Goal: Register for event/course

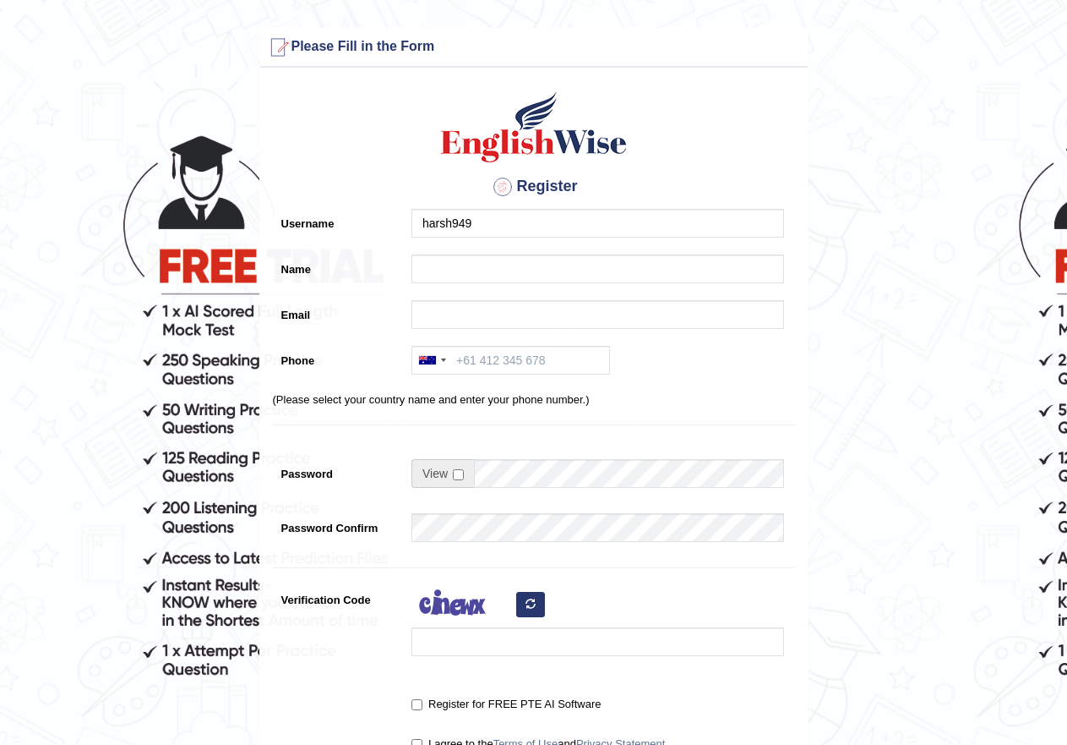
type input "harsh949"
click at [522, 270] on input "Name" at bounding box center [598, 268] width 373 height 29
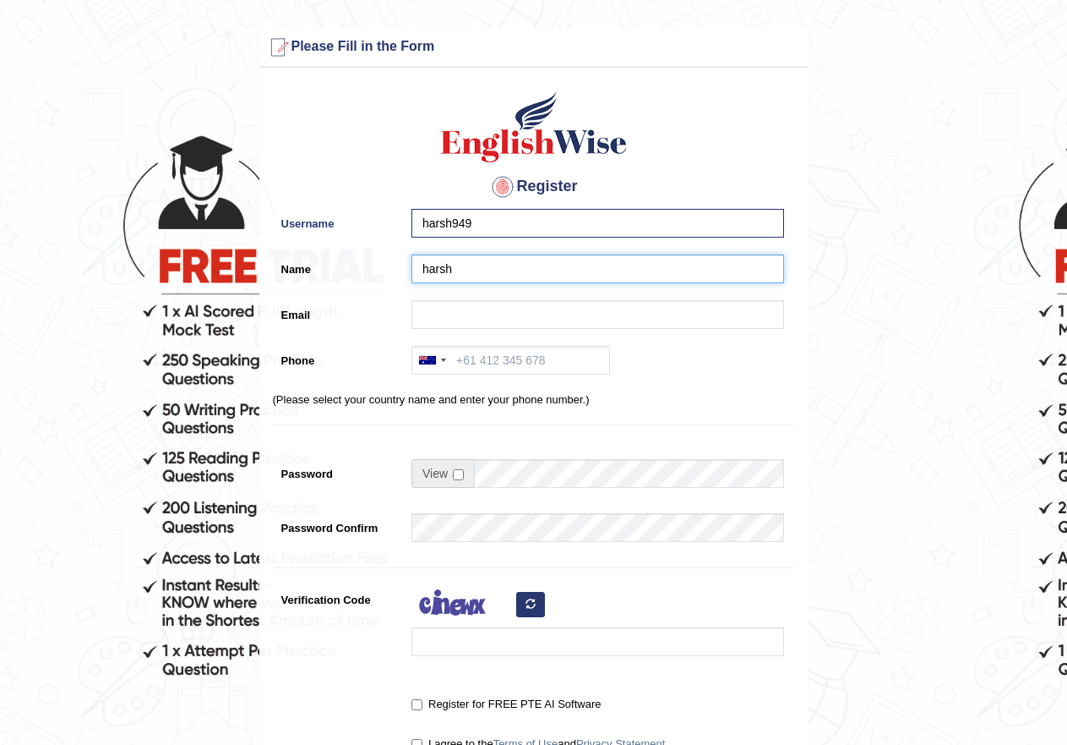
type input "harsh"
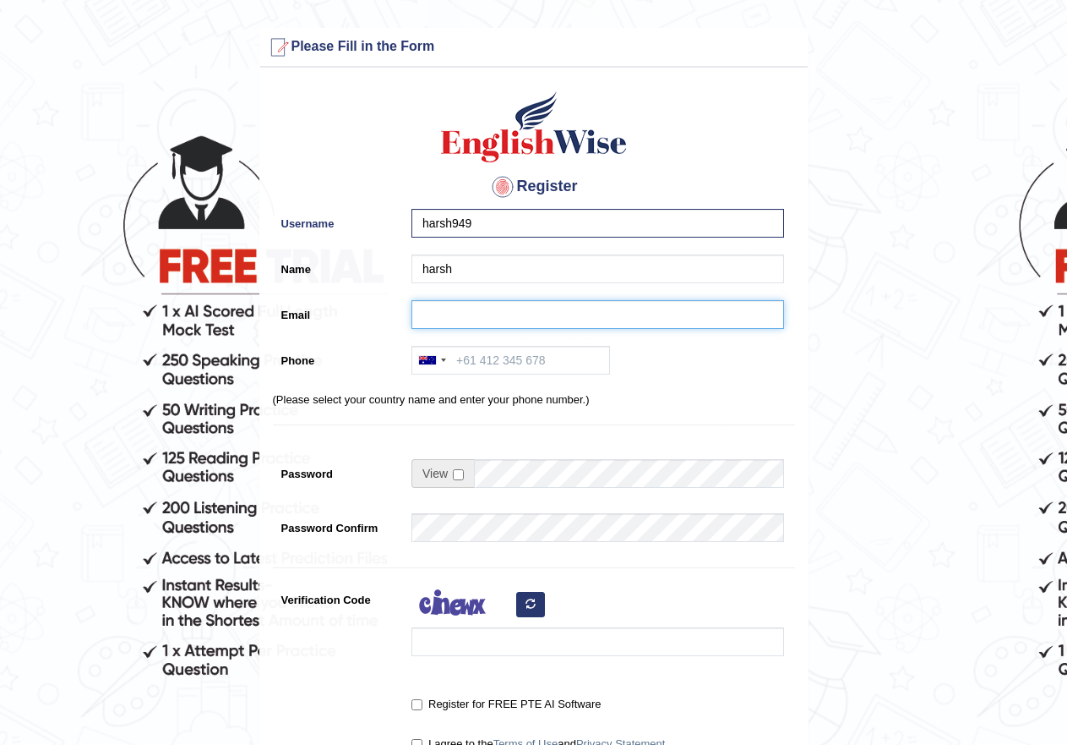
click at [576, 312] on input "Email" at bounding box center [598, 314] width 373 height 29
type input "harsh52949@gmail.com"
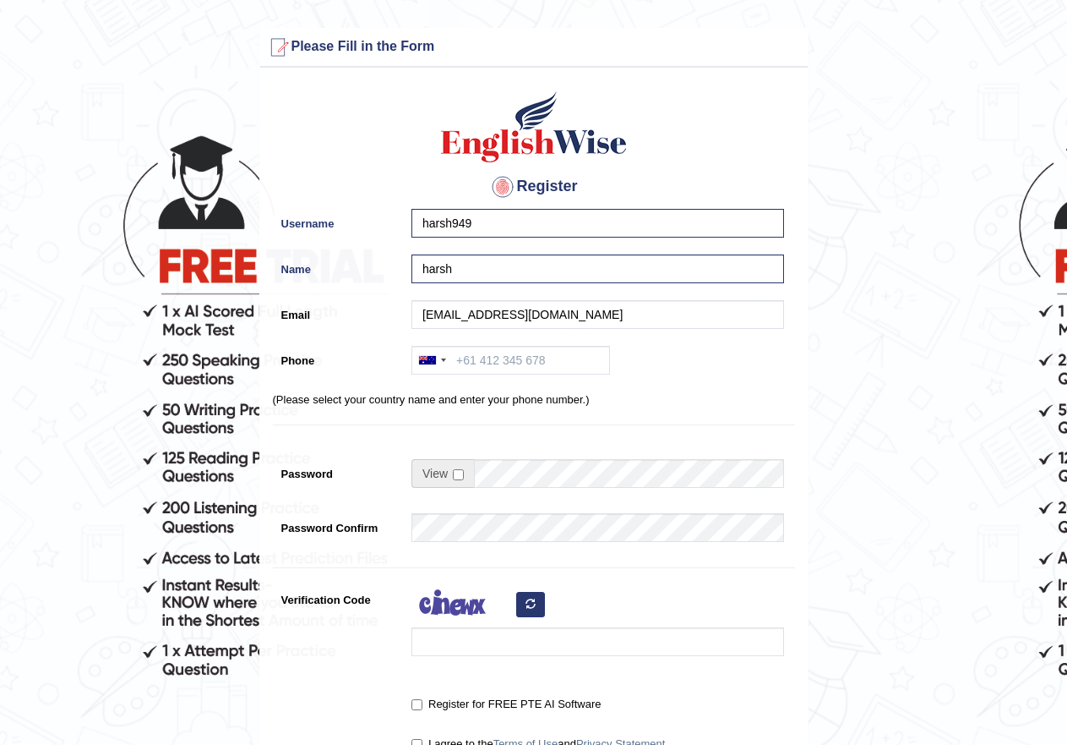
click at [536, 341] on div "Register Username harsh949 Name harsh Email harsh52949@gmail.com Phone Australi…" at bounding box center [534, 429] width 548 height 706
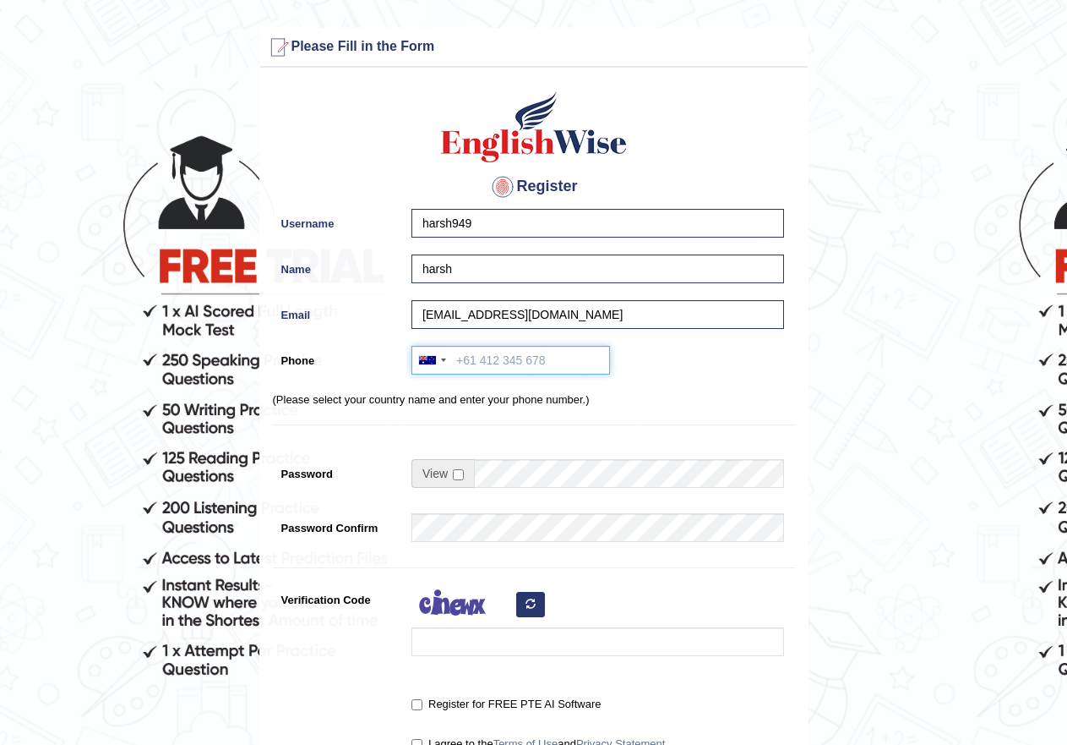
click at [535, 358] on input "Phone" at bounding box center [511, 360] width 199 height 29
click at [430, 362] on div at bounding box center [427, 360] width 17 height 8
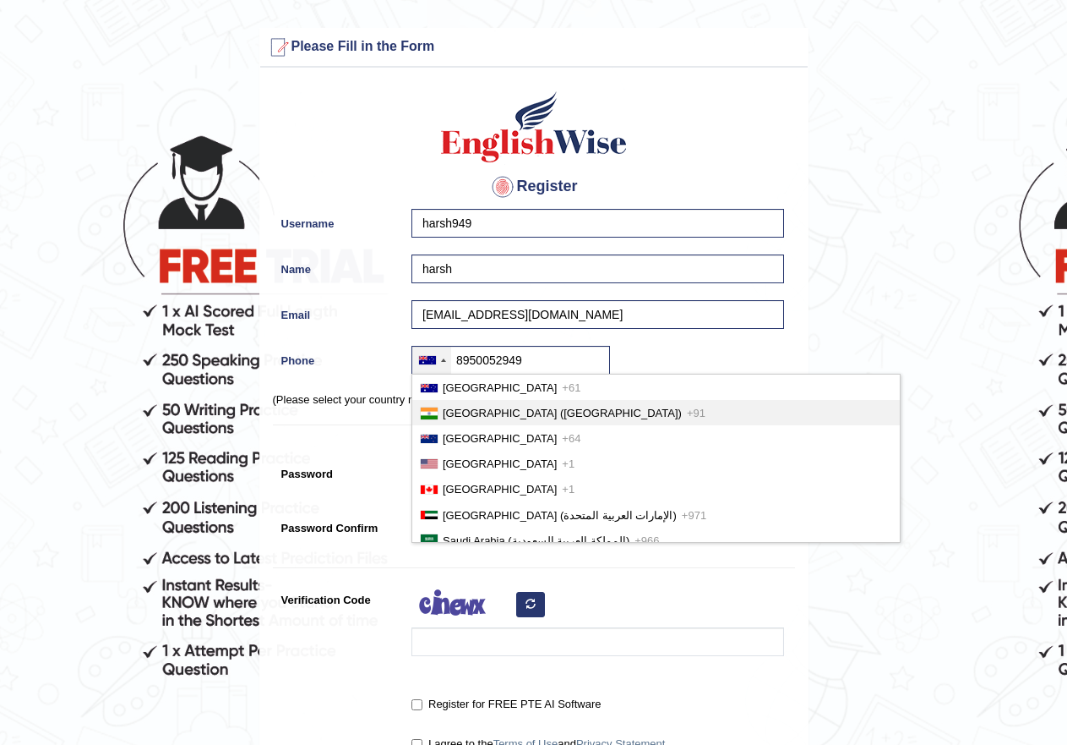
click at [443, 415] on span "India (भारत)" at bounding box center [562, 413] width 239 height 13
type input "+918950052949"
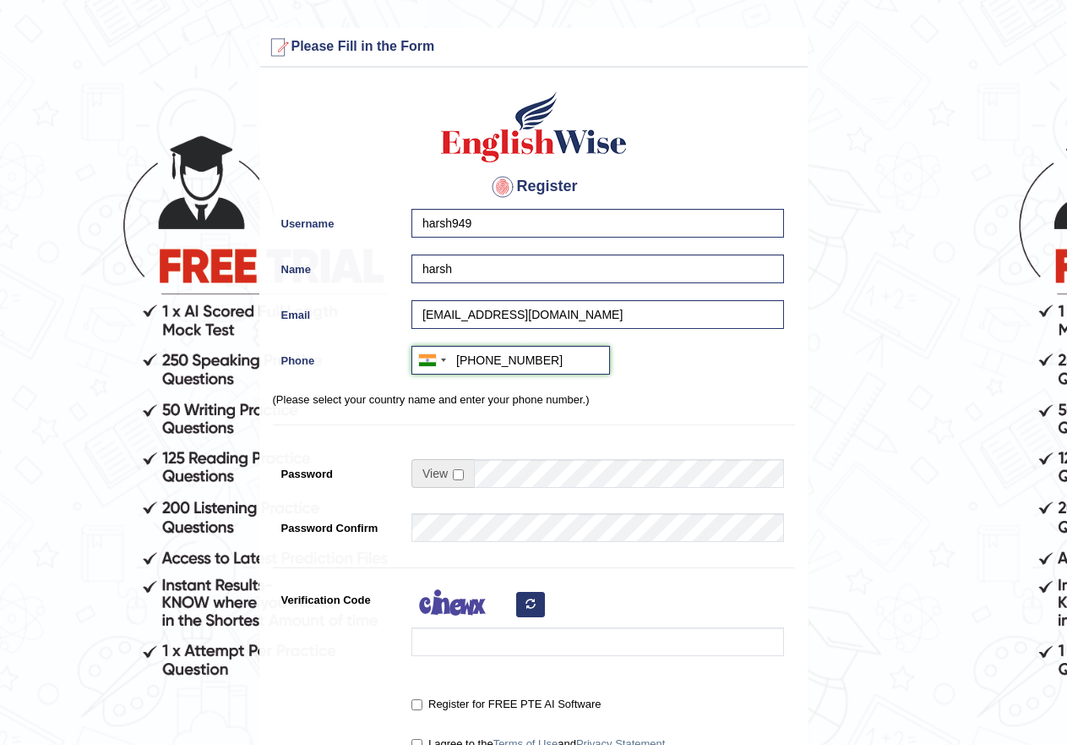
scroll to position [85, 0]
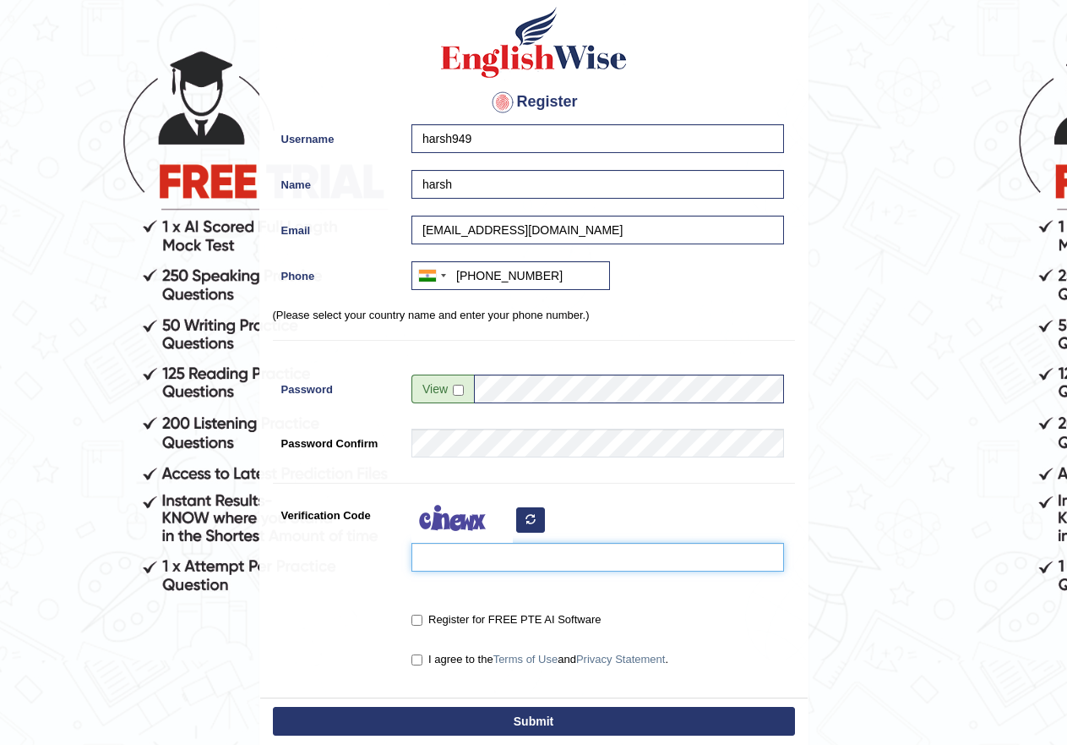
click at [611, 553] on input "Verification Code" at bounding box center [598, 557] width 373 height 29
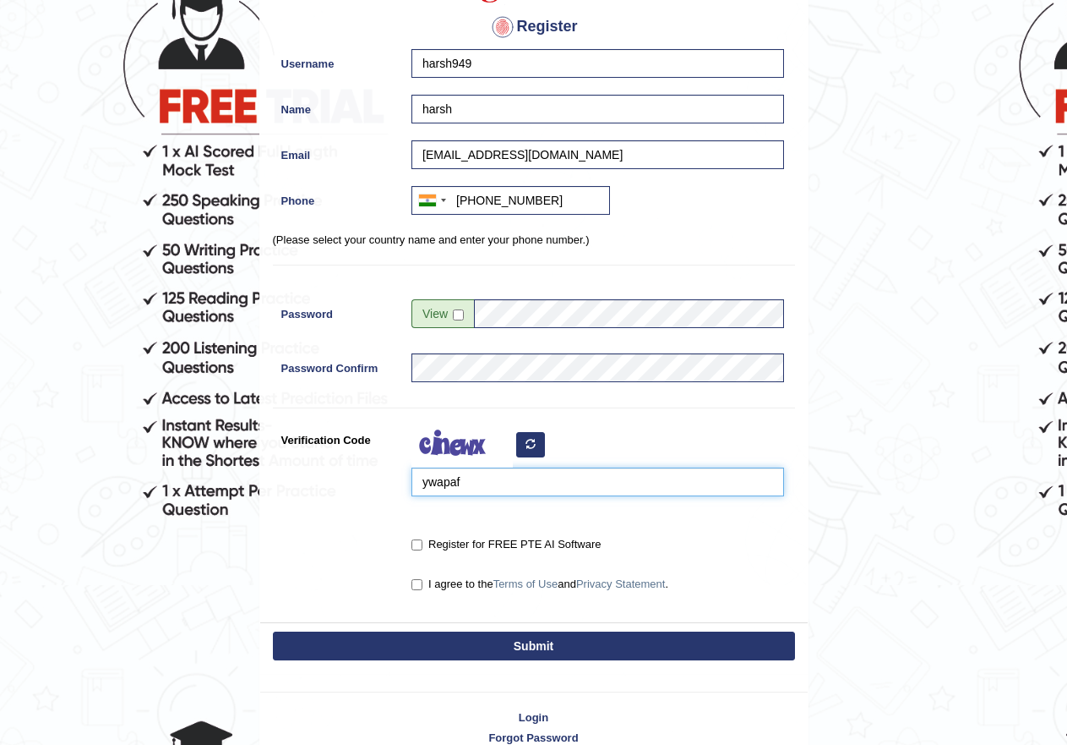
scroll to position [247, 0]
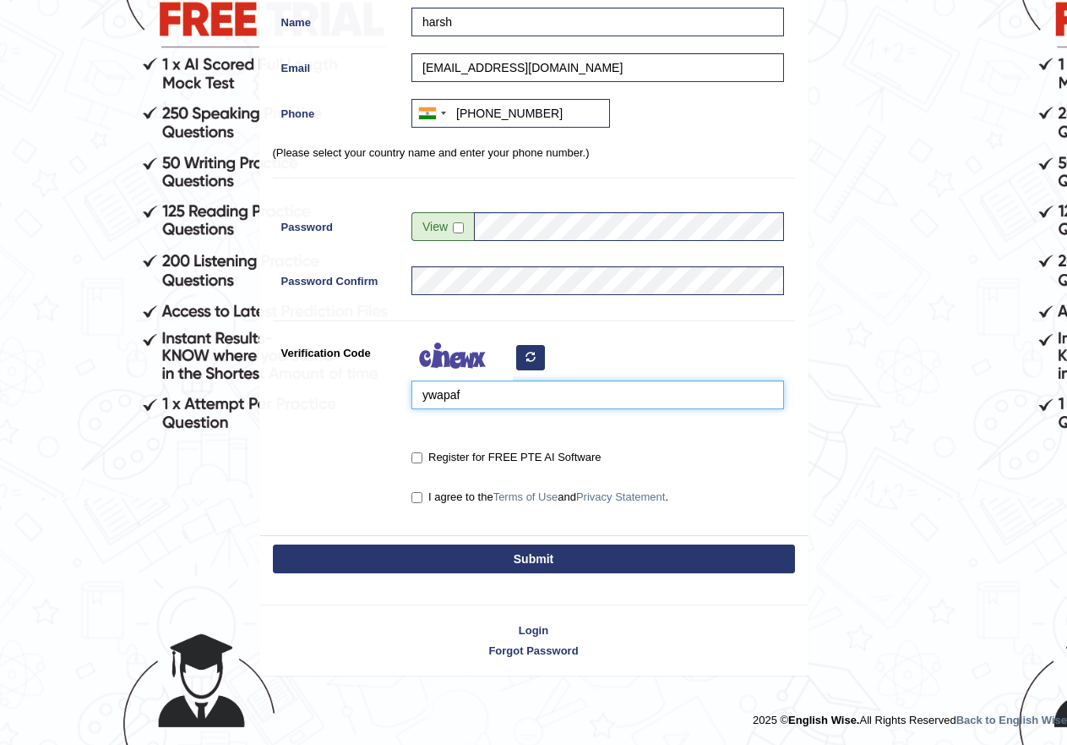
type input "ywapaf"
click at [471, 453] on label "Register for FREE PTE AI Software" at bounding box center [506, 457] width 189 height 17
click at [423, 453] on input "Register for FREE PTE AI Software" at bounding box center [417, 457] width 11 height 11
checkbox input "true"
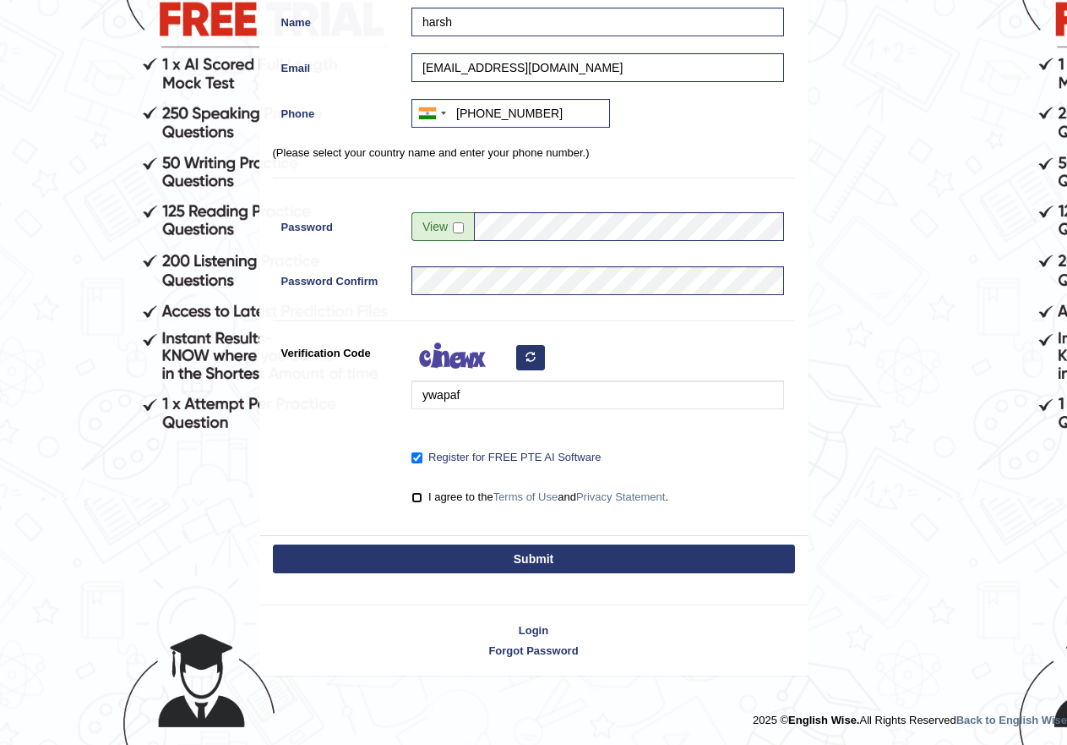
click at [415, 494] on input "I agree to the Terms of Use and Privacy Statement ." at bounding box center [417, 497] width 11 height 11
checkbox input "true"
click at [463, 570] on button "Submit" at bounding box center [534, 558] width 522 height 29
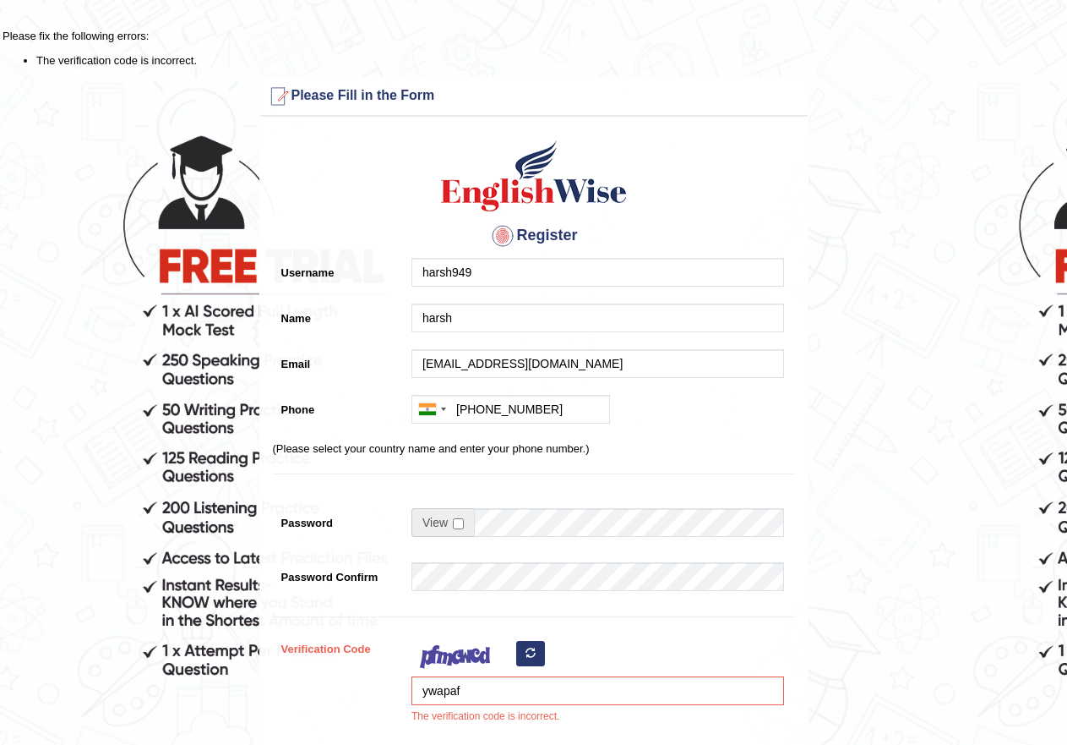
scroll to position [85, 0]
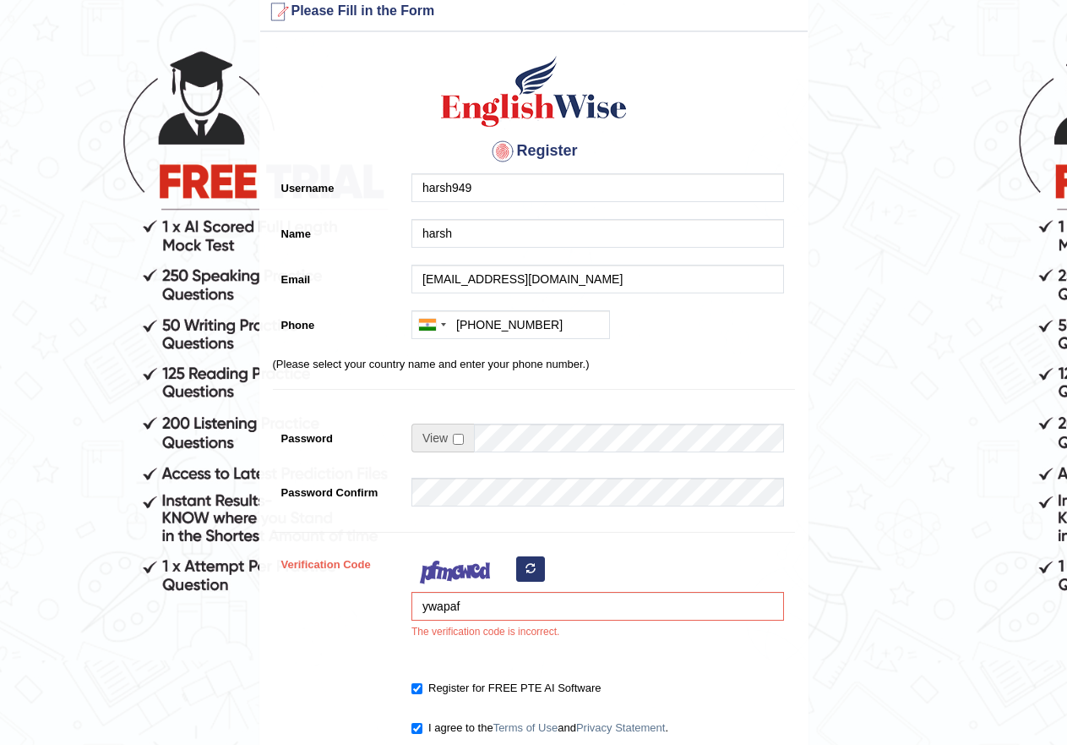
click at [535, 578] on button "button" at bounding box center [530, 568] width 29 height 25
click at [475, 614] on input "ywapaf" at bounding box center [598, 606] width 373 height 29
type input "y"
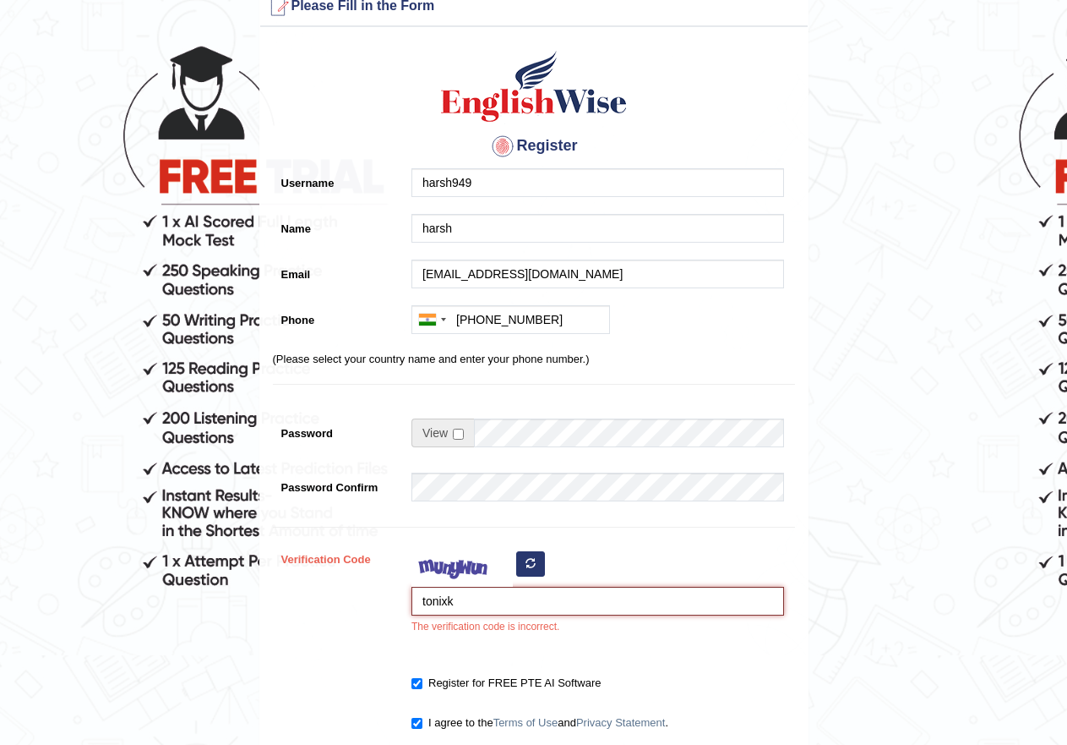
scroll to position [315, 0]
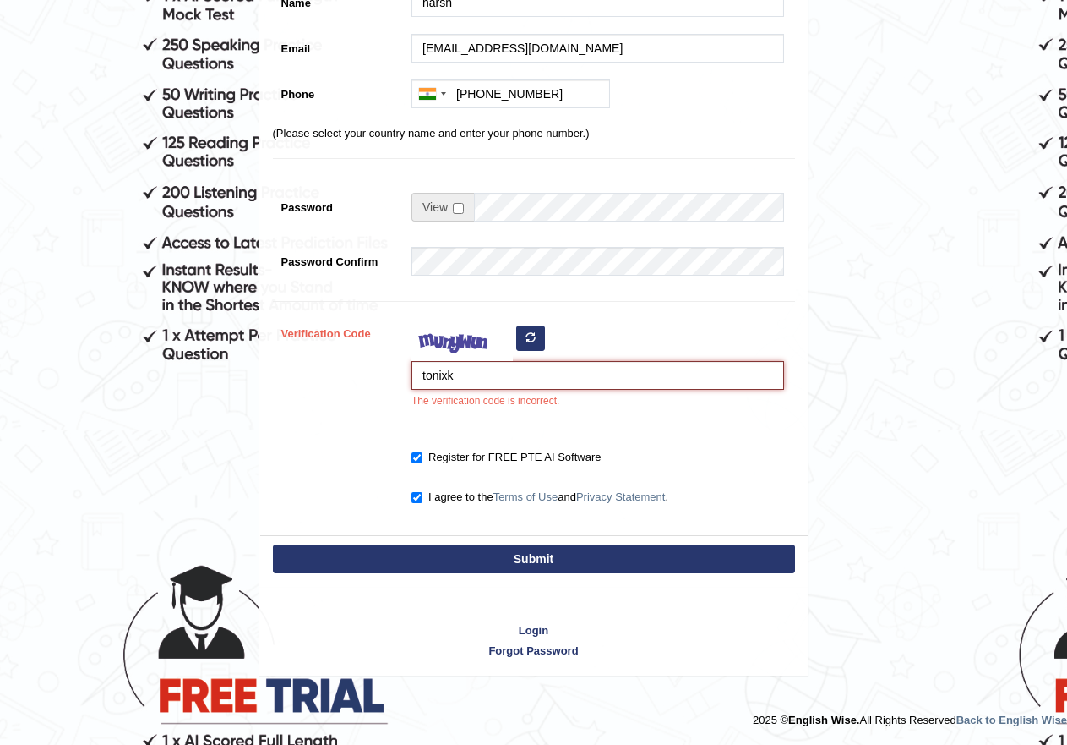
type input "tonixk"
click at [460, 540] on div "Submit" at bounding box center [534, 560] width 548 height 51
click at [476, 560] on button "Submit" at bounding box center [534, 558] width 522 height 29
type input "+918950052949"
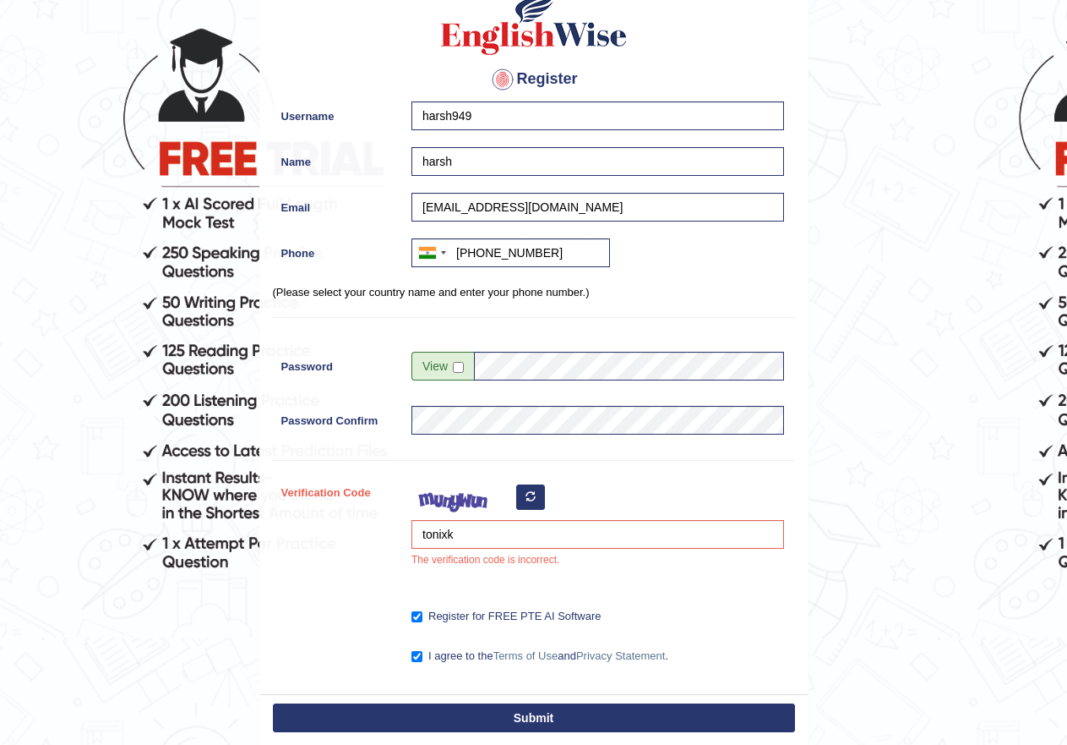
scroll to position [96, 0]
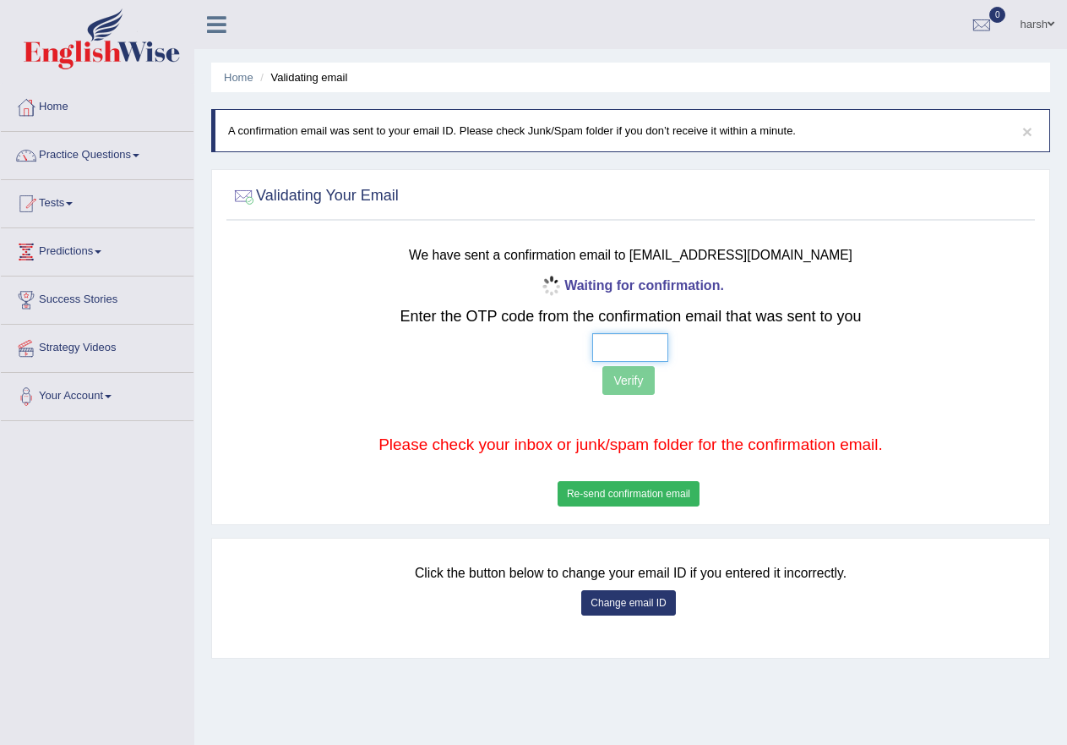
click at [631, 349] on input "text" at bounding box center [630, 347] width 76 height 29
type input "2 9 7 4"
click at [631, 382] on button "Verify" at bounding box center [629, 380] width 52 height 29
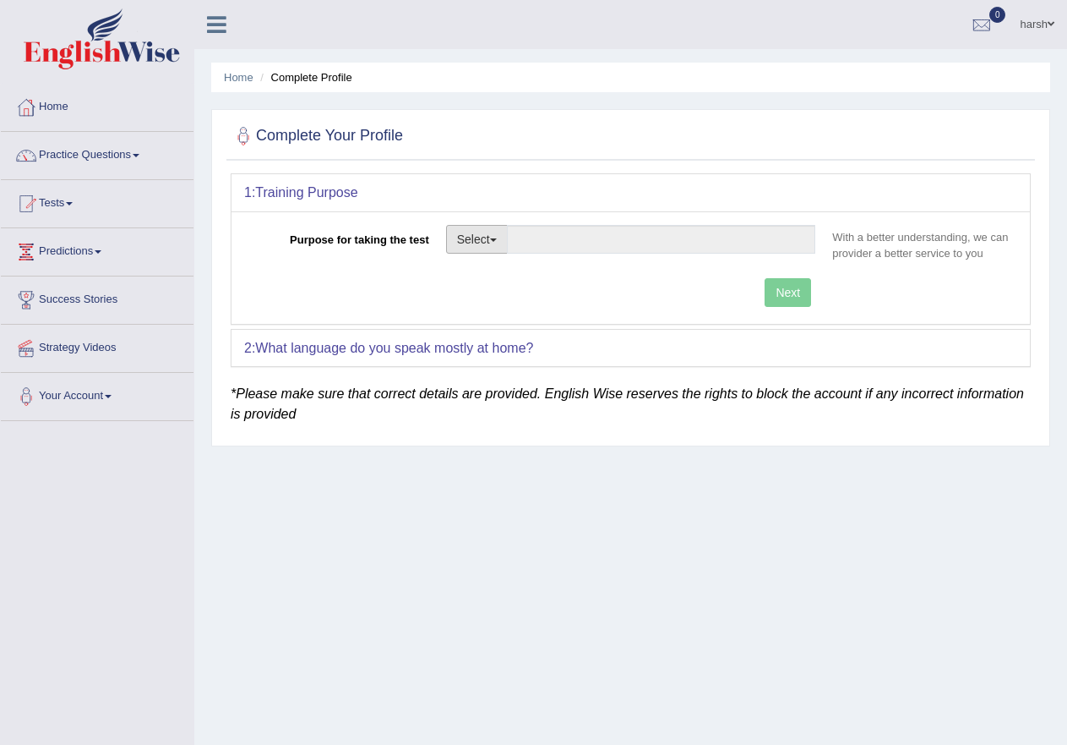
click at [494, 246] on button "Select" at bounding box center [477, 239] width 62 height 29
click at [521, 281] on link "Student Visa" at bounding box center [522, 276] width 150 height 22
type input "Student Visa"
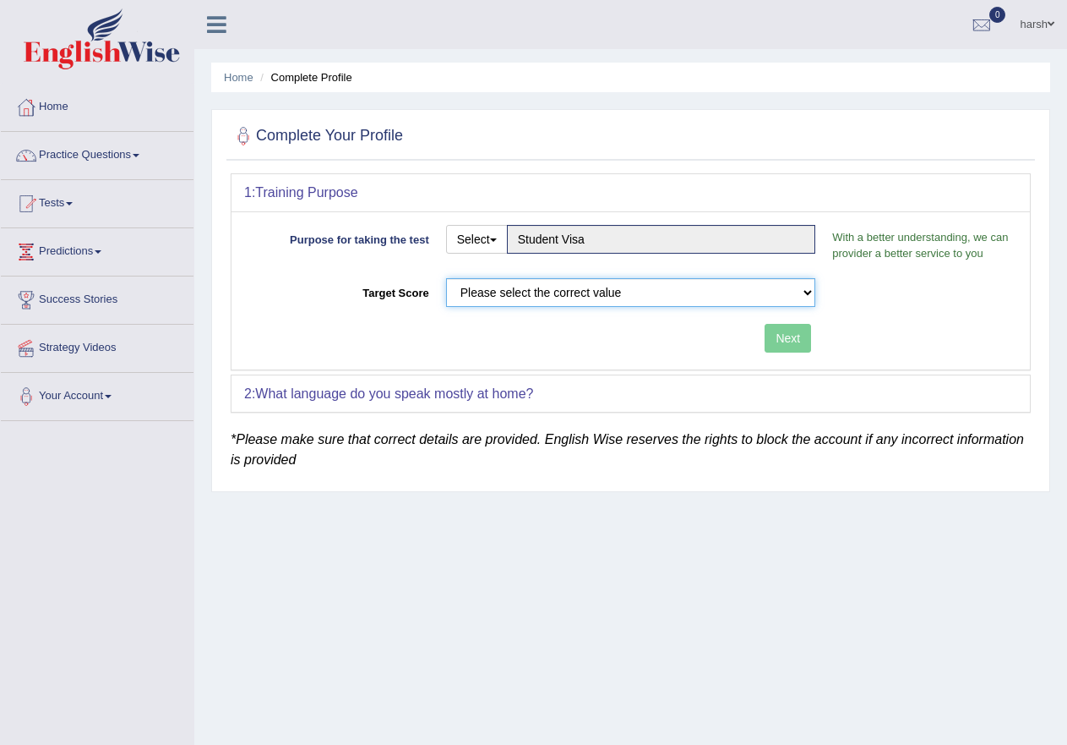
click at [643, 298] on select "Please select the correct value 50 (6 bands) 58 (6.5 bands) 65 (7 bands) 79 (8 …" at bounding box center [631, 292] width 370 height 29
select select "65"
click at [446, 278] on select "Please select the correct value 50 (6 bands) 58 (6.5 bands) 65 (7 bands) 79 (8 …" at bounding box center [631, 292] width 370 height 29
drag, startPoint x: 483, startPoint y: 394, endPoint x: 490, endPoint y: 384, distance: 12.7
click at [483, 393] on b "What language do you speak mostly at home?" at bounding box center [394, 393] width 278 height 14
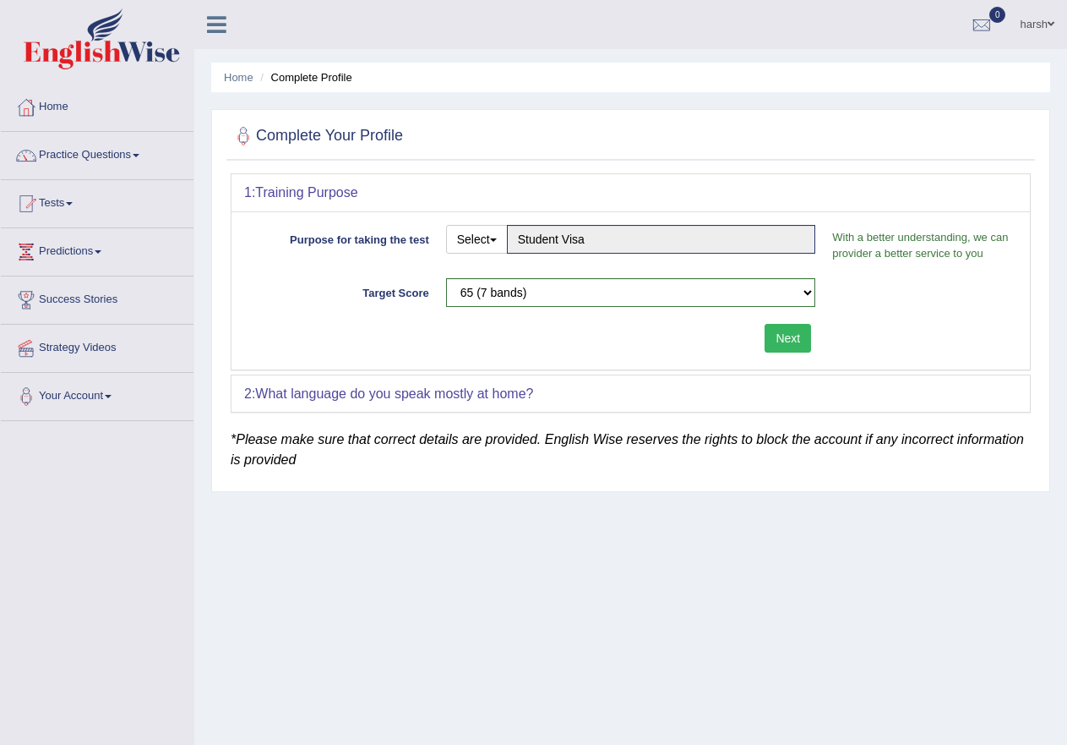
click at [781, 337] on button "Next" at bounding box center [788, 338] width 46 height 29
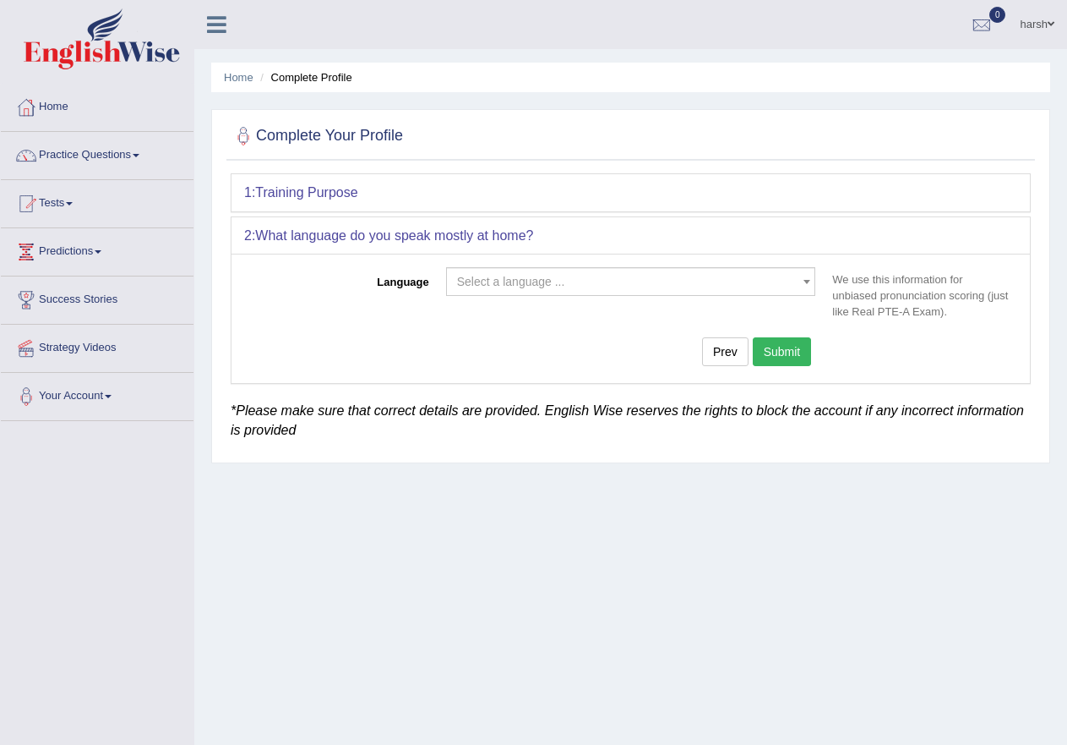
click at [548, 287] on span "Select a language ..." at bounding box center [511, 282] width 108 height 14
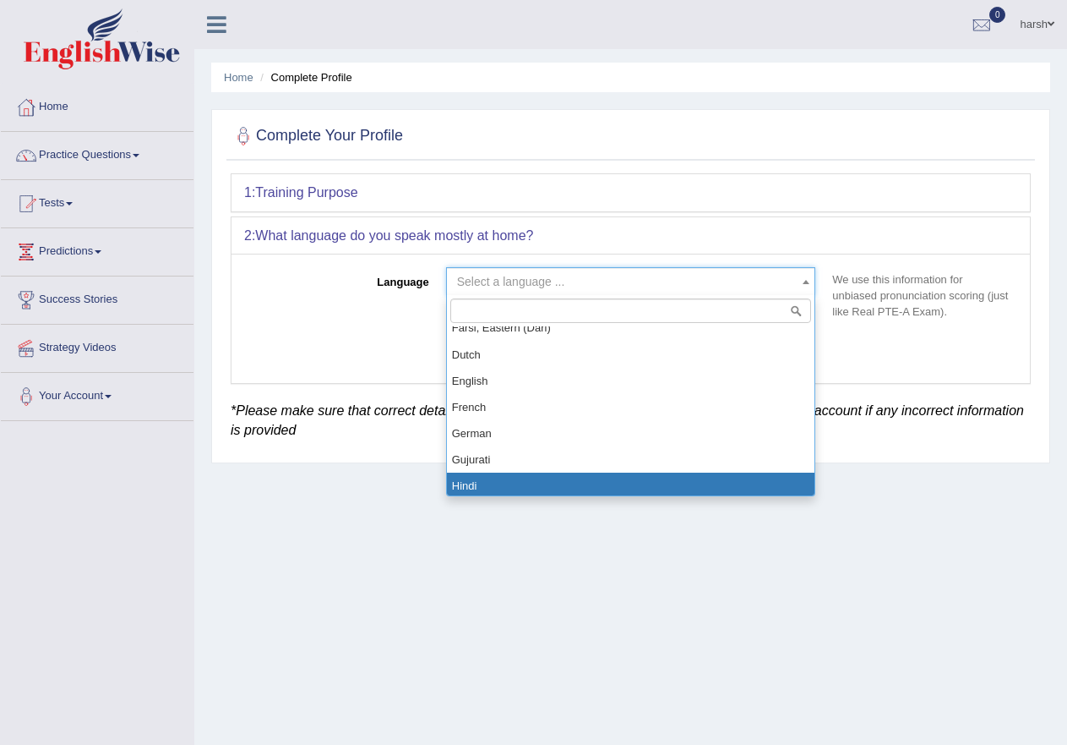
scroll to position [507, 0]
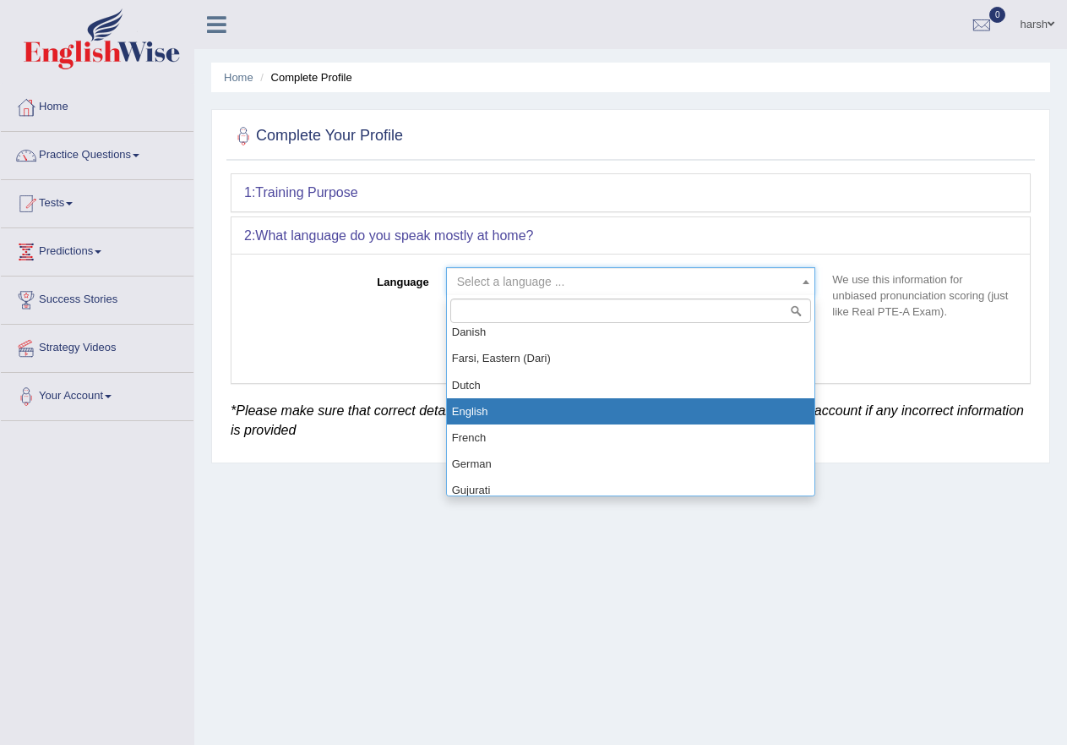
select select "English"
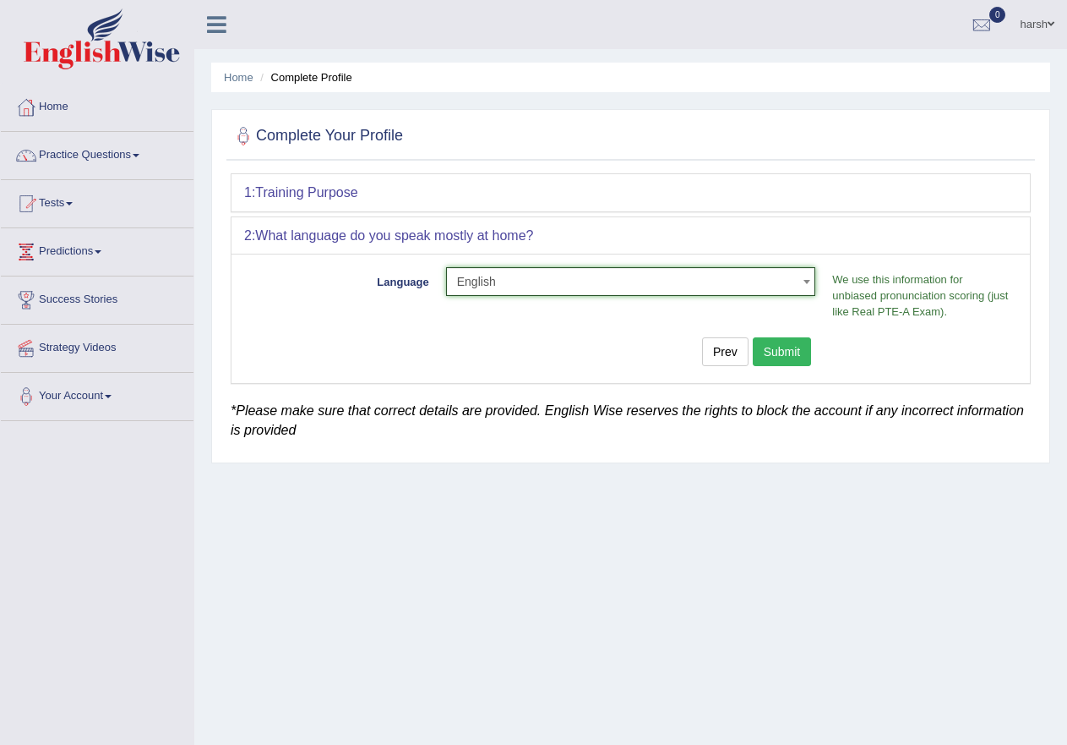
click at [797, 360] on button "Submit" at bounding box center [782, 351] width 59 height 29
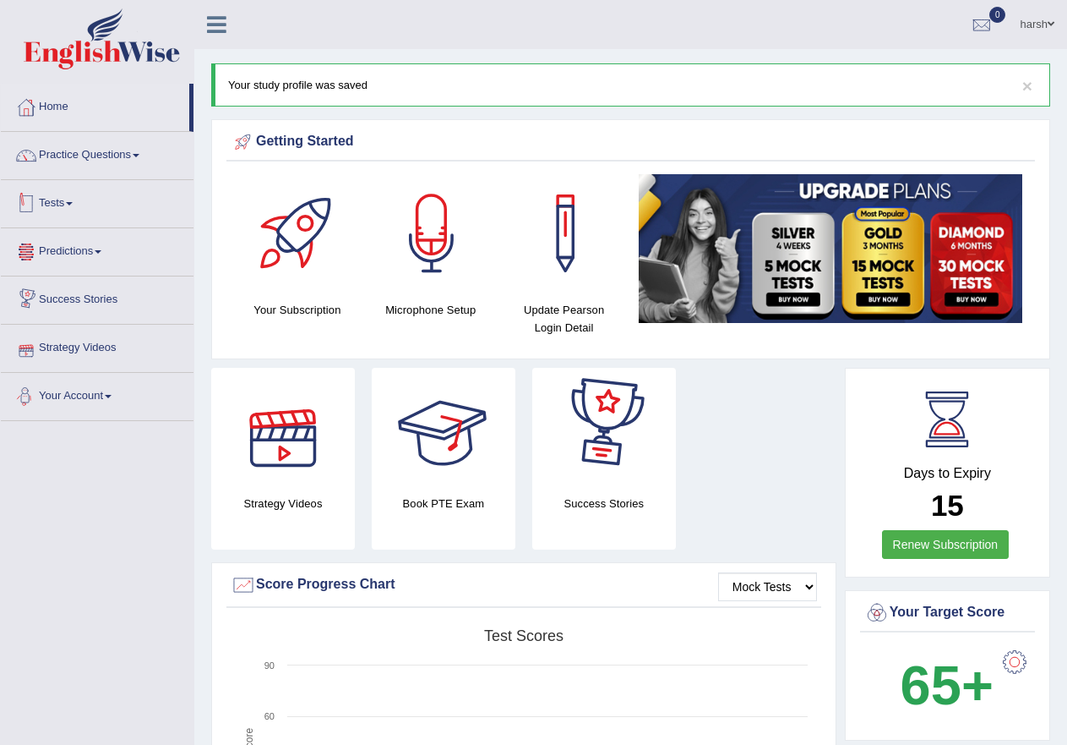
click at [22, 201] on div at bounding box center [26, 203] width 25 height 25
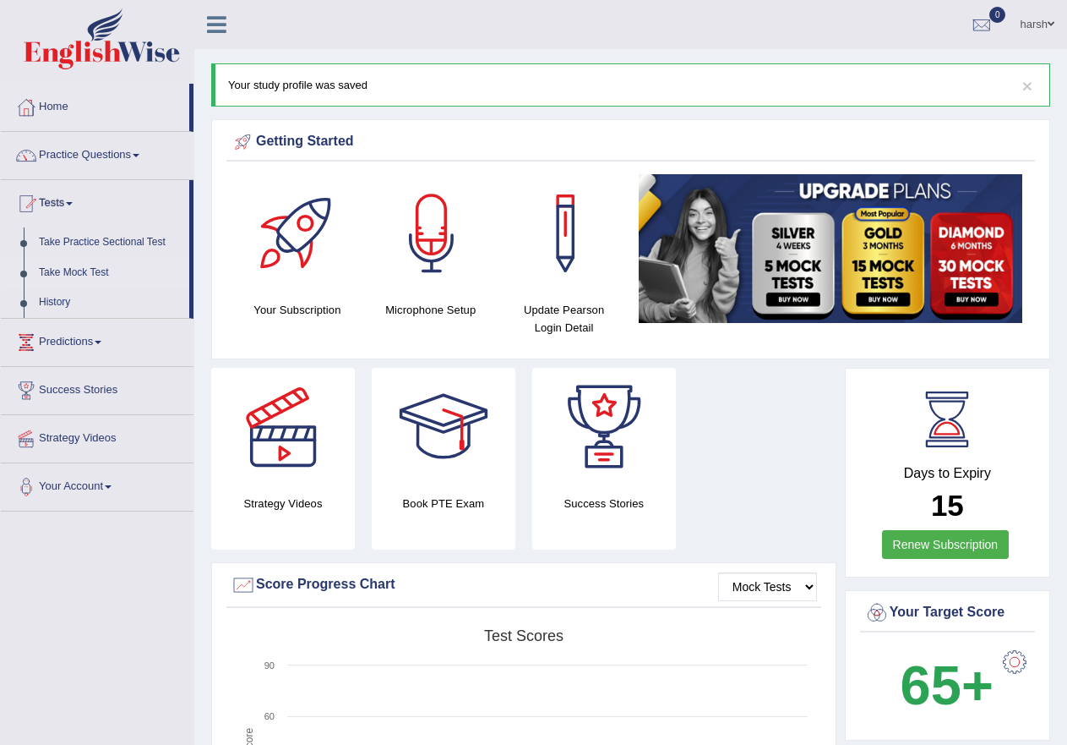
click at [79, 270] on link "Take Mock Test" at bounding box center [110, 273] width 158 height 30
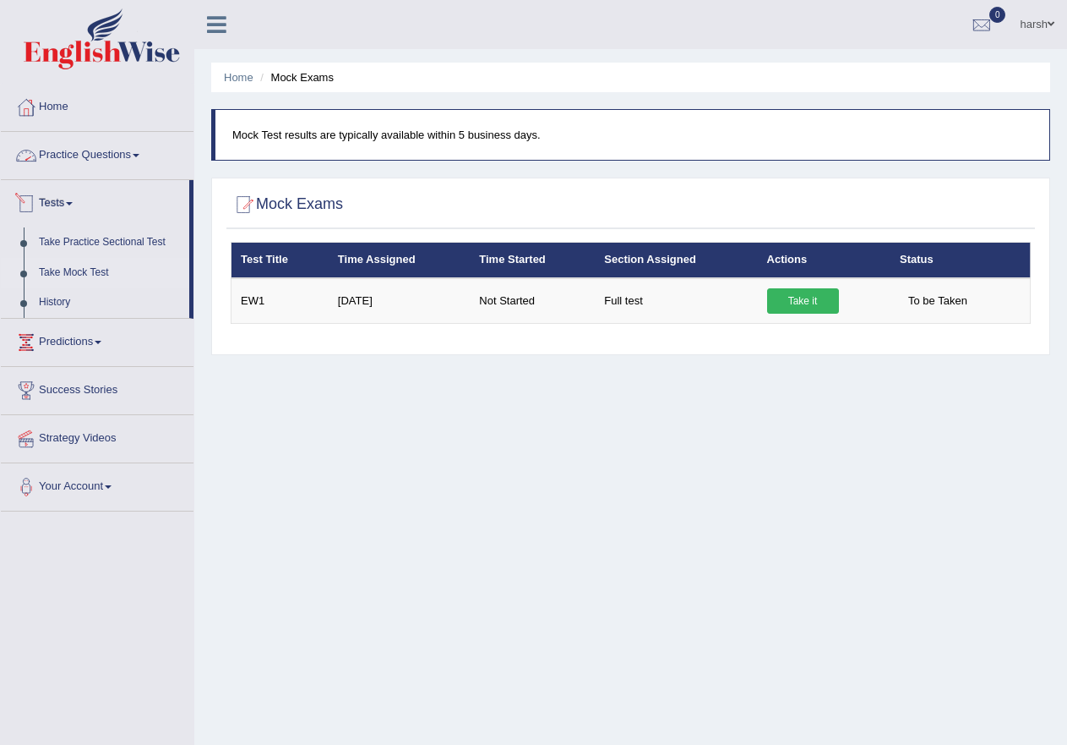
click at [121, 163] on link "Practice Questions" at bounding box center [97, 153] width 193 height 42
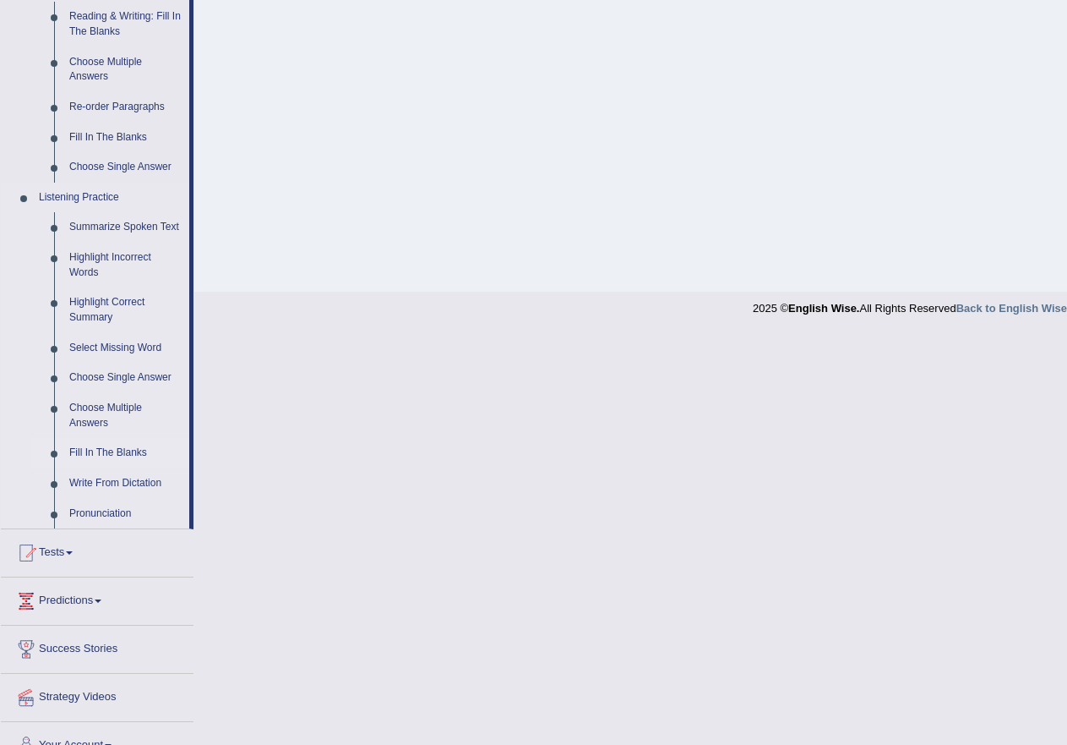
scroll to position [580, 0]
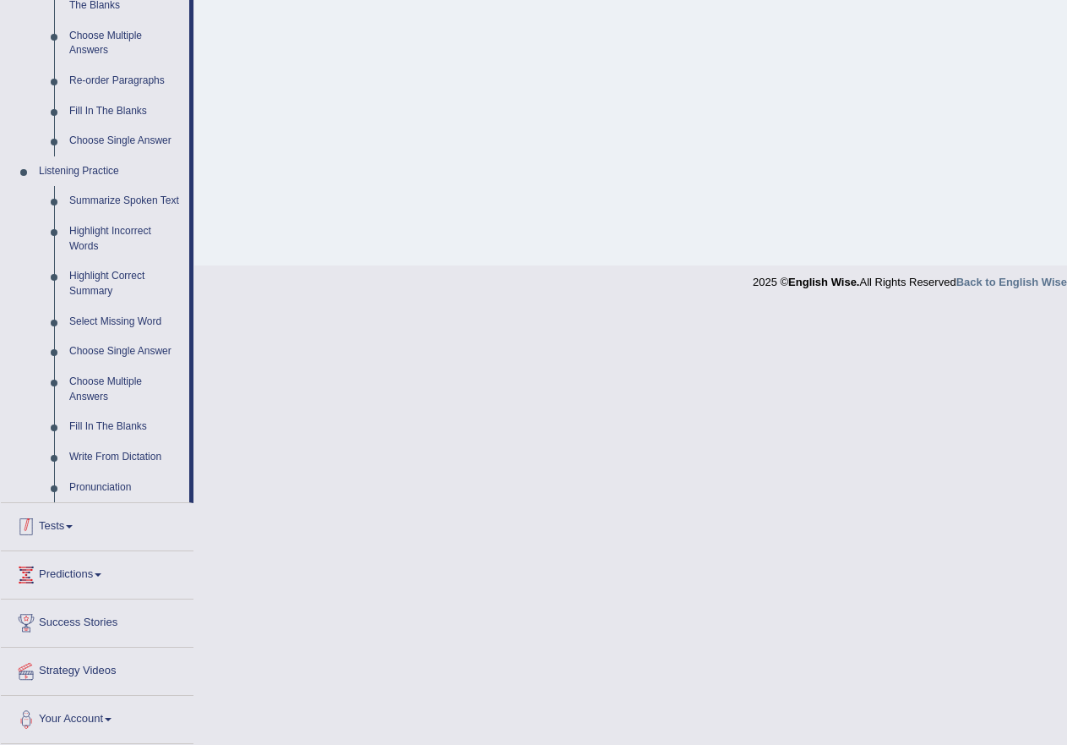
click at [59, 536] on link "Tests" at bounding box center [97, 524] width 193 height 42
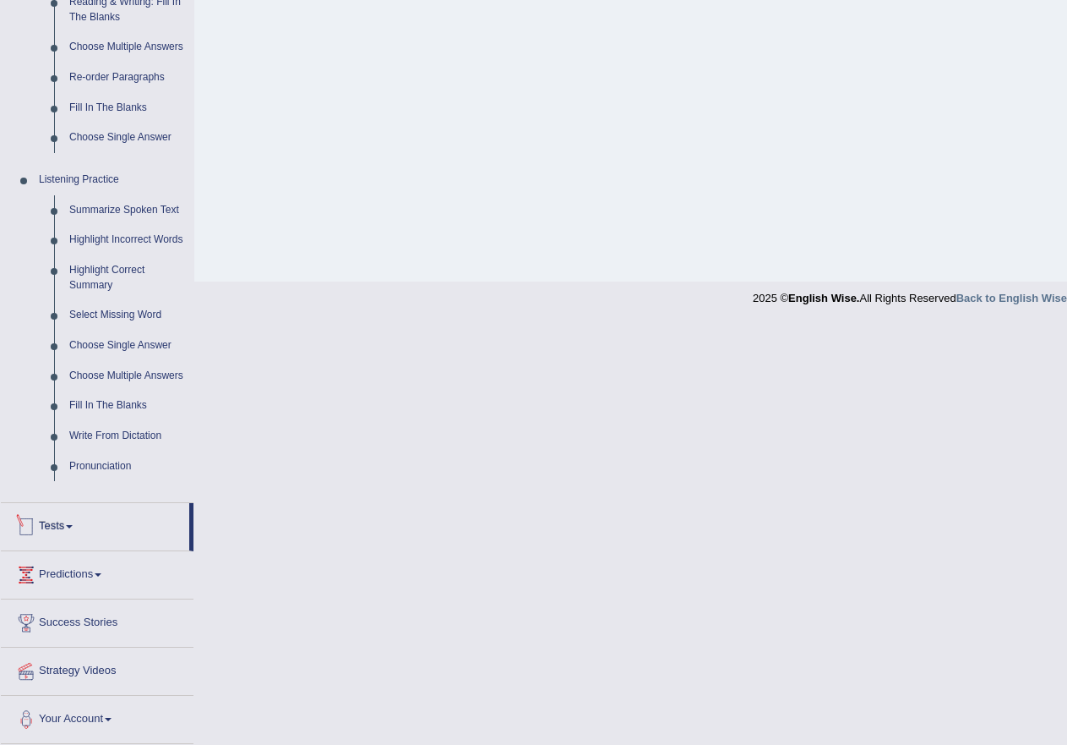
scroll to position [143, 0]
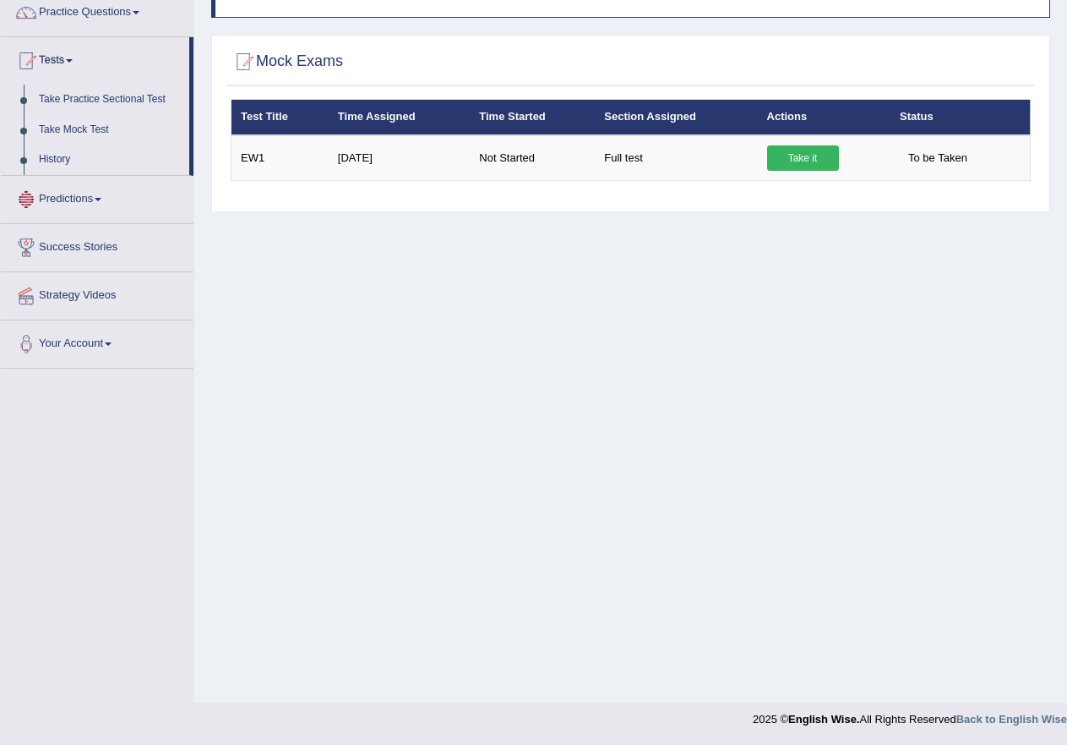
click at [78, 206] on link "Predictions" at bounding box center [97, 197] width 193 height 42
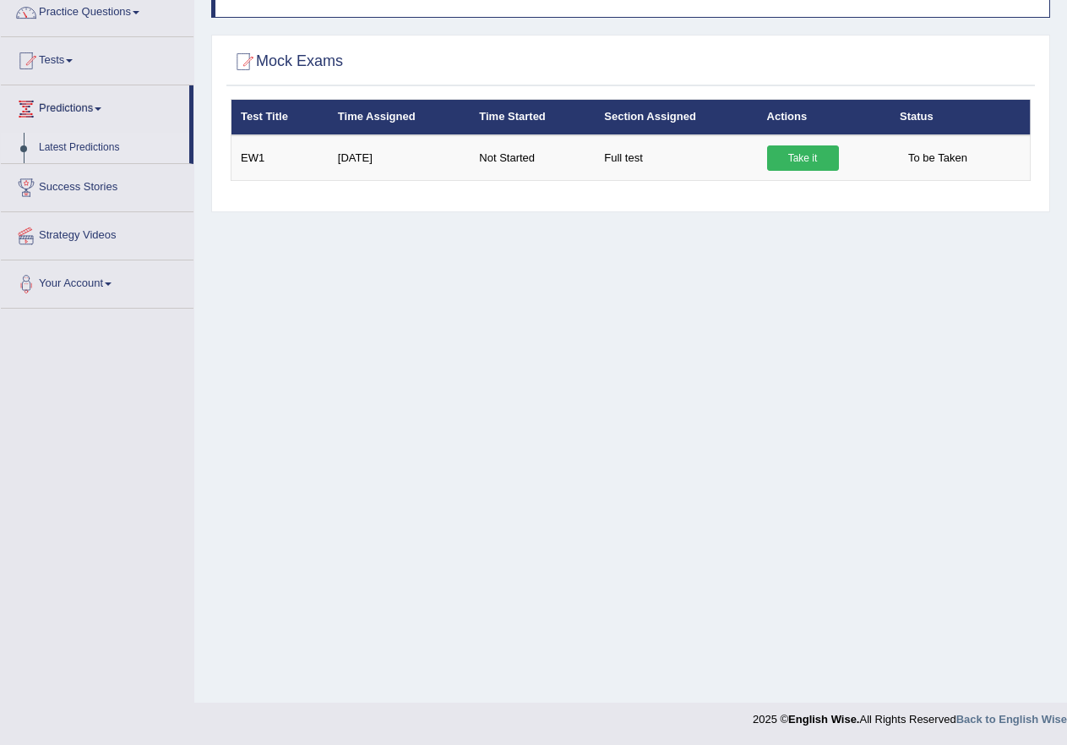
click at [82, 144] on link "Latest Predictions" at bounding box center [110, 148] width 158 height 30
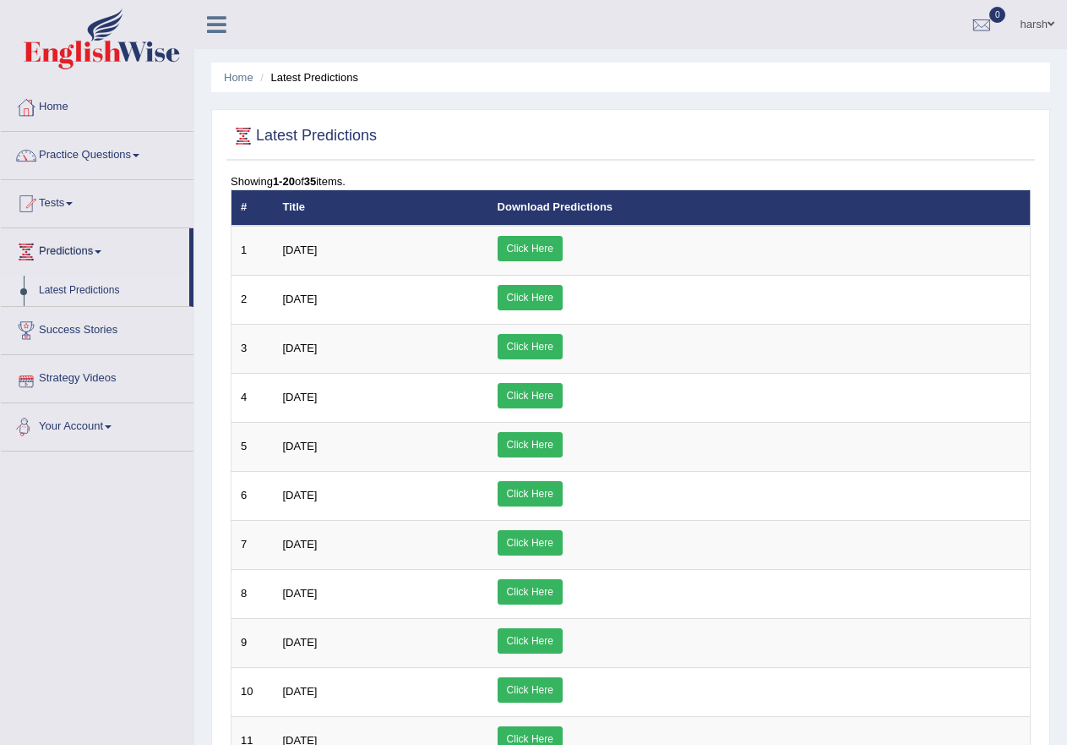
click at [94, 425] on link "Your Account" at bounding box center [97, 424] width 193 height 42
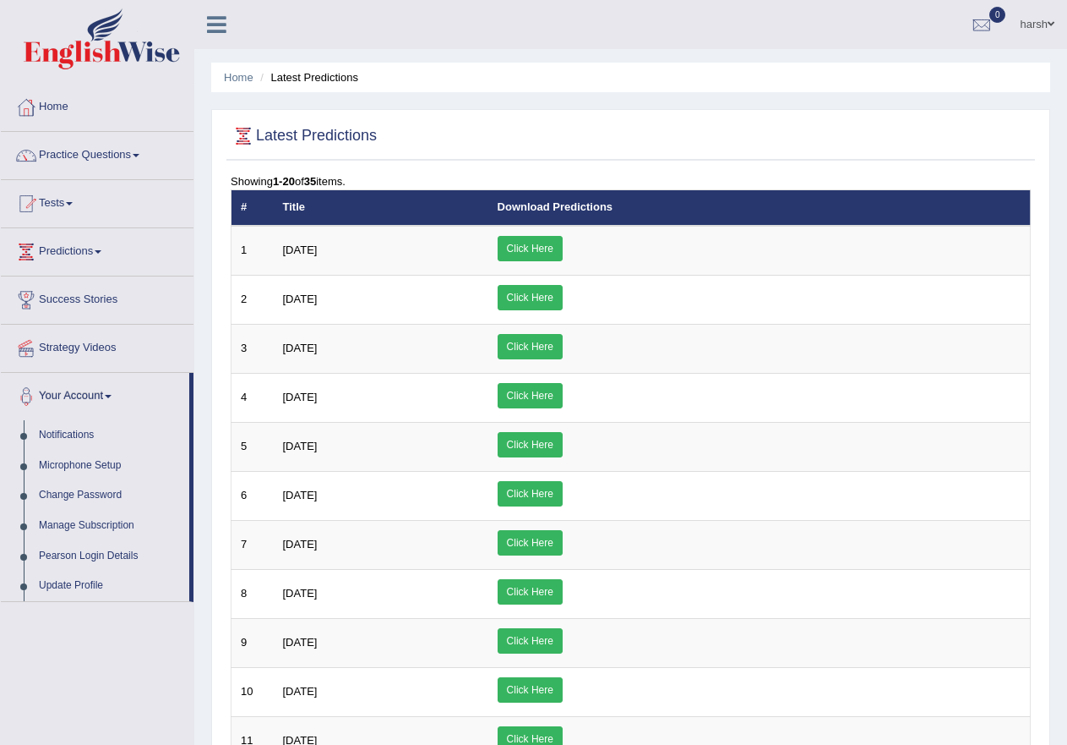
click at [84, 386] on link "Your Account" at bounding box center [95, 394] width 188 height 42
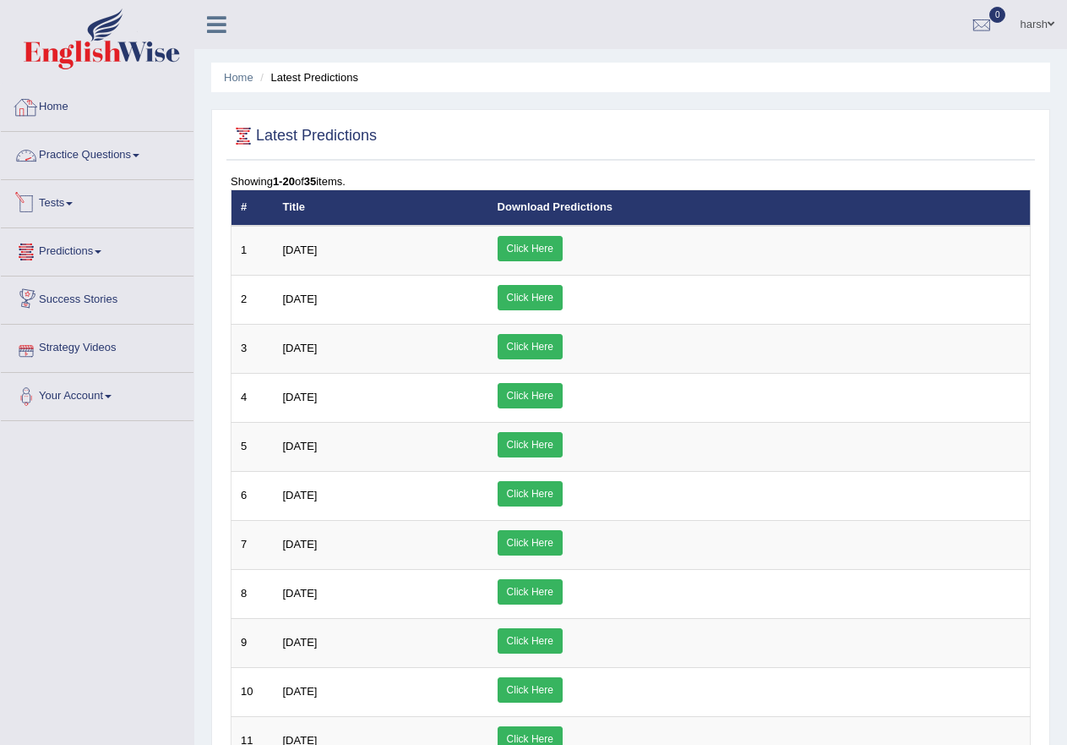
click at [206, 21] on link at bounding box center [216, 22] width 45 height 25
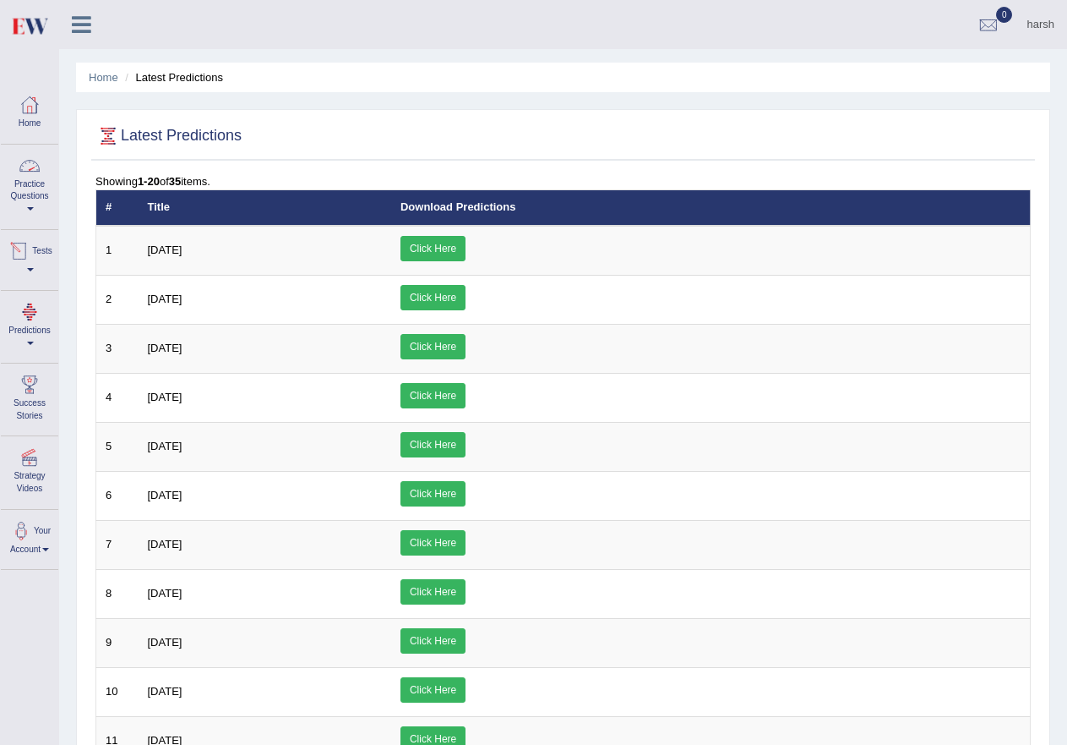
click at [39, 264] on link "Tests" at bounding box center [29, 257] width 57 height 55
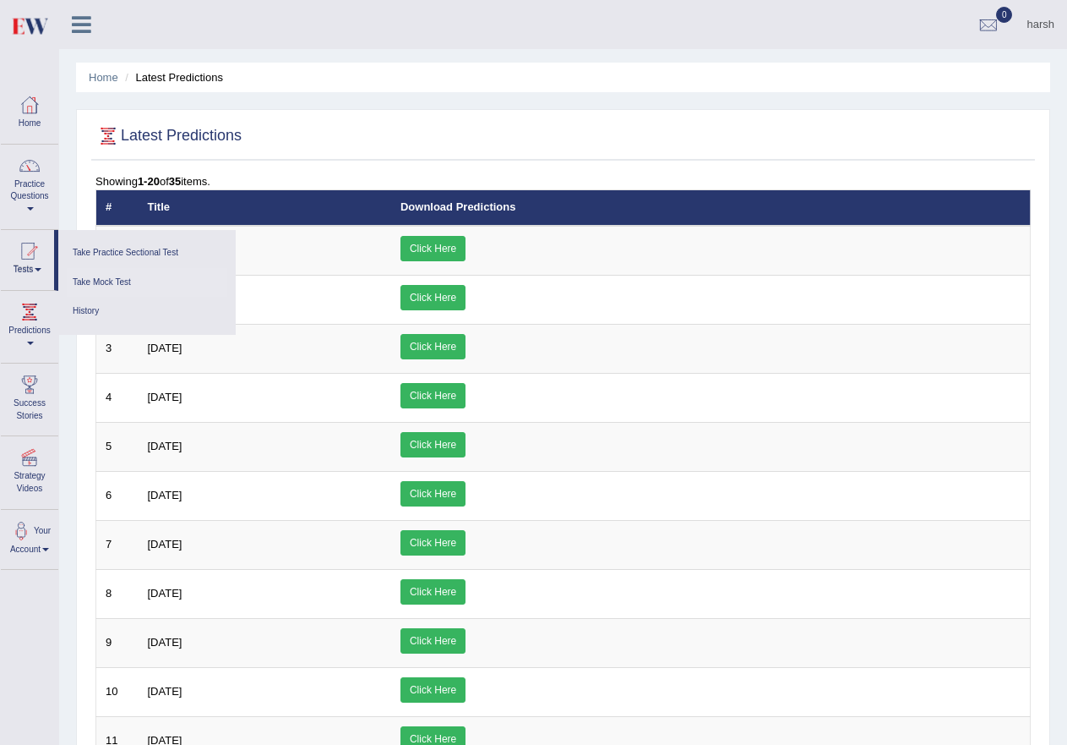
click at [112, 280] on link "Take Mock Test" at bounding box center [147, 283] width 161 height 30
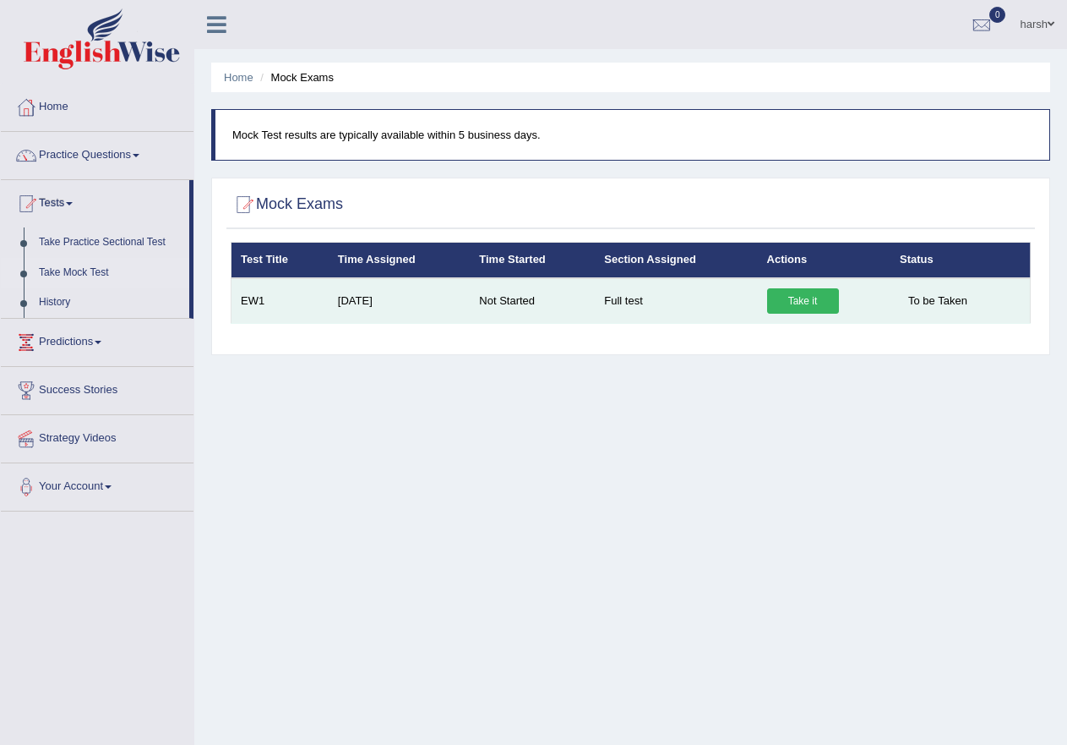
click at [812, 304] on link "Take it" at bounding box center [803, 300] width 72 height 25
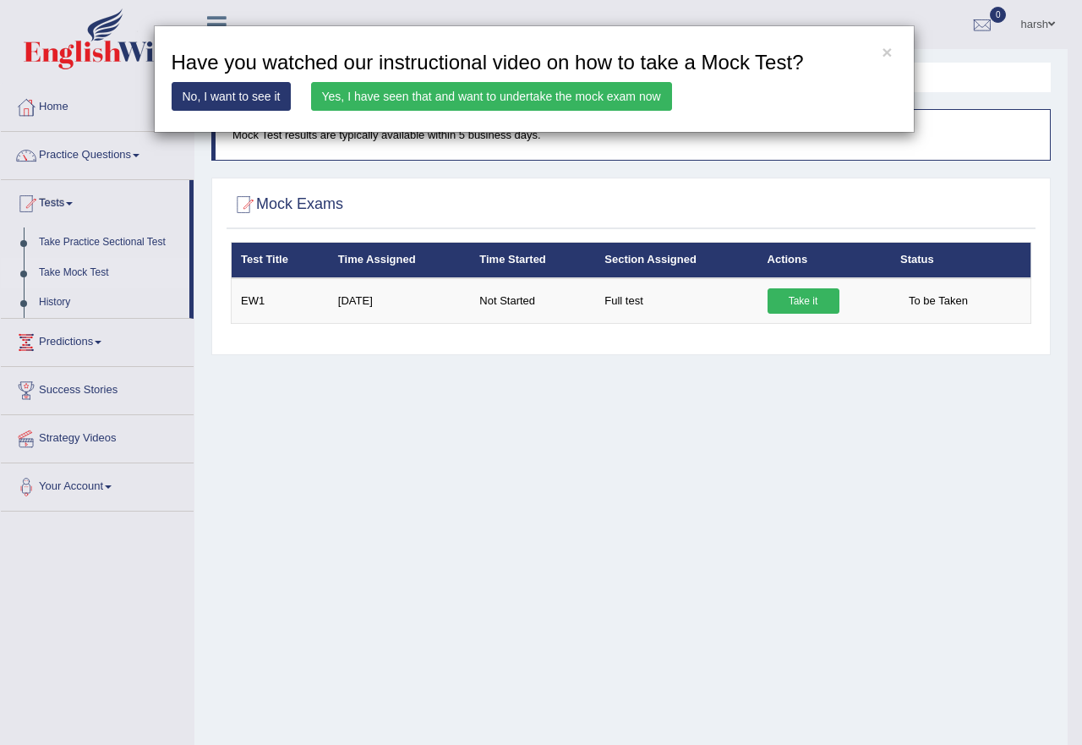
click at [196, 96] on link "No, I want to see it" at bounding box center [232, 96] width 120 height 29
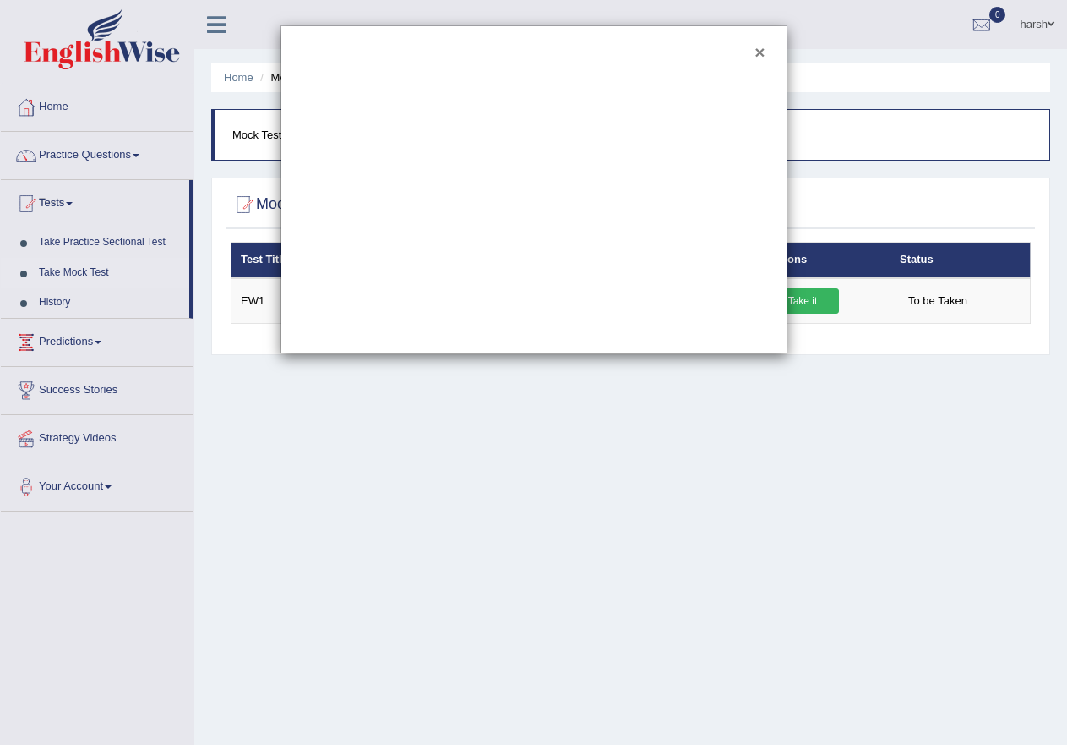
click at [757, 47] on button "×" at bounding box center [760, 52] width 10 height 18
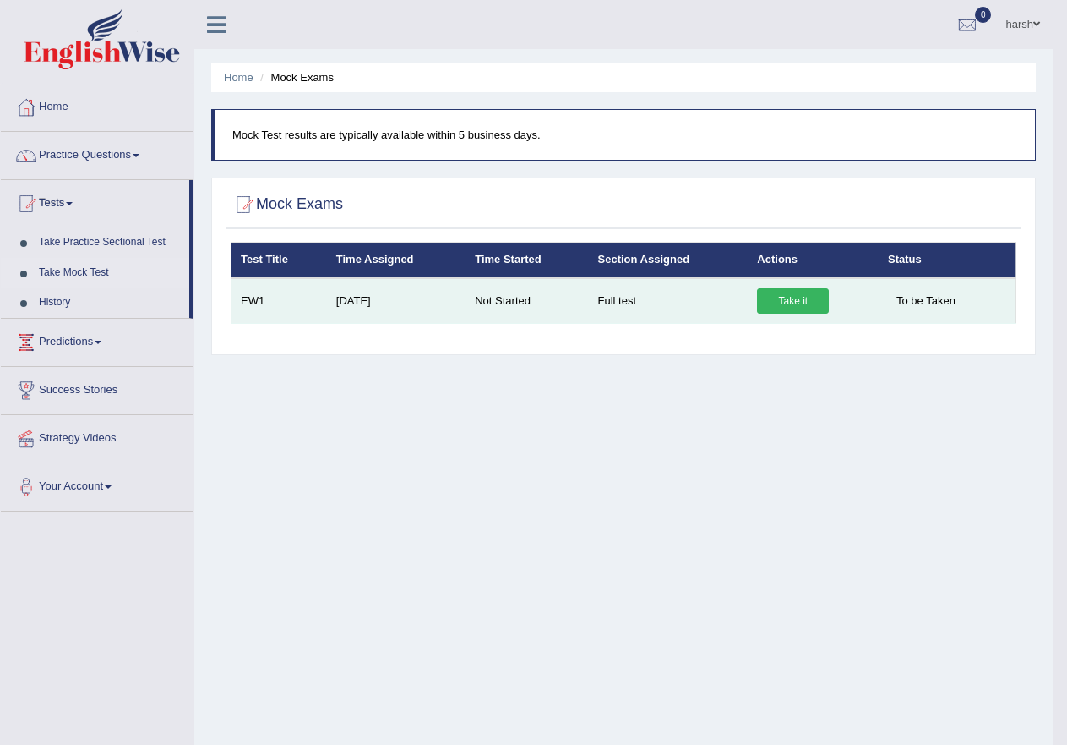
click at [793, 298] on link "Take it" at bounding box center [793, 300] width 72 height 25
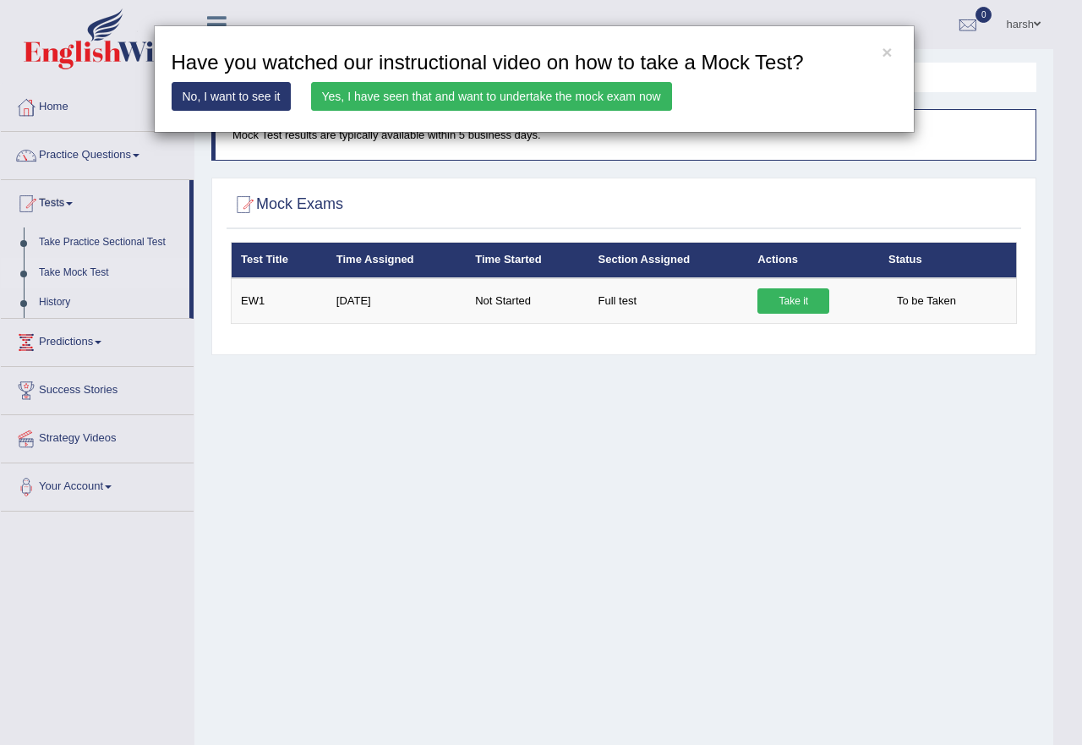
click at [526, 96] on link "Yes, I have seen that and want to undertake the mock exam now" at bounding box center [491, 96] width 361 height 29
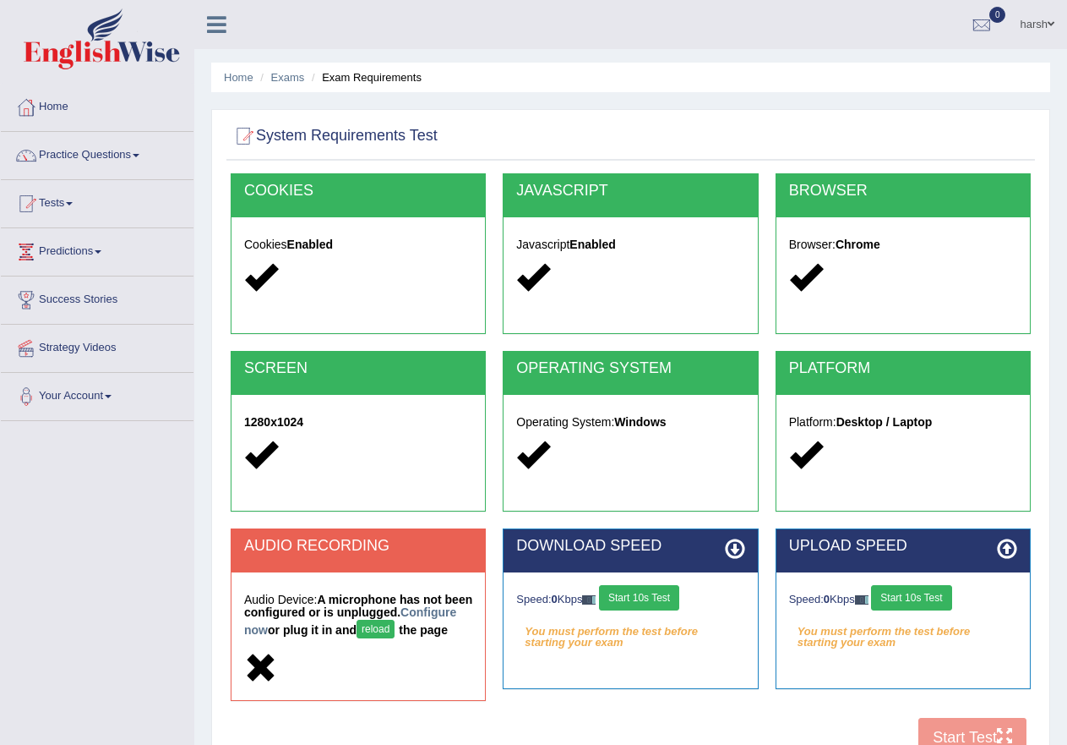
scroll to position [85, 0]
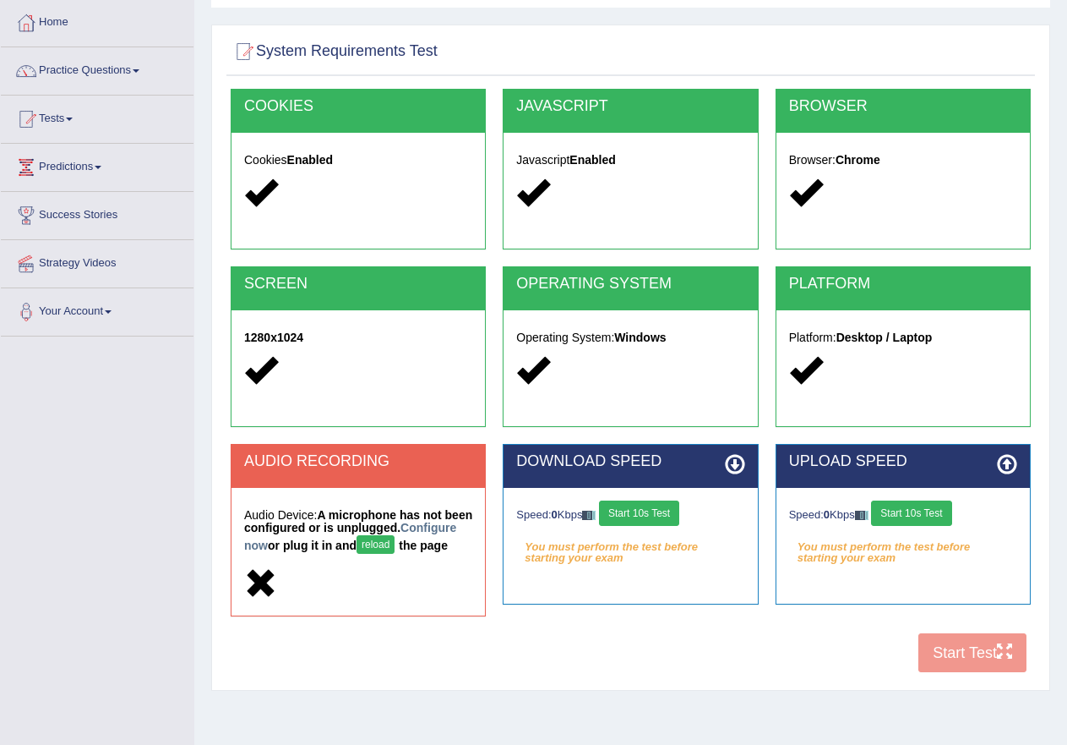
click at [395, 547] on button "reload" at bounding box center [376, 544] width 38 height 19
click at [395, 539] on button "reload" at bounding box center [376, 544] width 38 height 19
click at [395, 547] on button "reload" at bounding box center [376, 544] width 38 height 19
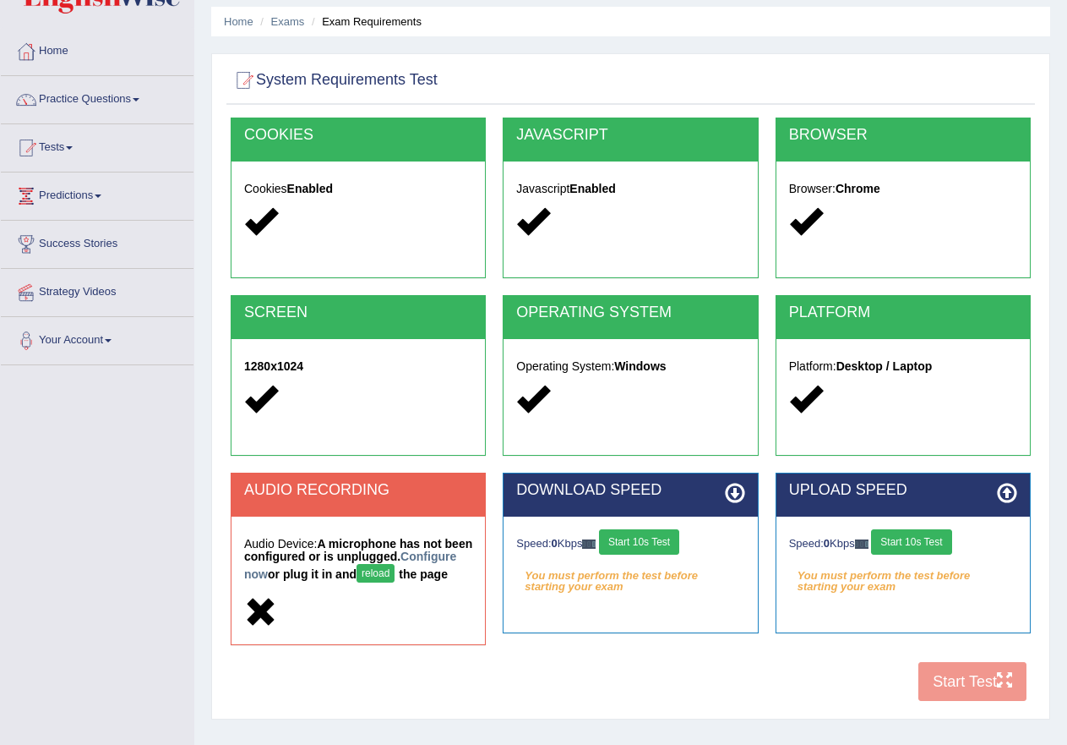
scroll to position [143, 0]
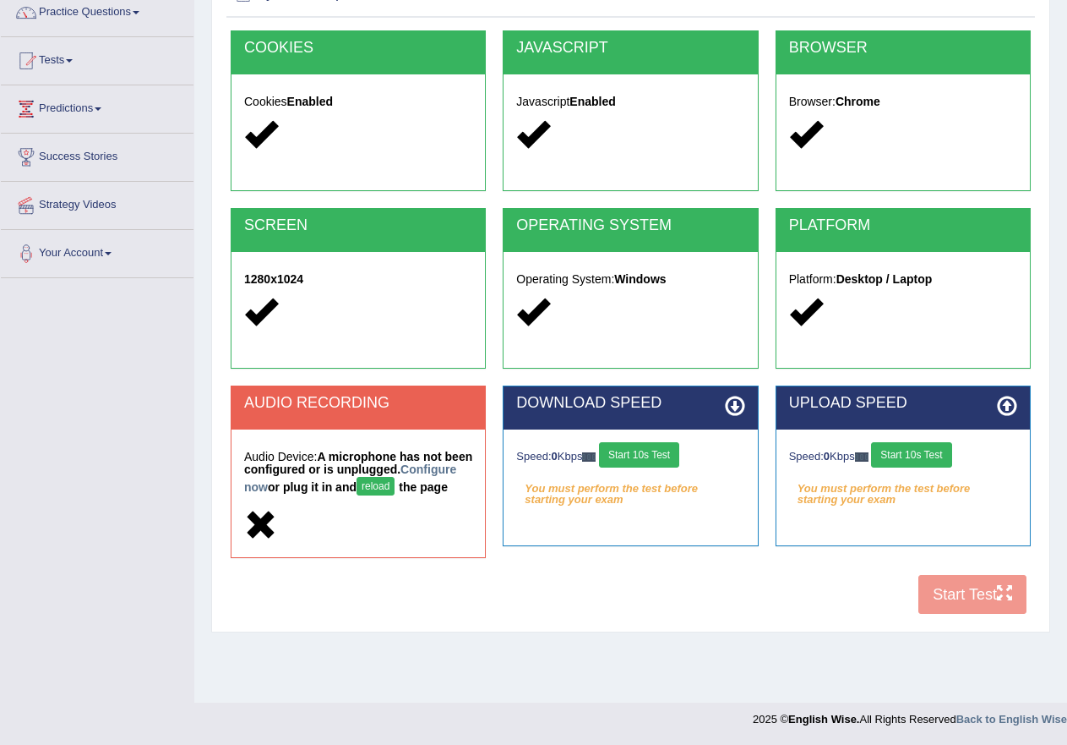
click at [395, 491] on button "reload" at bounding box center [376, 486] width 38 height 19
click at [347, 519] on div "Audio Device: A microphone has not been configured or is unplugged. Configure n…" at bounding box center [359, 493] width 254 height 128
click at [267, 533] on icon at bounding box center [260, 525] width 33 height 33
click at [254, 533] on icon at bounding box center [260, 525] width 33 height 33
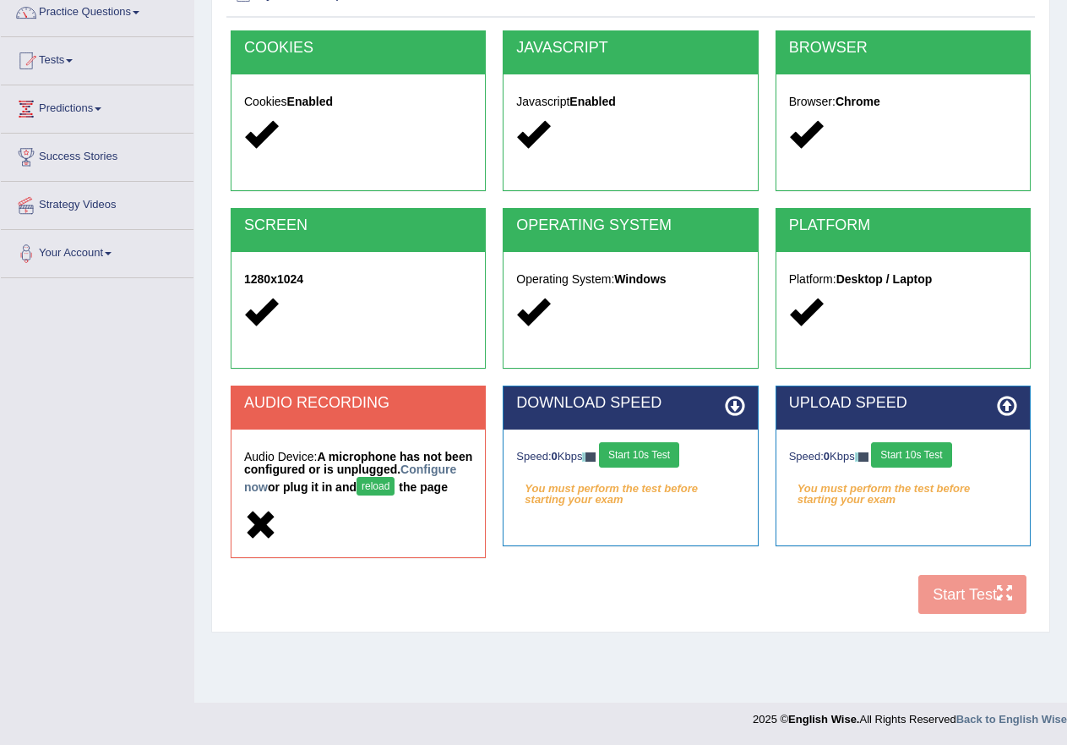
click at [254, 533] on icon at bounding box center [260, 525] width 33 height 33
click at [639, 454] on button "Start 10s Test" at bounding box center [639, 454] width 80 height 25
click at [904, 453] on button "Start 10s Test" at bounding box center [911, 454] width 80 height 25
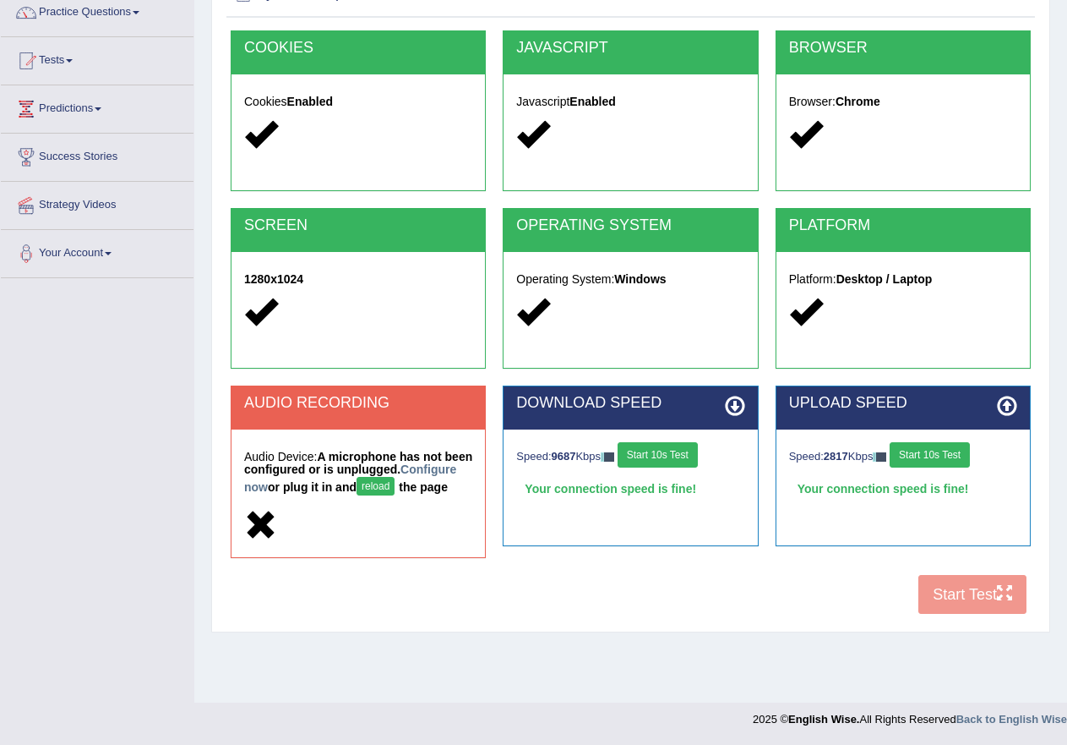
click at [970, 455] on button "Start 10s Test" at bounding box center [930, 454] width 80 height 25
click at [246, 542] on icon at bounding box center [260, 525] width 33 height 33
click at [245, 542] on icon at bounding box center [260, 525] width 33 height 33
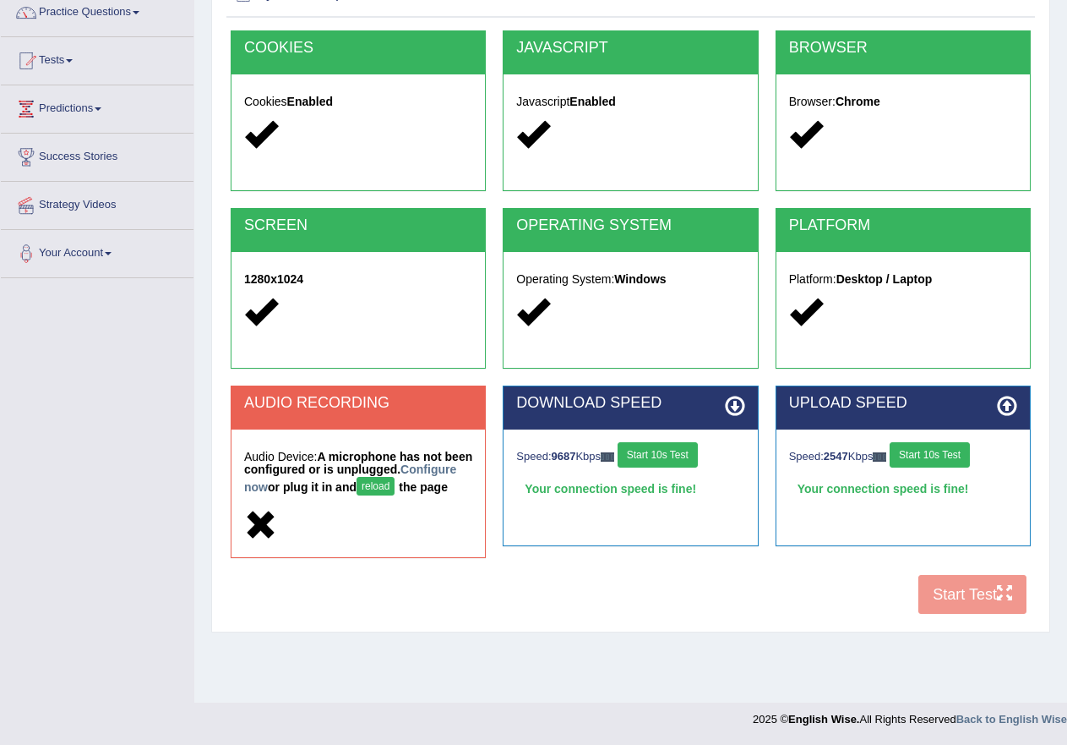
click at [247, 535] on icon at bounding box center [260, 525] width 33 height 33
click at [248, 534] on icon at bounding box center [260, 525] width 33 height 33
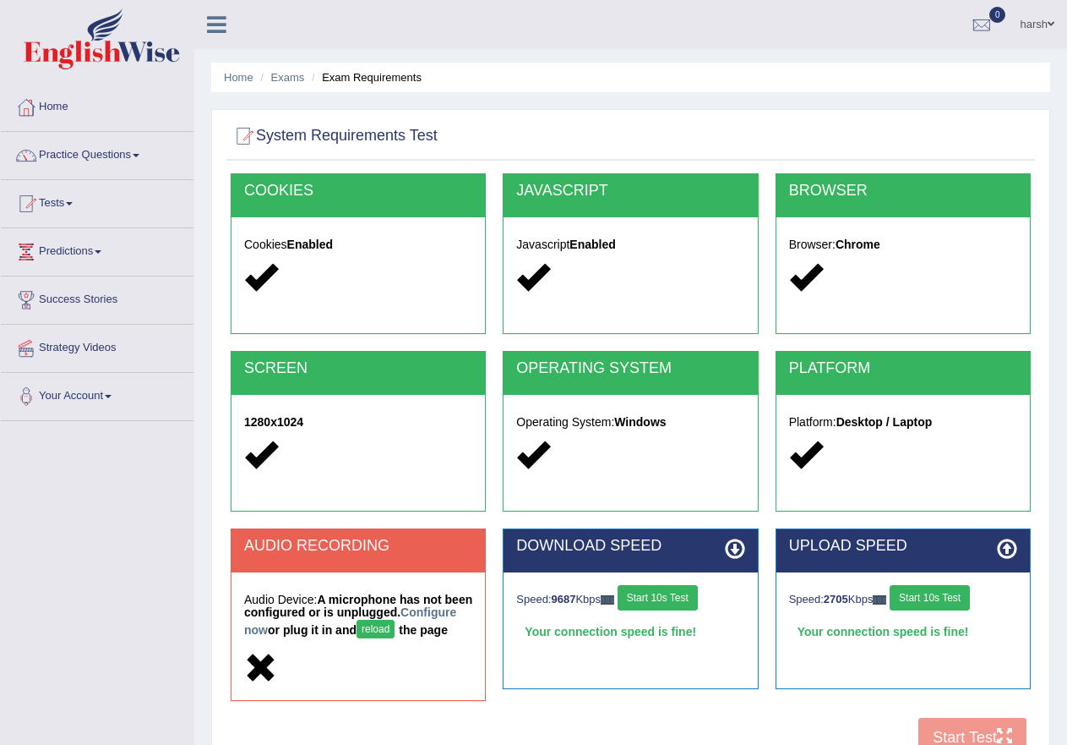
click at [226, 25] on icon at bounding box center [216, 25] width 19 height 22
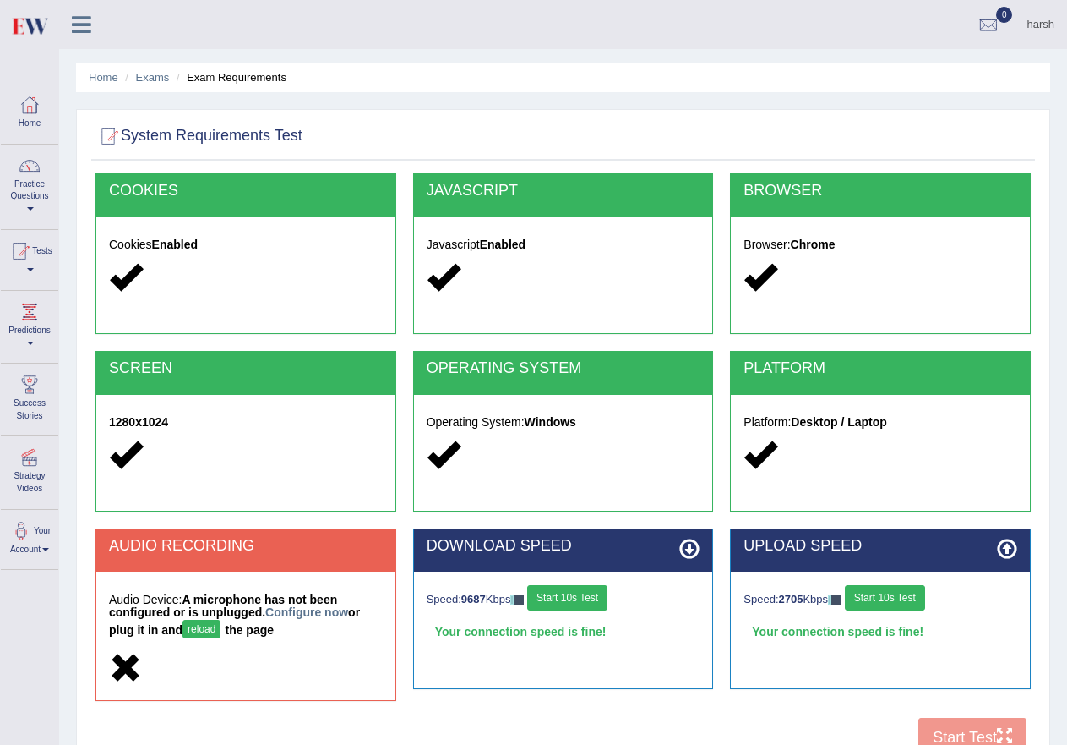
click at [74, 27] on icon at bounding box center [81, 25] width 19 height 22
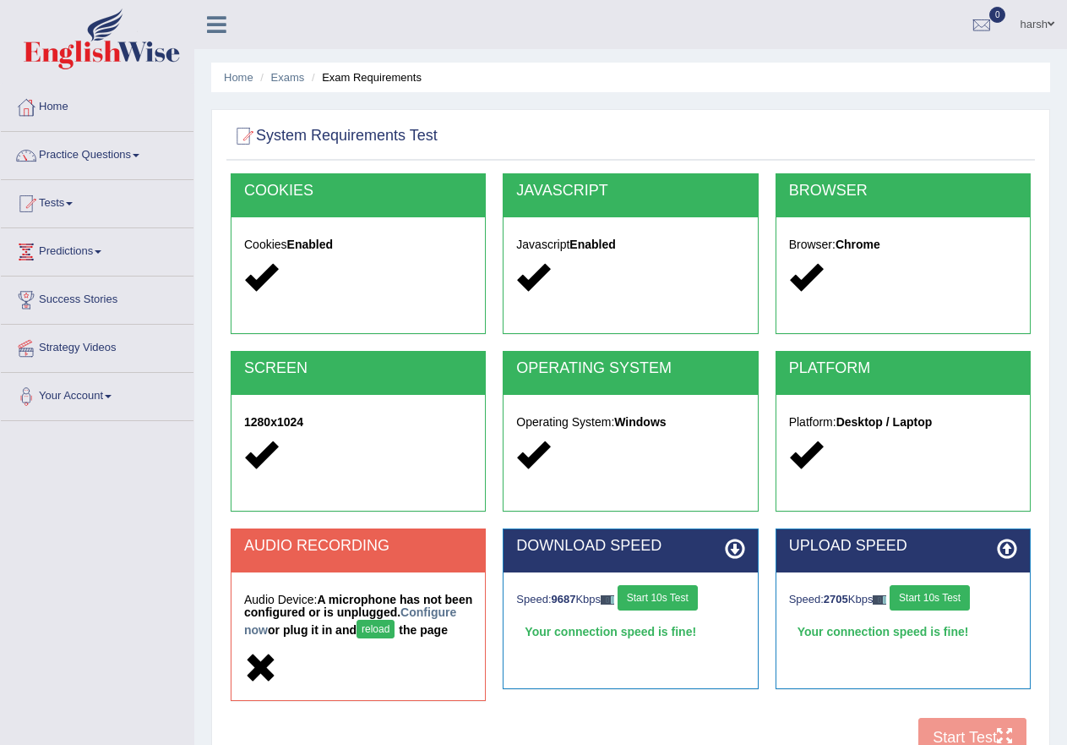
click at [216, 38] on div "harsh Toggle navigation Username: harsh949 Access Type: Online Subscription: De…" at bounding box center [630, 24] width 873 height 49
click at [230, 18] on link at bounding box center [216, 22] width 45 height 25
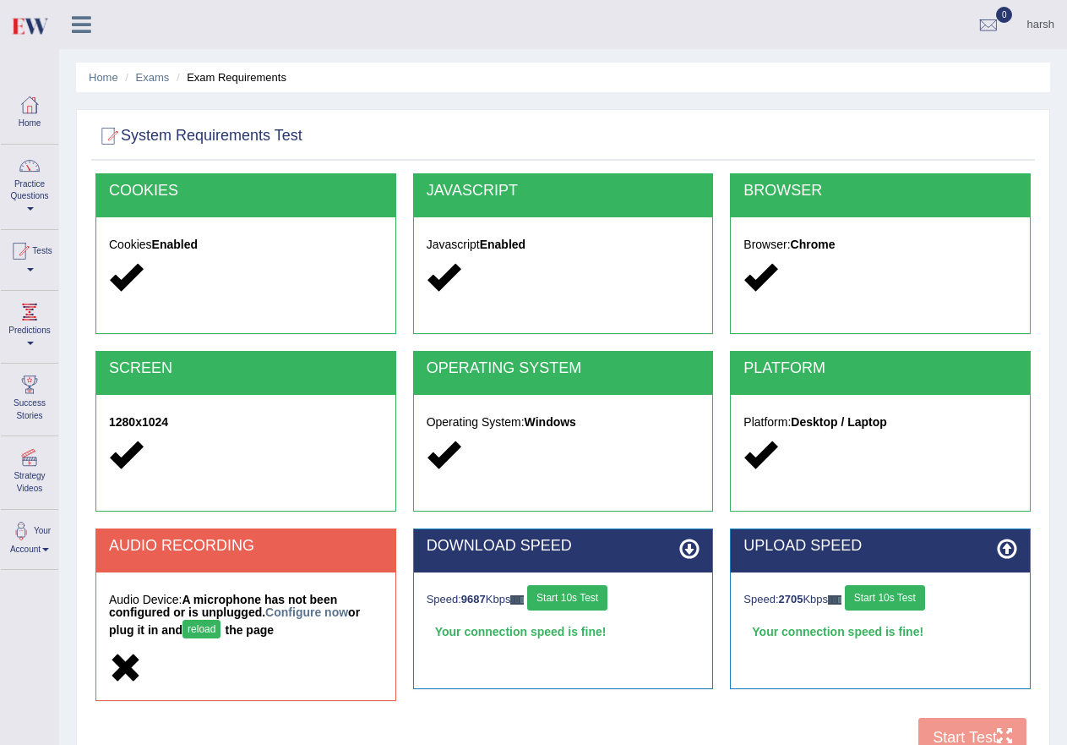
click at [88, 28] on icon at bounding box center [81, 25] width 19 height 22
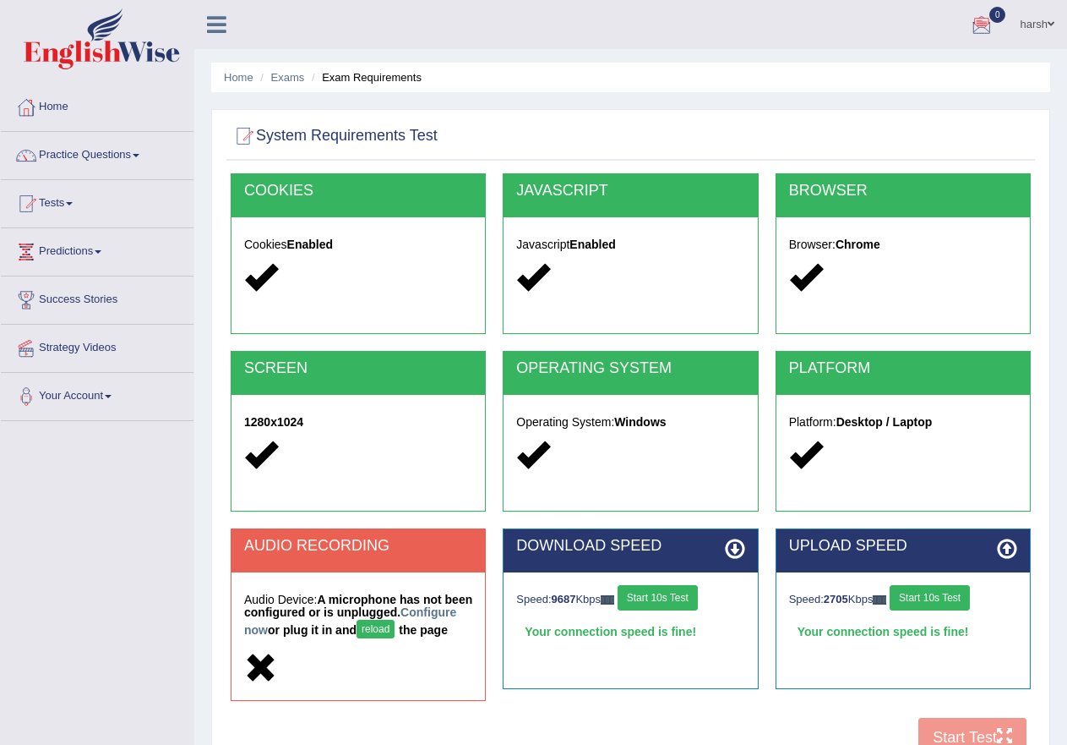
drag, startPoint x: 1004, startPoint y: 0, endPoint x: 494, endPoint y: 22, distance: 510.1
click at [494, 22] on ul "harsh Toggle navigation Username: harsh949 Access Type: Online Subscription: De…" at bounding box center [761, 24] width 611 height 48
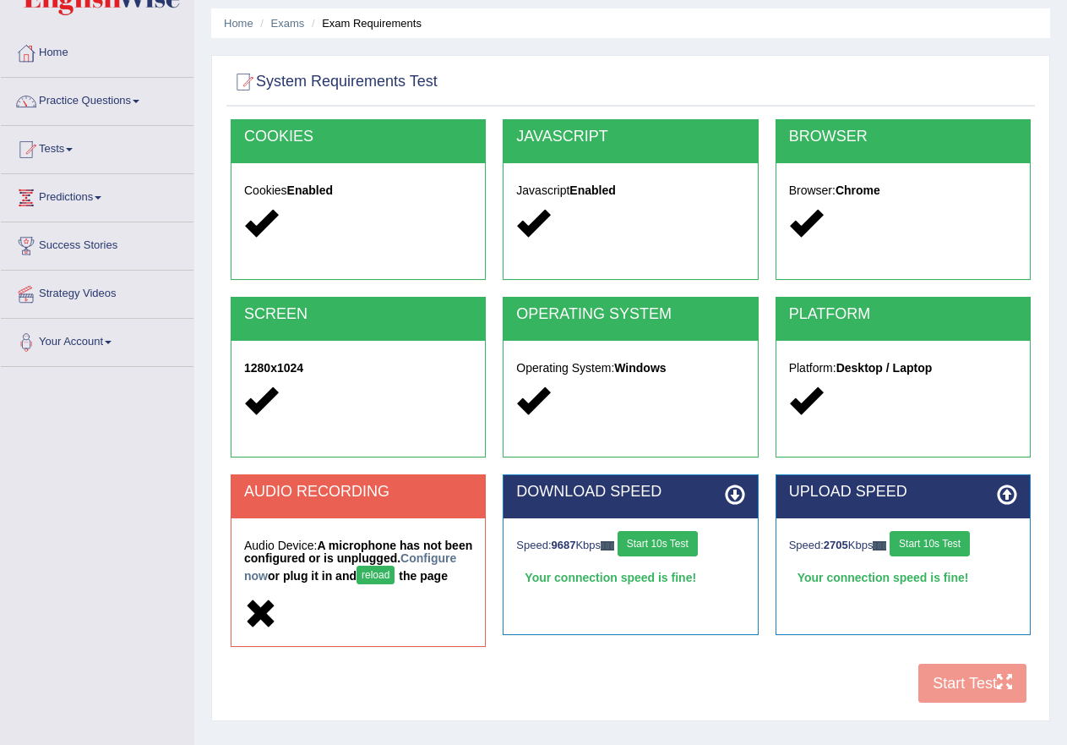
scroll to position [85, 0]
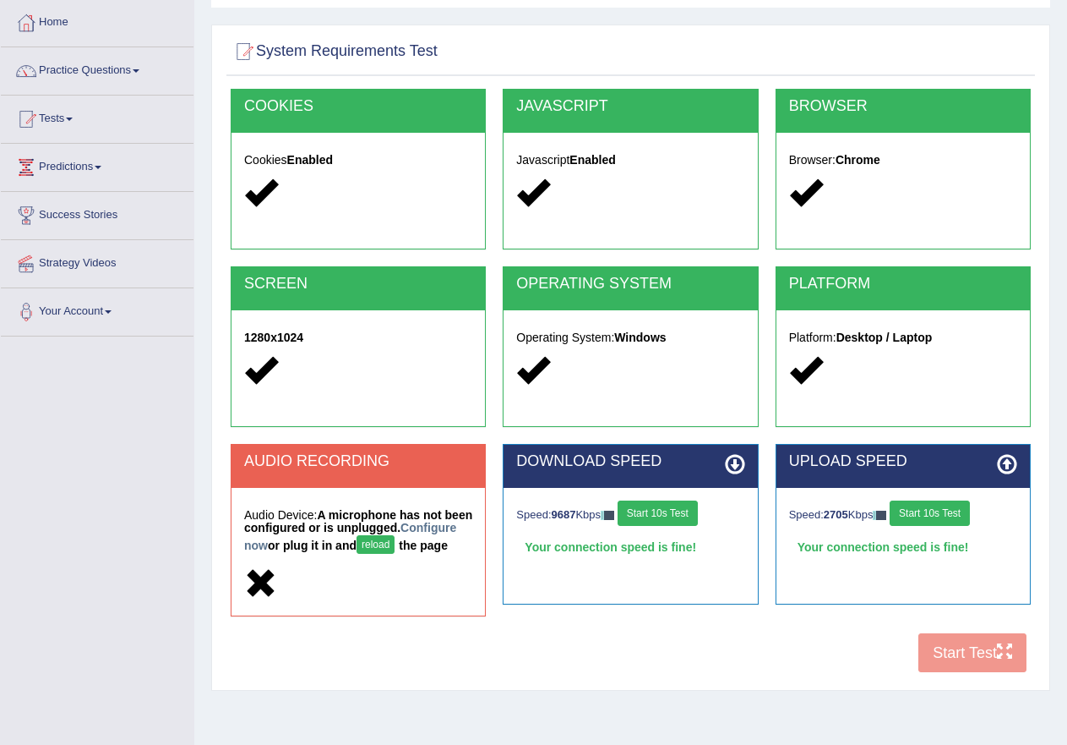
click at [395, 542] on button "reload" at bounding box center [376, 544] width 38 height 19
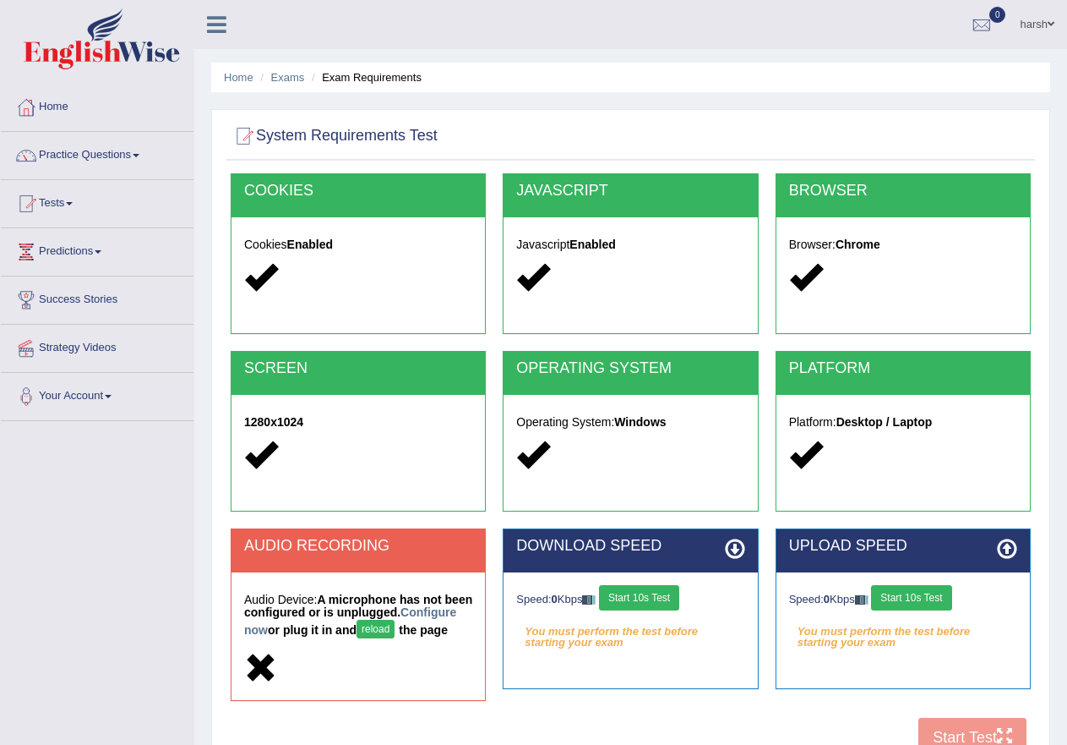
scroll to position [85, 0]
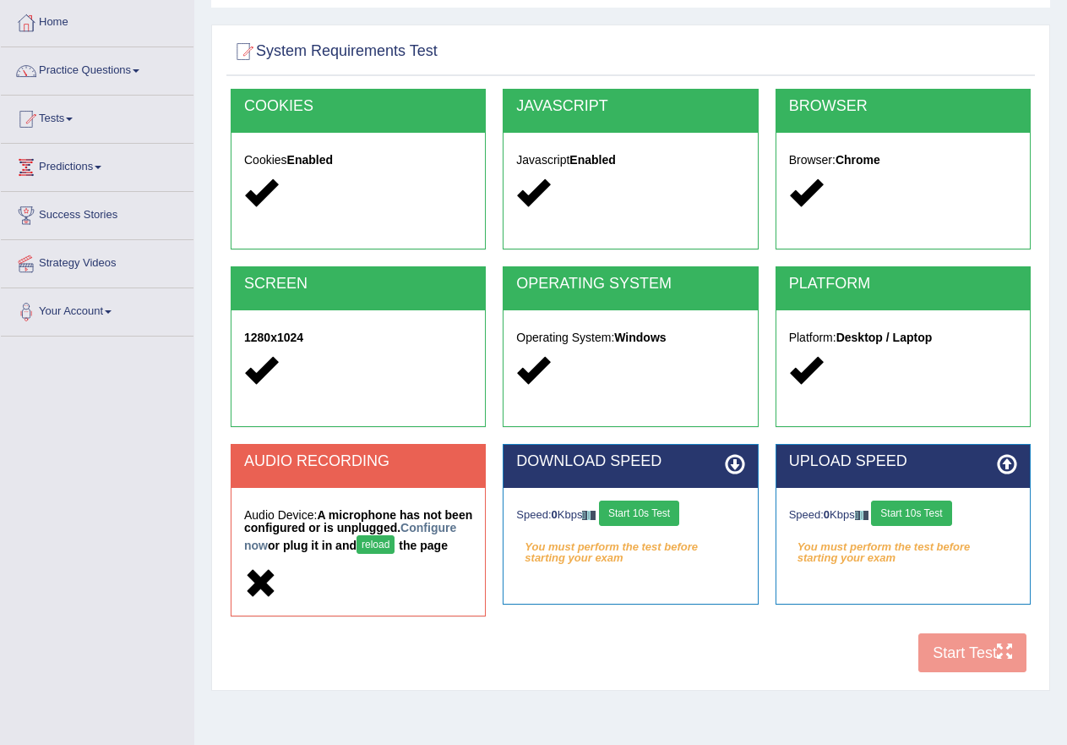
click at [258, 592] on icon at bounding box center [260, 583] width 33 height 33
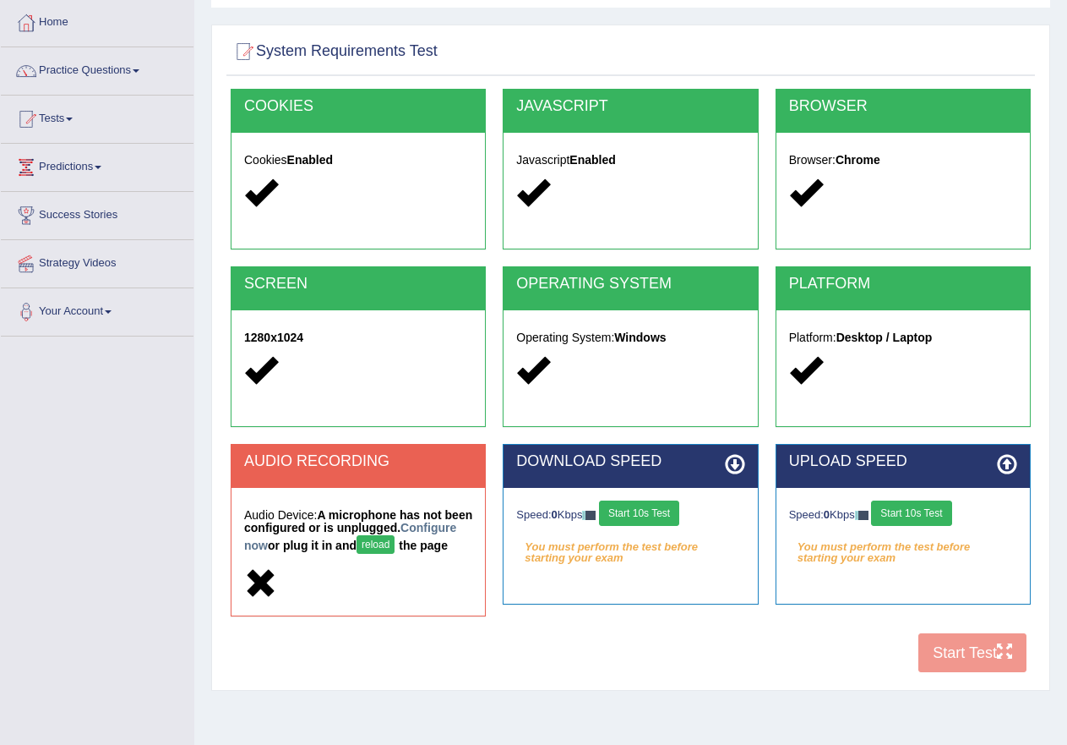
click at [258, 592] on icon at bounding box center [260, 583] width 33 height 33
click at [262, 591] on icon at bounding box center [260, 583] width 33 height 33
click at [649, 510] on button "Start 10s Test" at bounding box center [639, 512] width 80 height 25
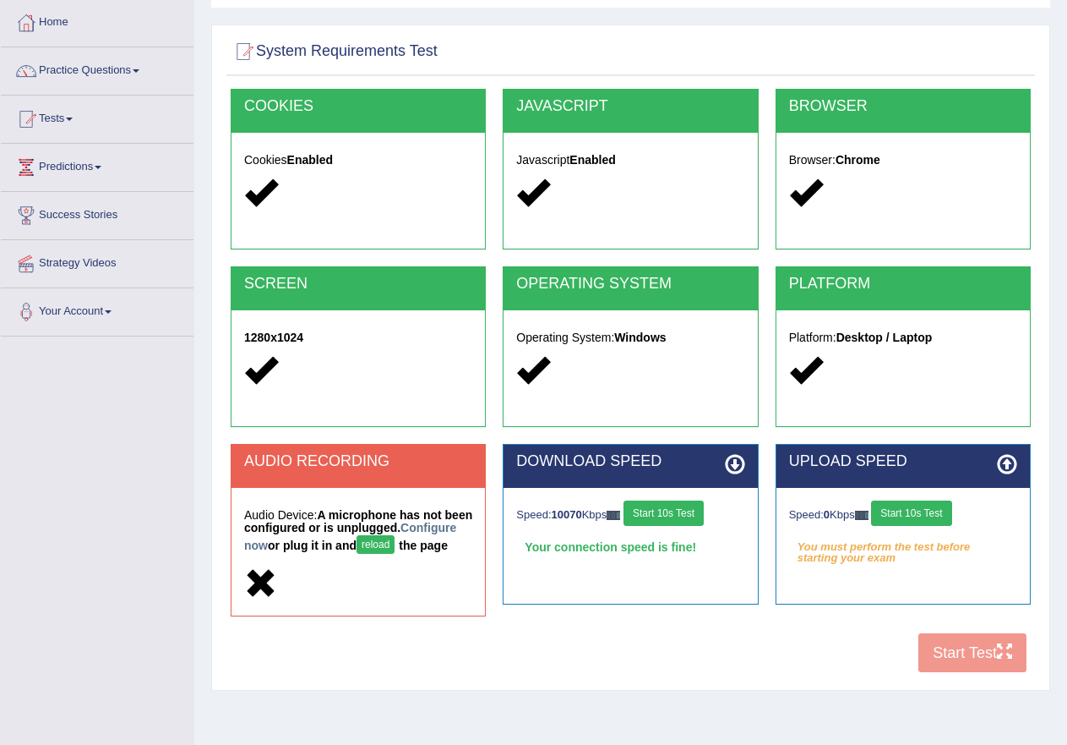
click at [945, 511] on button "Start 10s Test" at bounding box center [911, 512] width 80 height 25
click at [442, 521] on h5 "Audio Device: A microphone has not been configured or is unplugged. Configure n…" at bounding box center [358, 533] width 228 height 49
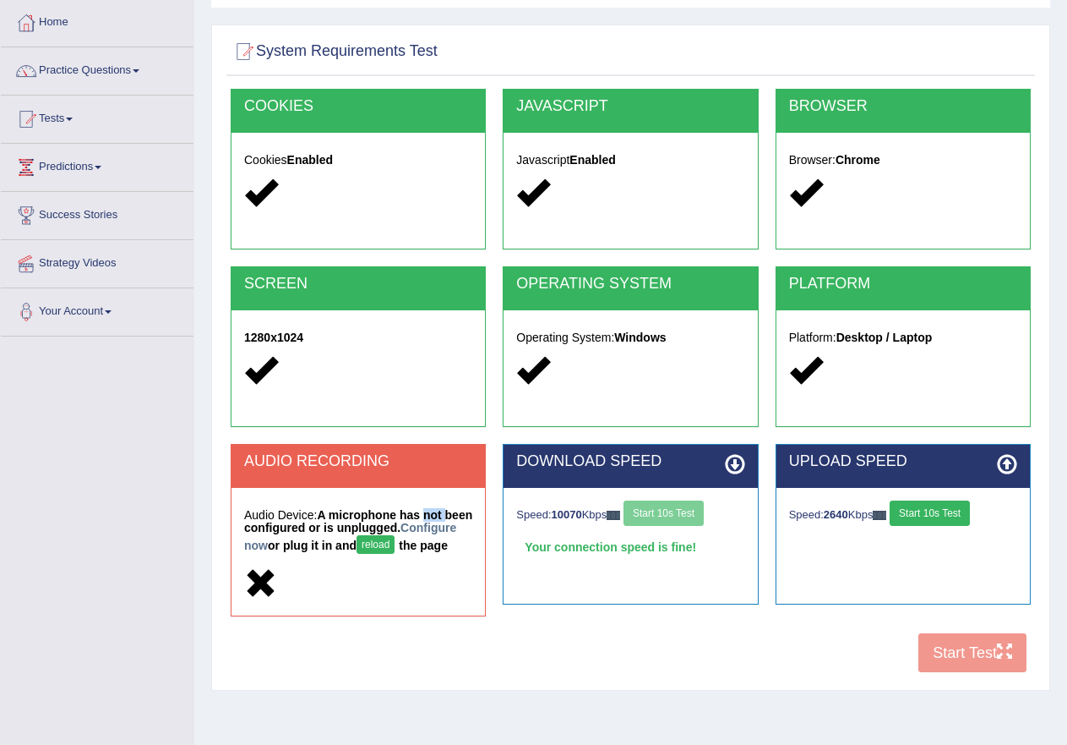
click at [442, 521] on h5 "Audio Device: A microphone has not been configured or is unplugged. Configure n…" at bounding box center [358, 533] width 228 height 49
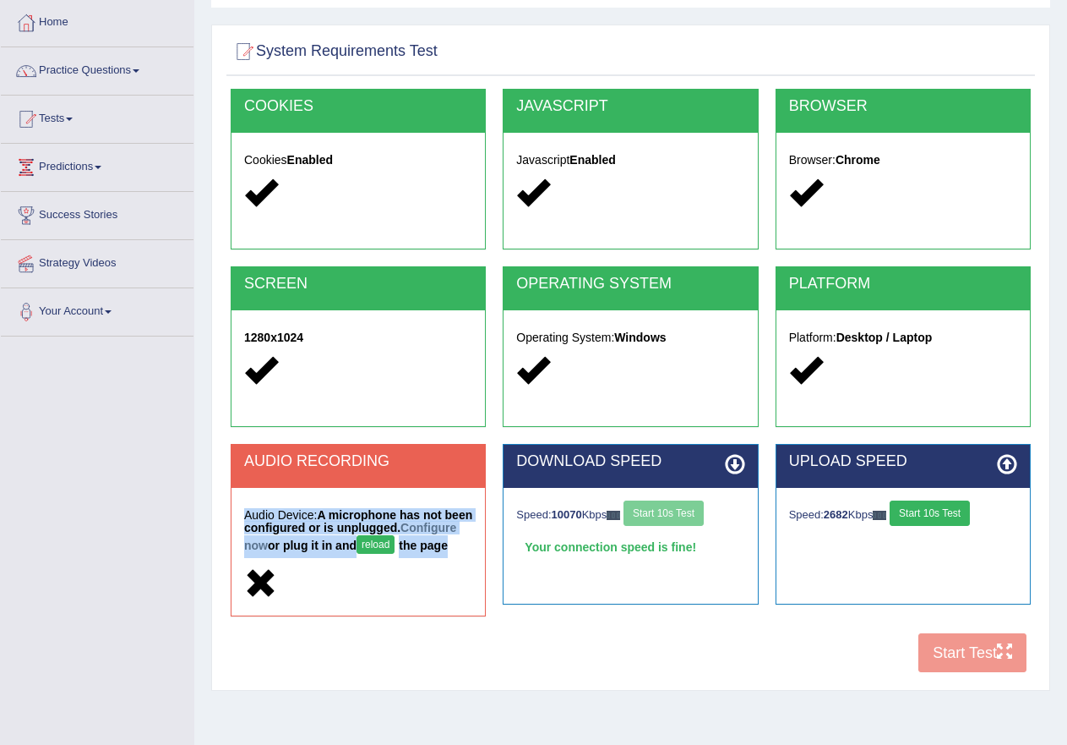
click at [442, 521] on h5 "Audio Device: A microphone has not been configured or is unplugged. Configure n…" at bounding box center [358, 533] width 228 height 49
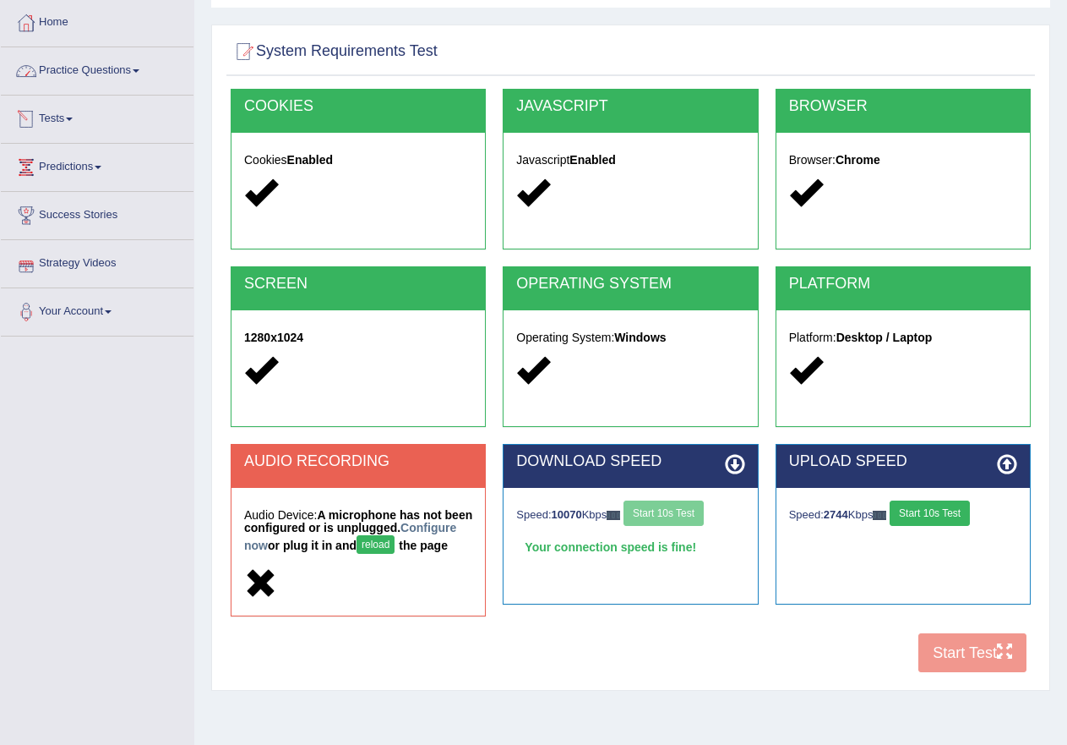
click at [52, 112] on link "Tests" at bounding box center [97, 117] width 193 height 42
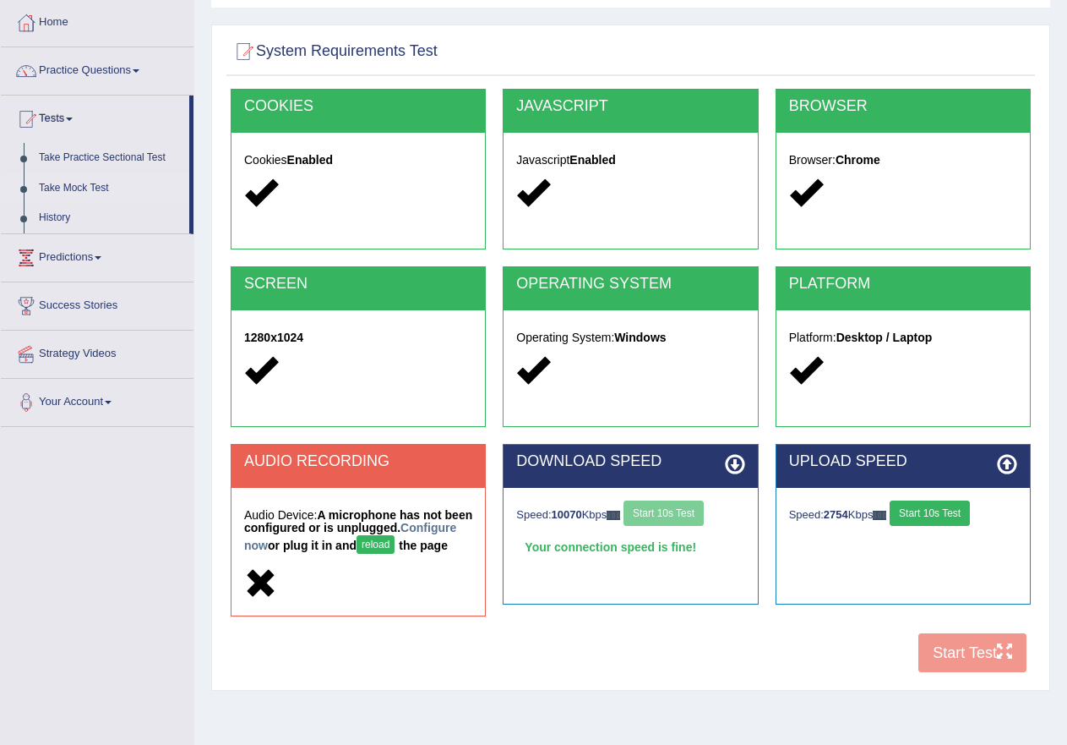
click at [91, 184] on link "Take Mock Test" at bounding box center [110, 188] width 158 height 30
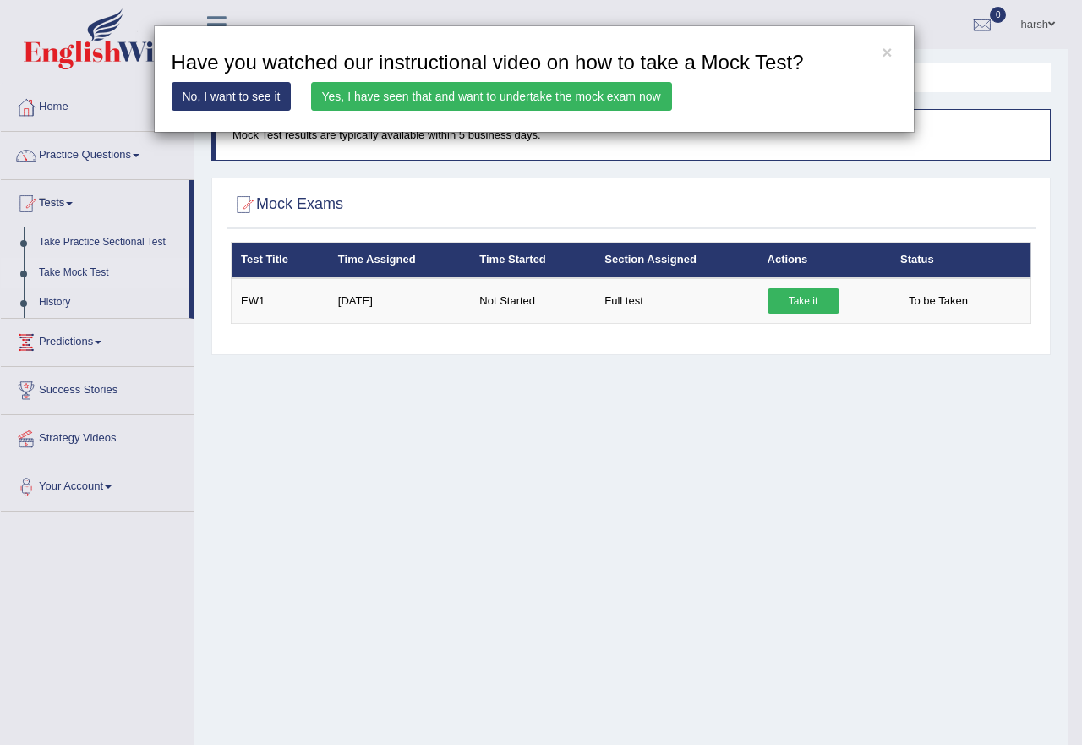
click at [510, 97] on link "Yes, I have seen that and want to undertake the mock exam now" at bounding box center [491, 96] width 361 height 29
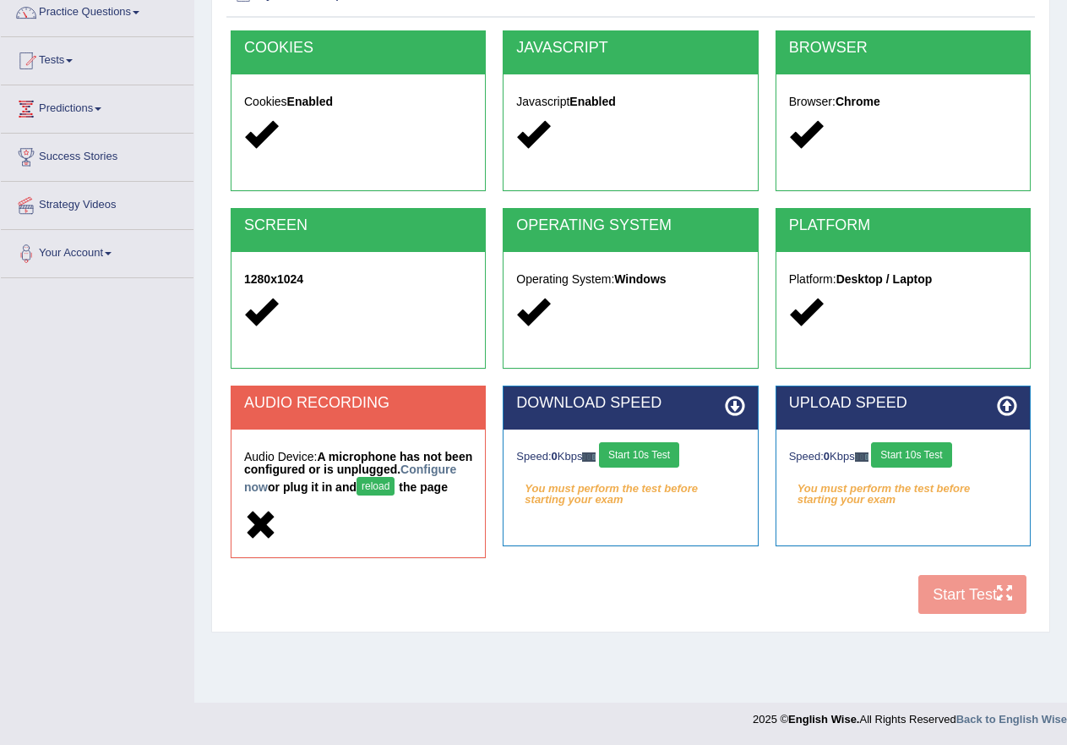
click at [395, 487] on button "reload" at bounding box center [376, 486] width 38 height 19
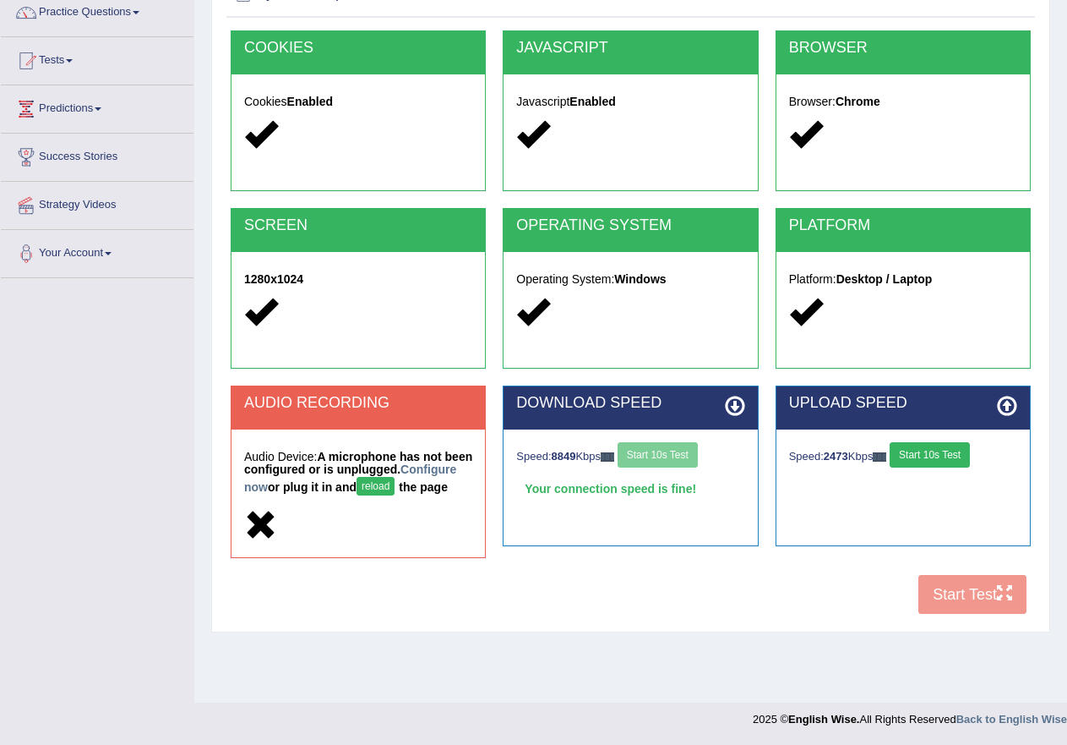
click at [273, 538] on icon at bounding box center [260, 525] width 33 height 33
click at [270, 538] on icon at bounding box center [260, 525] width 33 height 33
click at [262, 540] on icon at bounding box center [260, 525] width 33 height 33
click at [259, 540] on icon at bounding box center [260, 525] width 33 height 33
click at [276, 538] on icon at bounding box center [260, 525] width 33 height 33
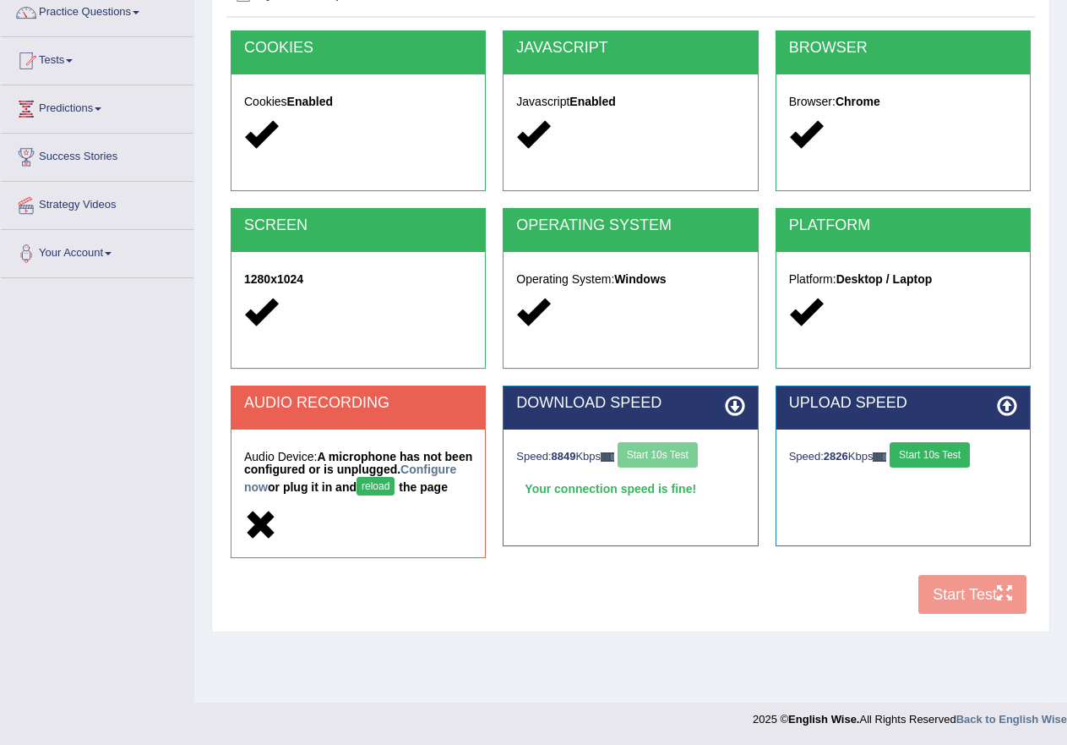
click at [253, 538] on icon at bounding box center [260, 525] width 33 height 33
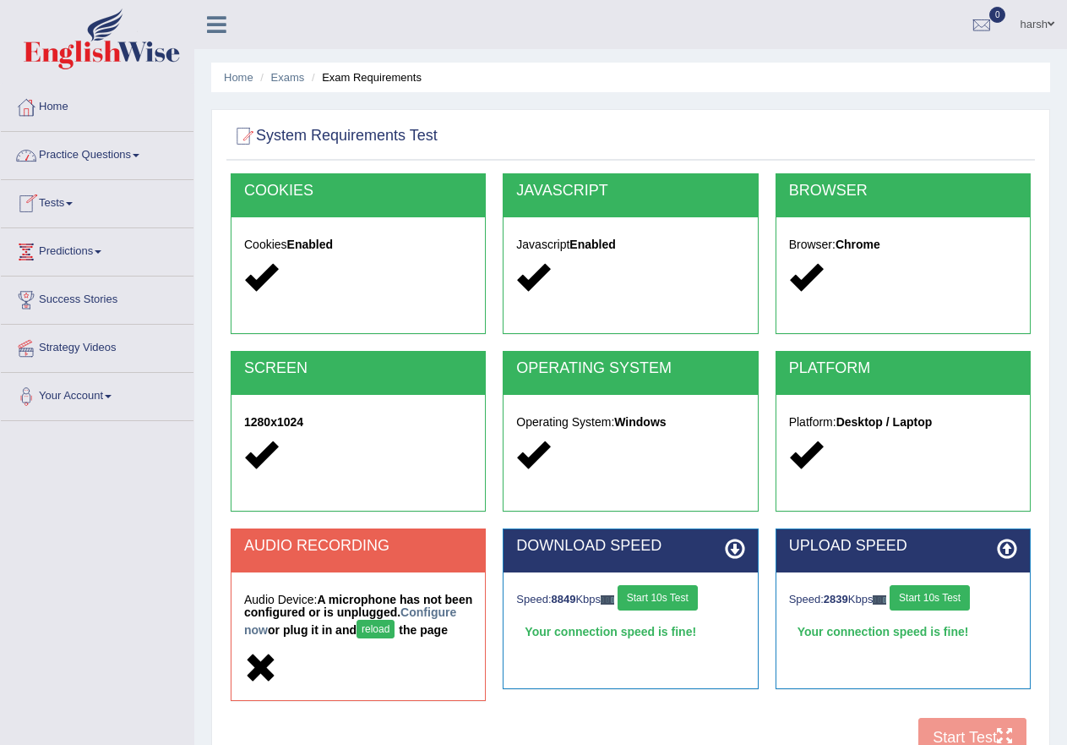
click at [1035, 24] on link "harsh" at bounding box center [1037, 22] width 60 height 44
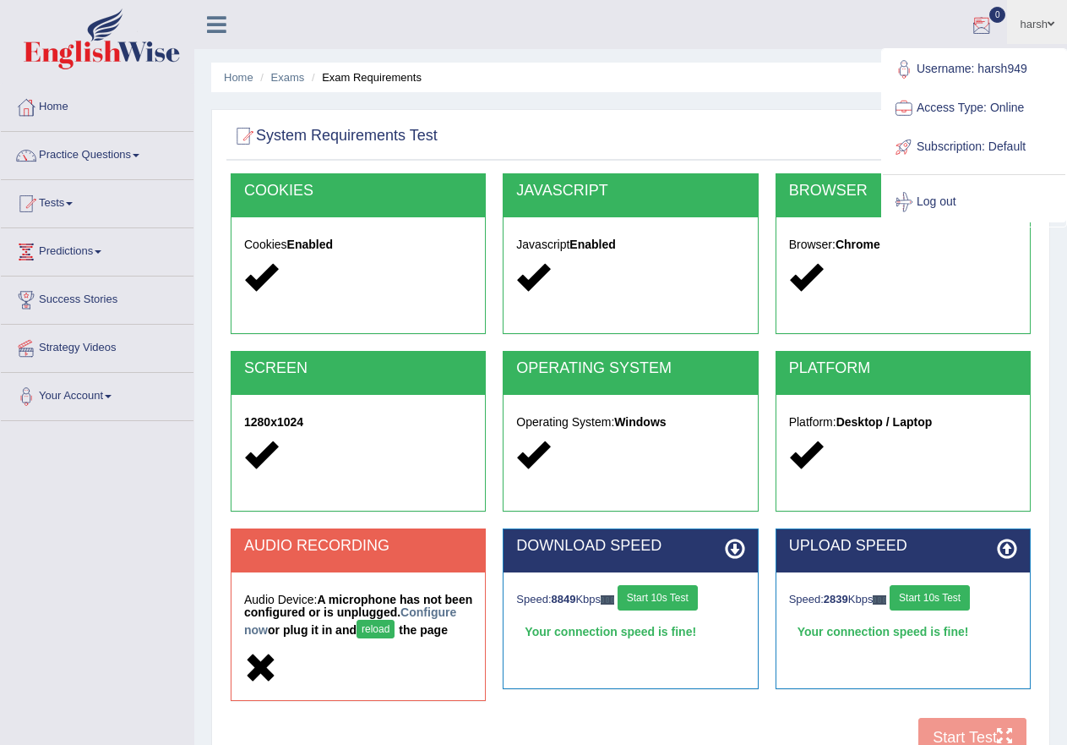
click at [805, 24] on ul "harsh Toggle navigation Username: harsh949 Access Type: Online Subscription: De…" at bounding box center [761, 24] width 611 height 48
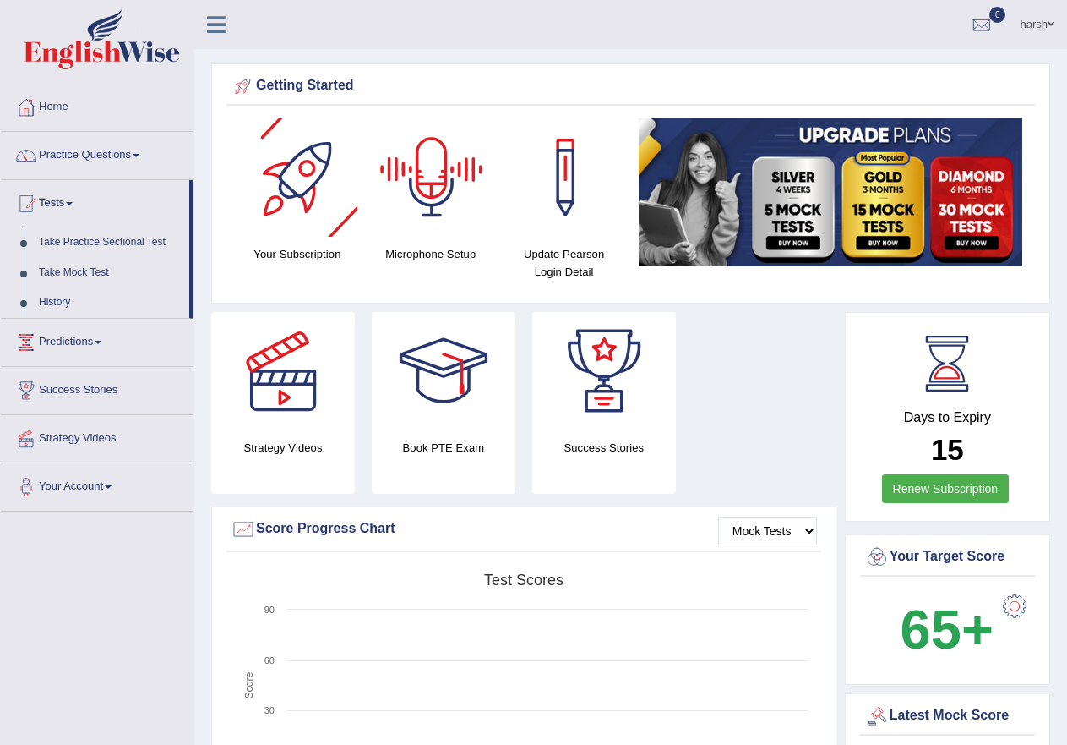
click at [428, 205] on div at bounding box center [432, 177] width 118 height 118
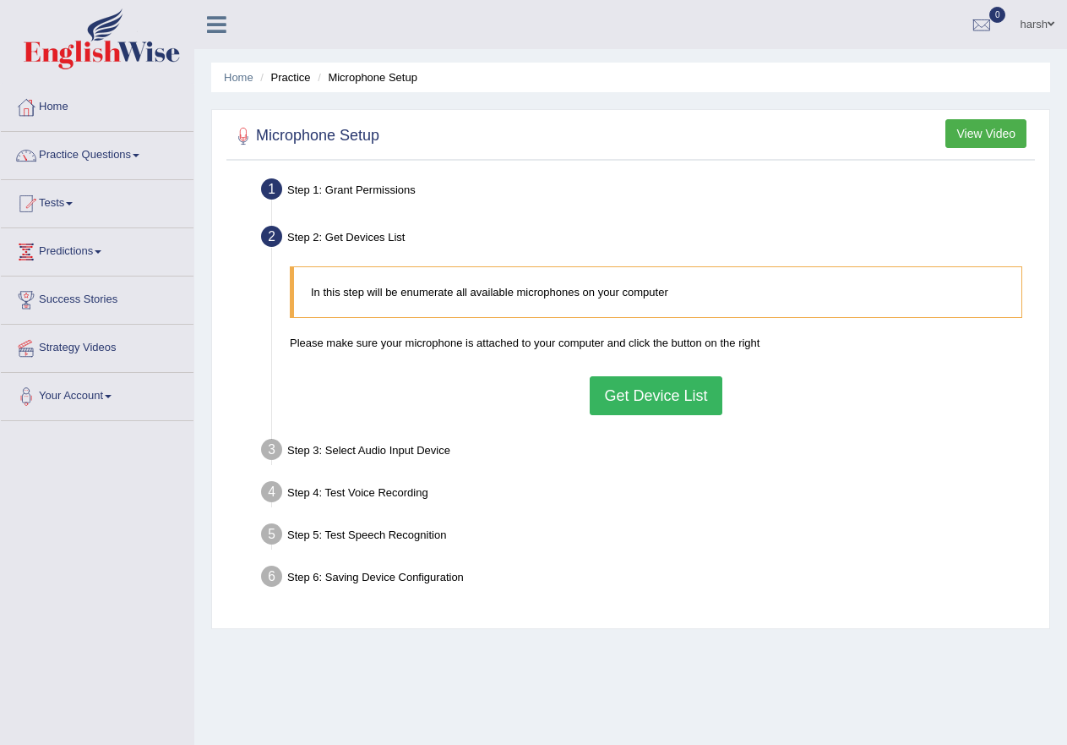
click at [657, 396] on button "Get Device List" at bounding box center [656, 395] width 132 height 39
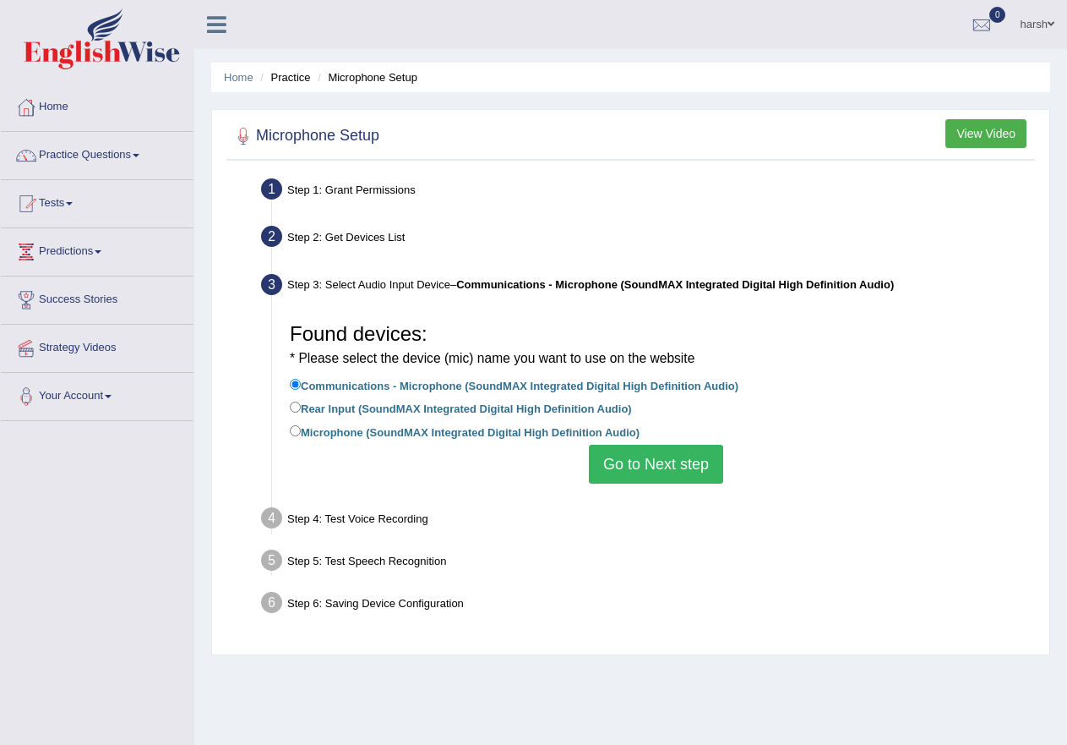
click at [620, 475] on button "Go to Next step" at bounding box center [656, 464] width 134 height 39
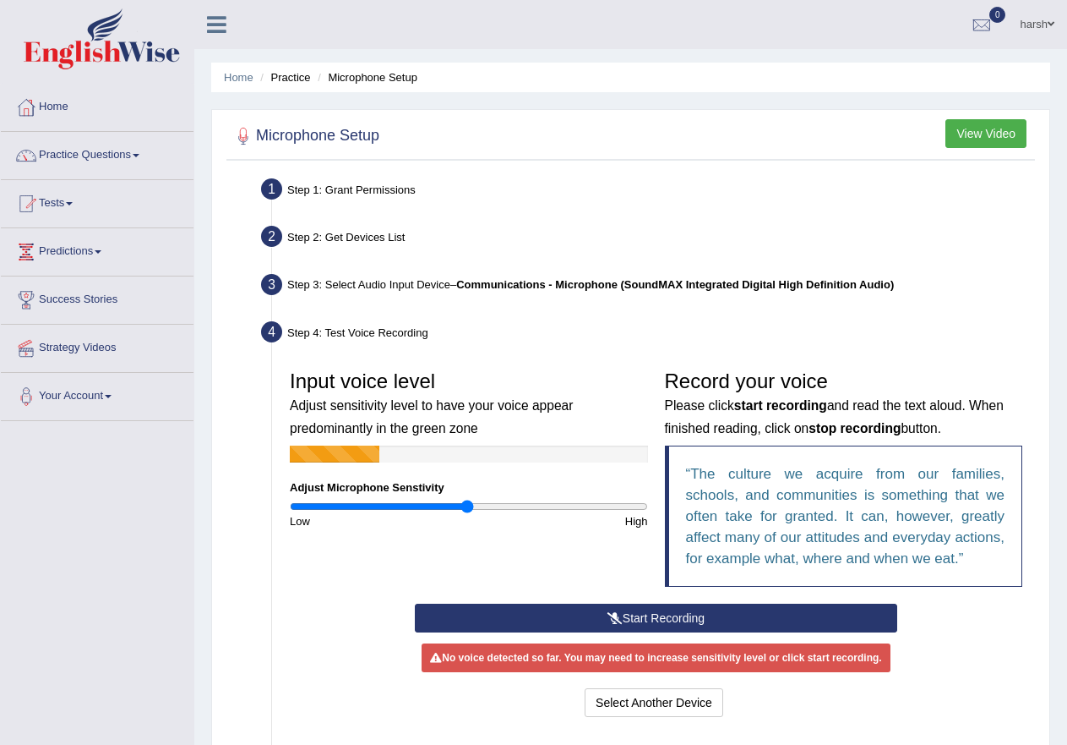
click at [660, 621] on button "Start Recording" at bounding box center [656, 617] width 483 height 29
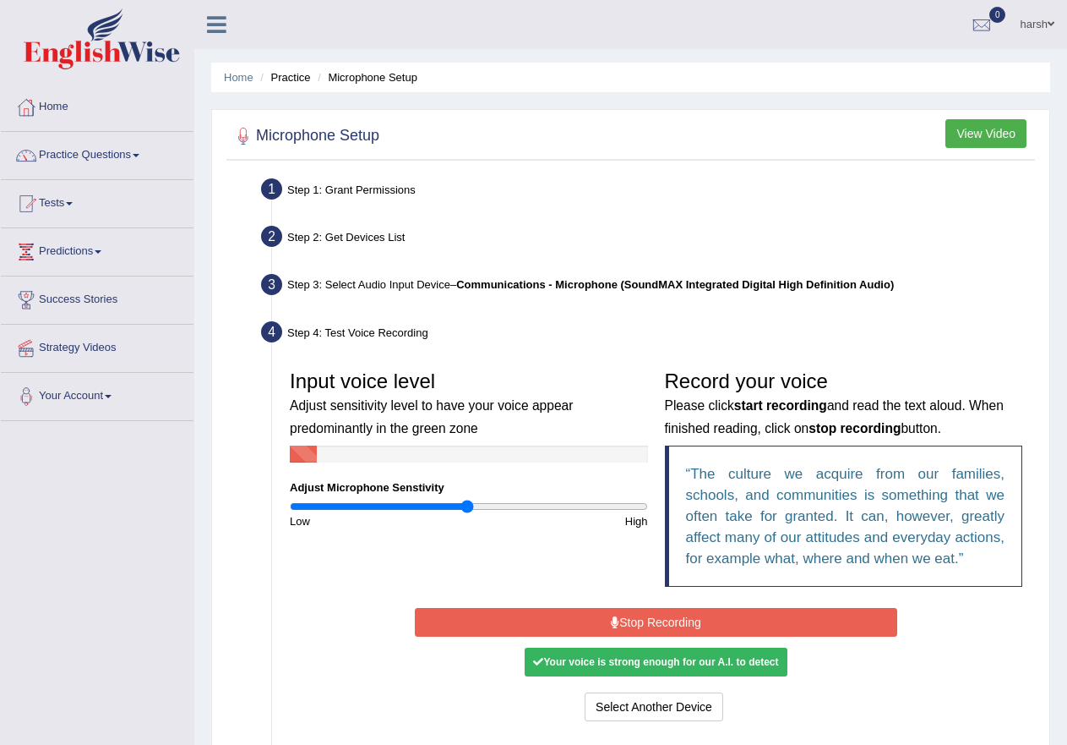
click at [671, 622] on button "Stop Recording" at bounding box center [656, 622] width 483 height 29
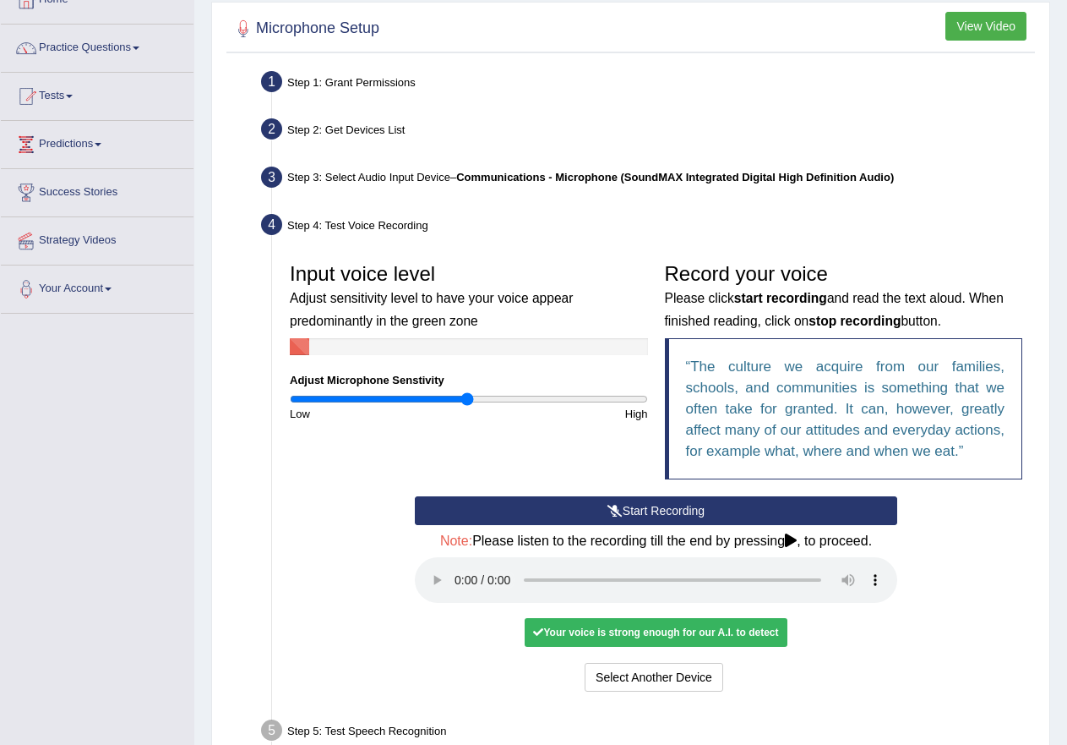
scroll to position [169, 0]
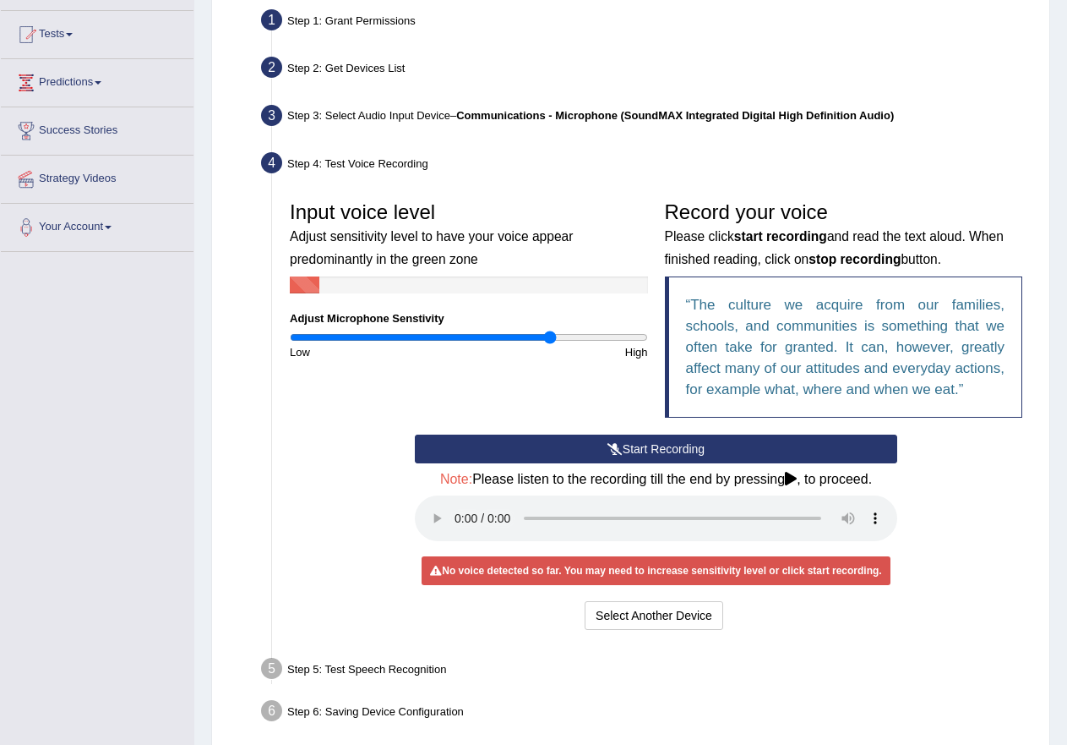
drag, startPoint x: 463, startPoint y: 338, endPoint x: 551, endPoint y: 340, distance: 87.9
click at [550, 340] on input "range" at bounding box center [469, 337] width 358 height 14
drag, startPoint x: 553, startPoint y: 334, endPoint x: 614, endPoint y: 336, distance: 60.9
click at [614, 336] on input "range" at bounding box center [469, 337] width 358 height 14
click at [570, 439] on button "Start Recording" at bounding box center [656, 448] width 483 height 29
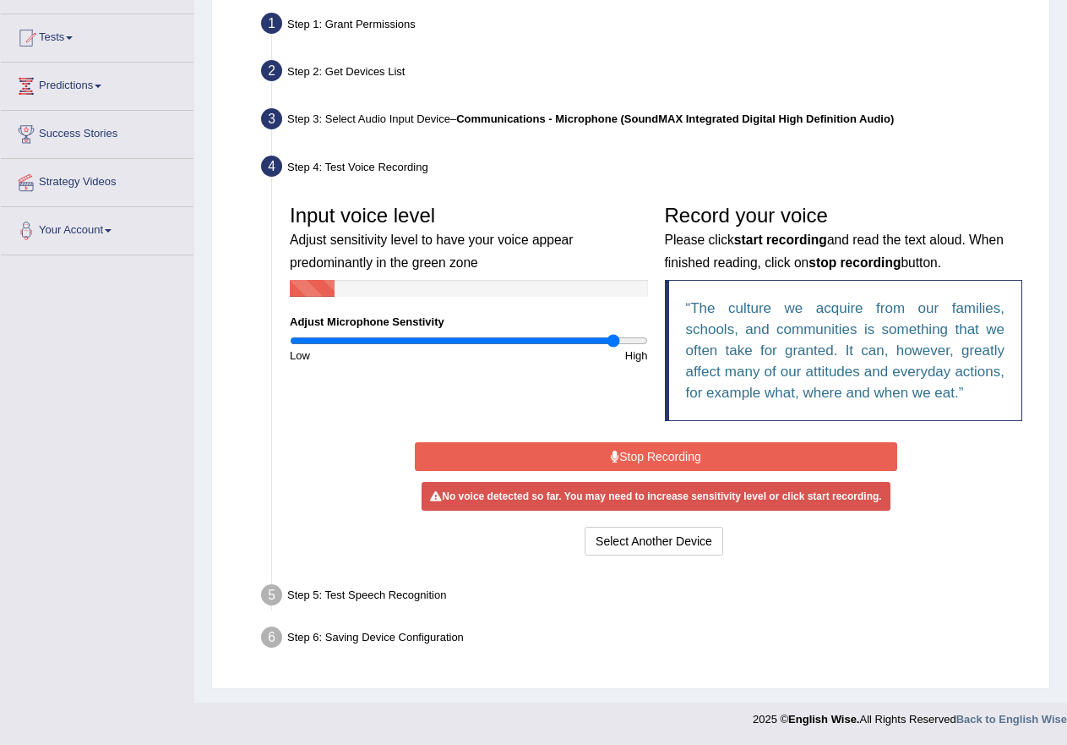
scroll to position [166, 0]
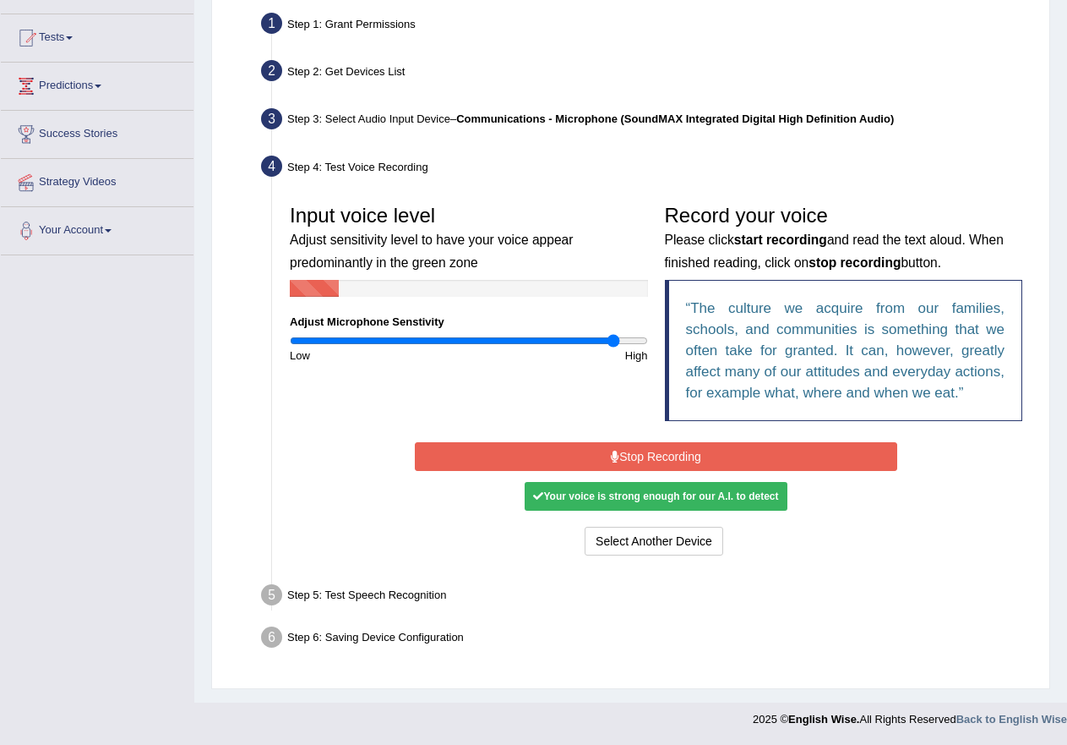
click at [635, 459] on button "Stop Recording" at bounding box center [656, 456] width 483 height 29
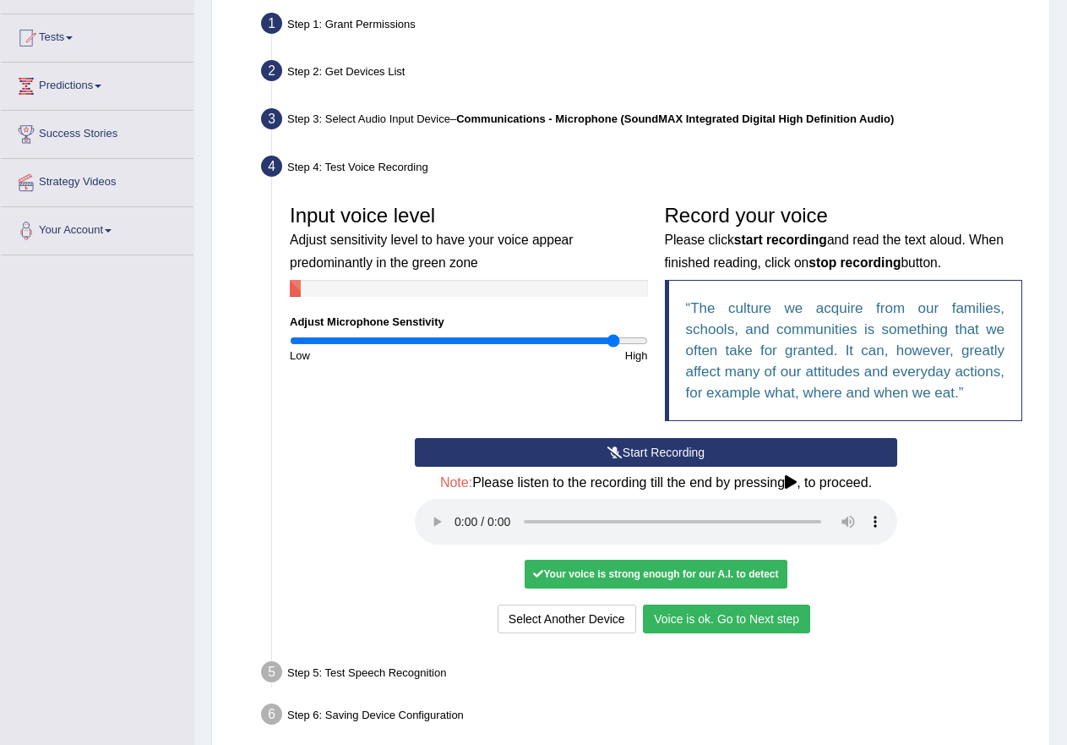
click at [565, 451] on button "Start Recording" at bounding box center [656, 452] width 483 height 29
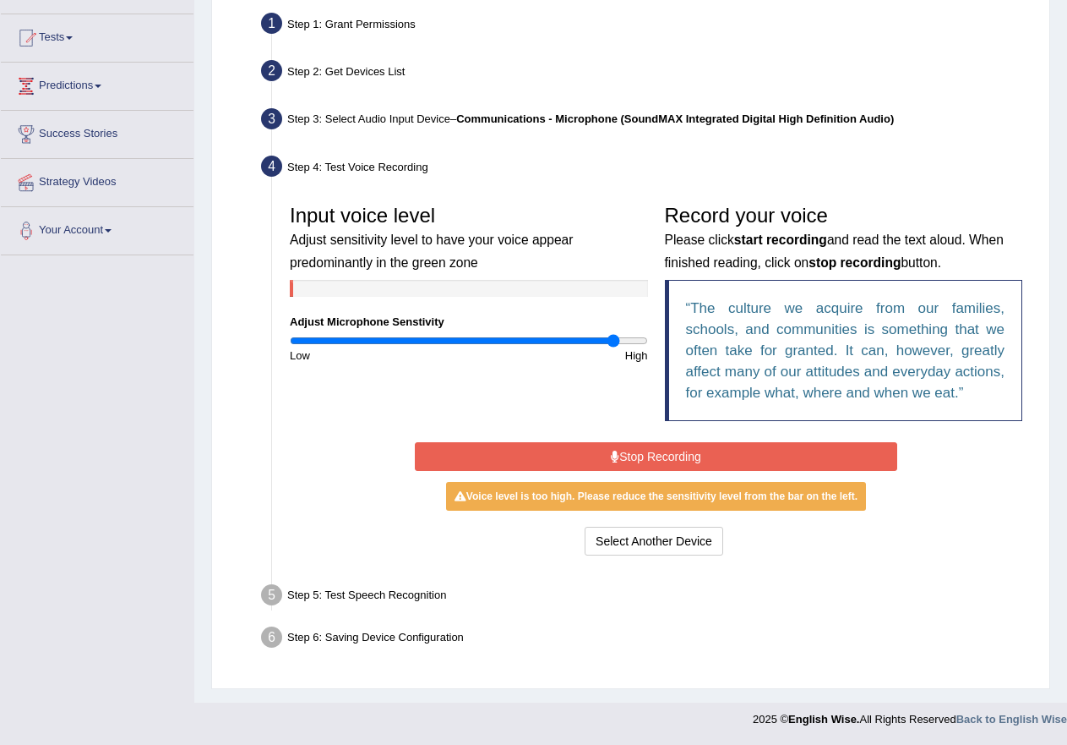
click at [467, 460] on button "Stop Recording" at bounding box center [656, 456] width 483 height 29
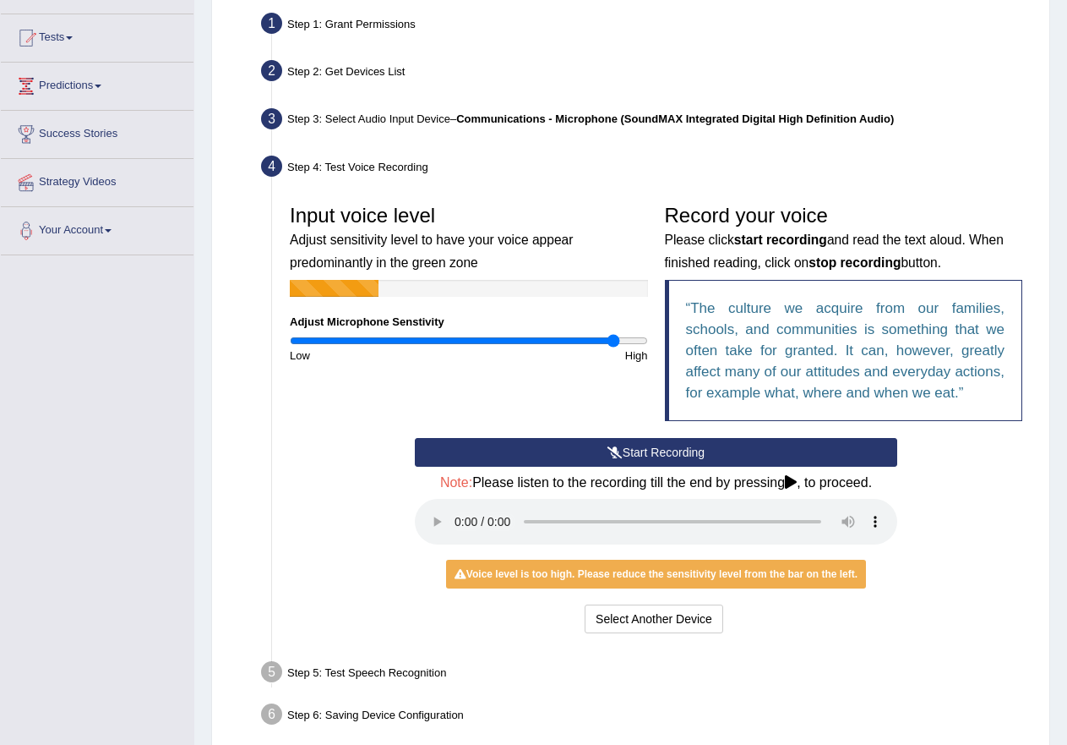
click at [710, 444] on button "Start Recording" at bounding box center [656, 452] width 483 height 29
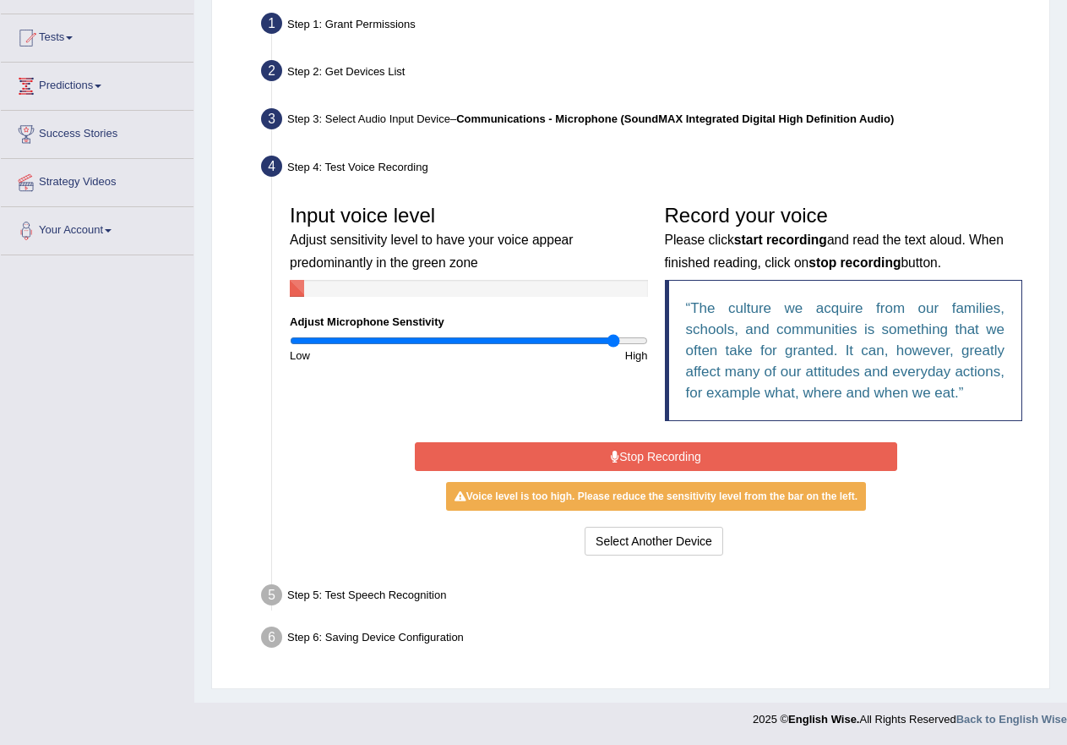
click at [715, 444] on button "Stop Recording" at bounding box center [656, 456] width 483 height 29
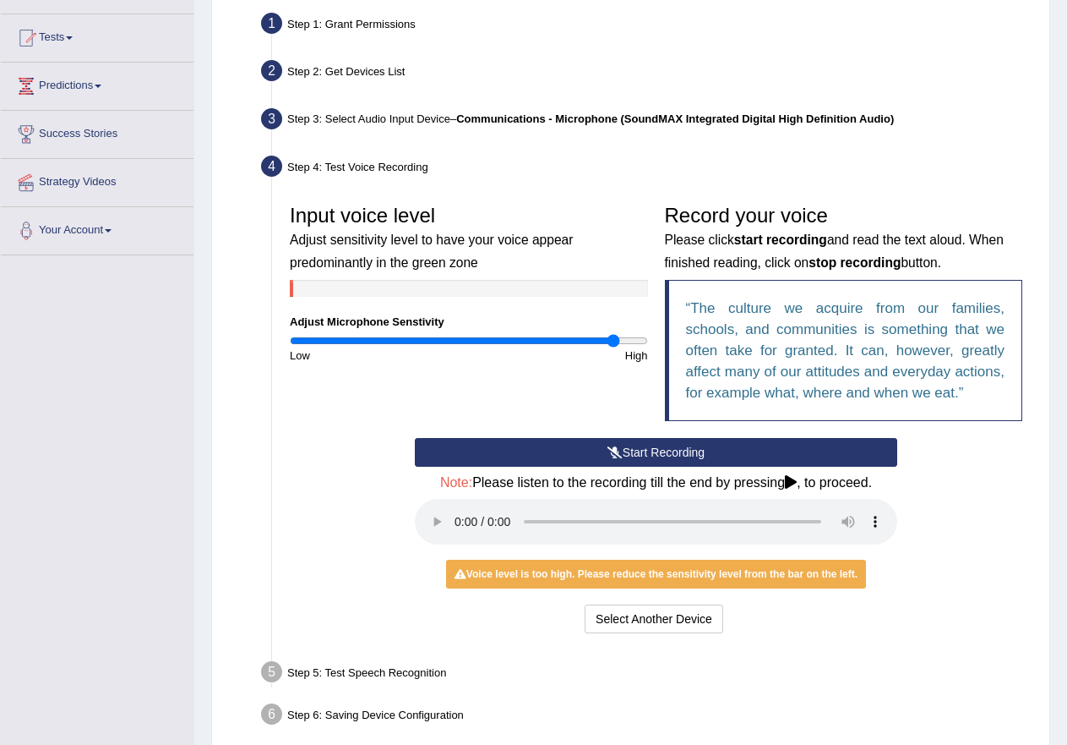
click at [716, 450] on button "Start Recording" at bounding box center [656, 452] width 483 height 29
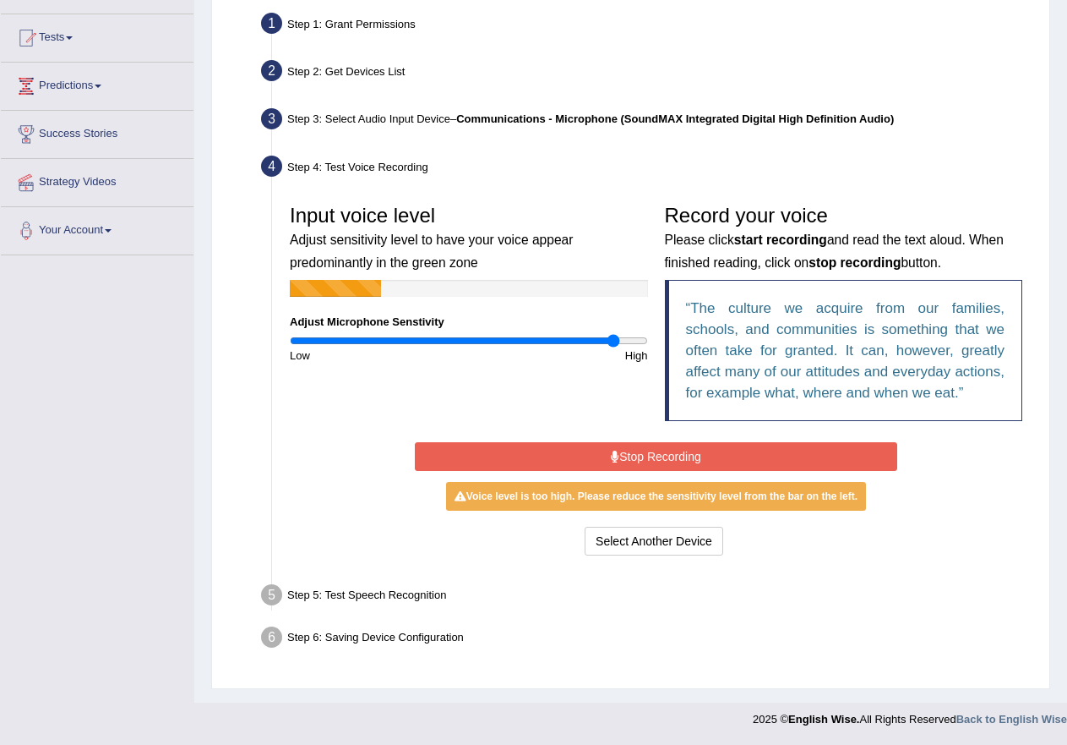
click at [716, 450] on button "Stop Recording" at bounding box center [656, 456] width 483 height 29
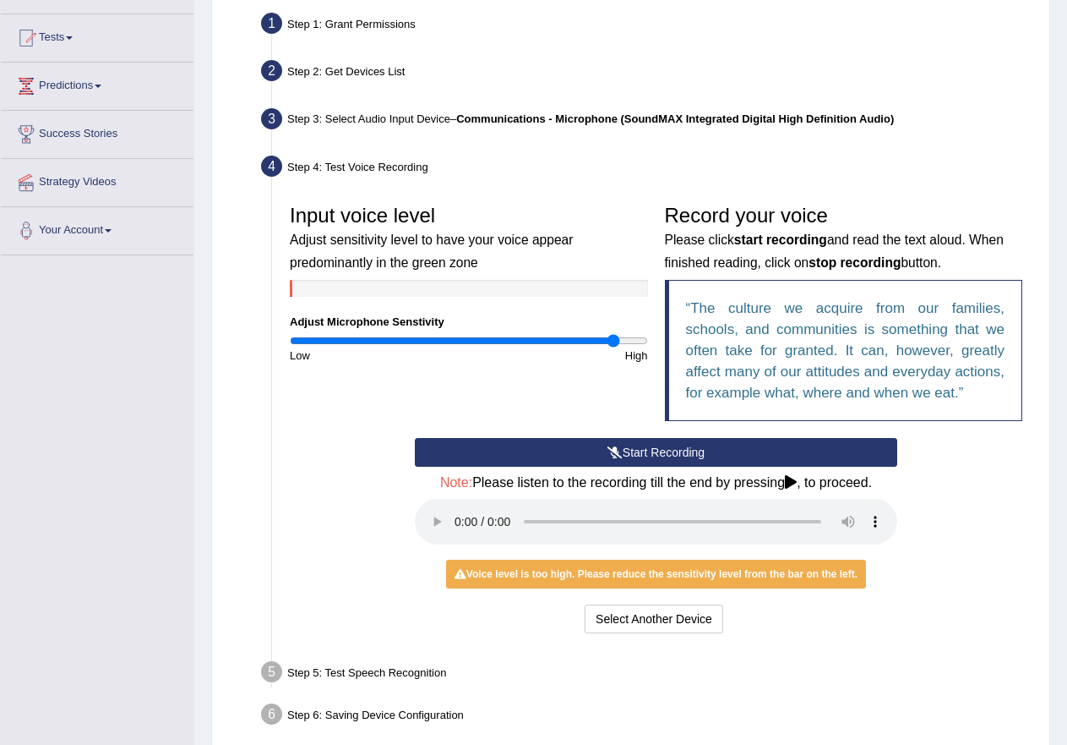
click at [716, 450] on button "Start Recording" at bounding box center [656, 452] width 483 height 29
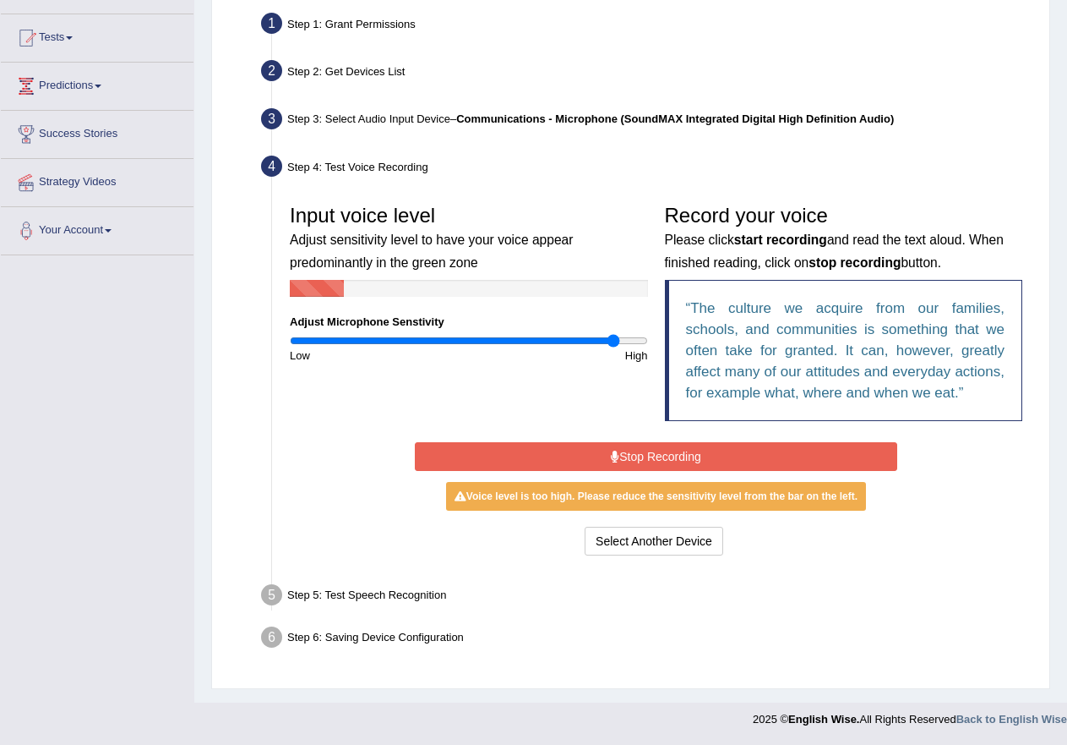
click at [753, 448] on button "Stop Recording" at bounding box center [656, 456] width 483 height 29
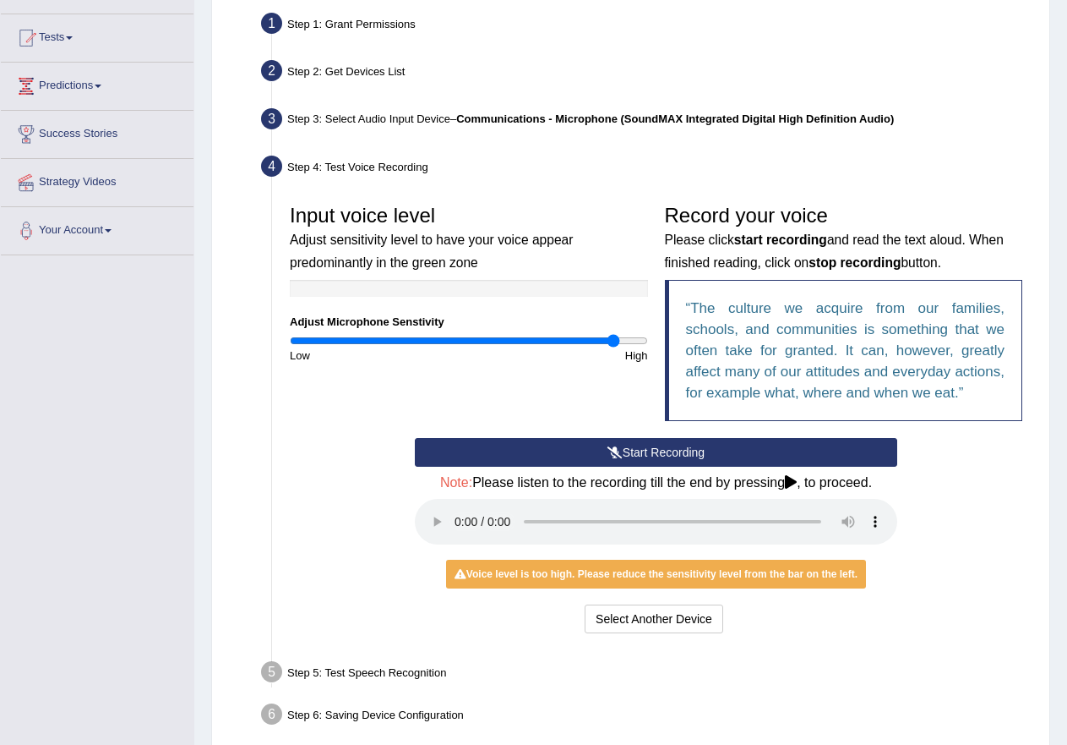
click at [680, 446] on button "Start Recording" at bounding box center [656, 452] width 483 height 29
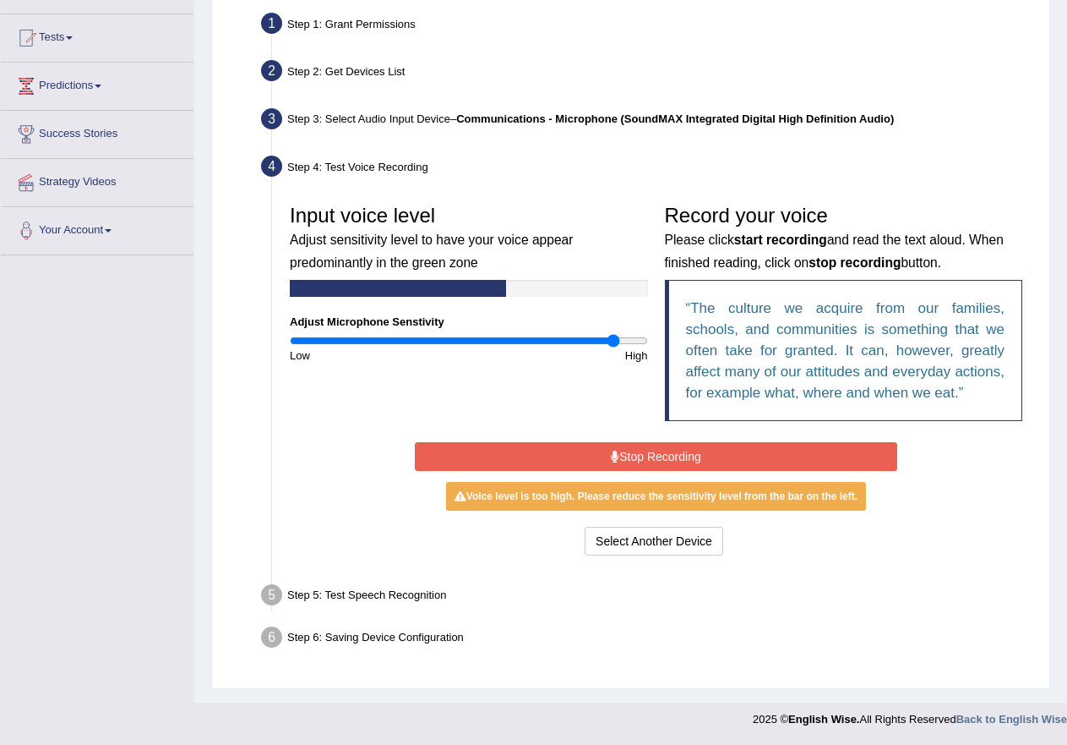
click at [680, 446] on button "Stop Recording" at bounding box center [656, 456] width 483 height 29
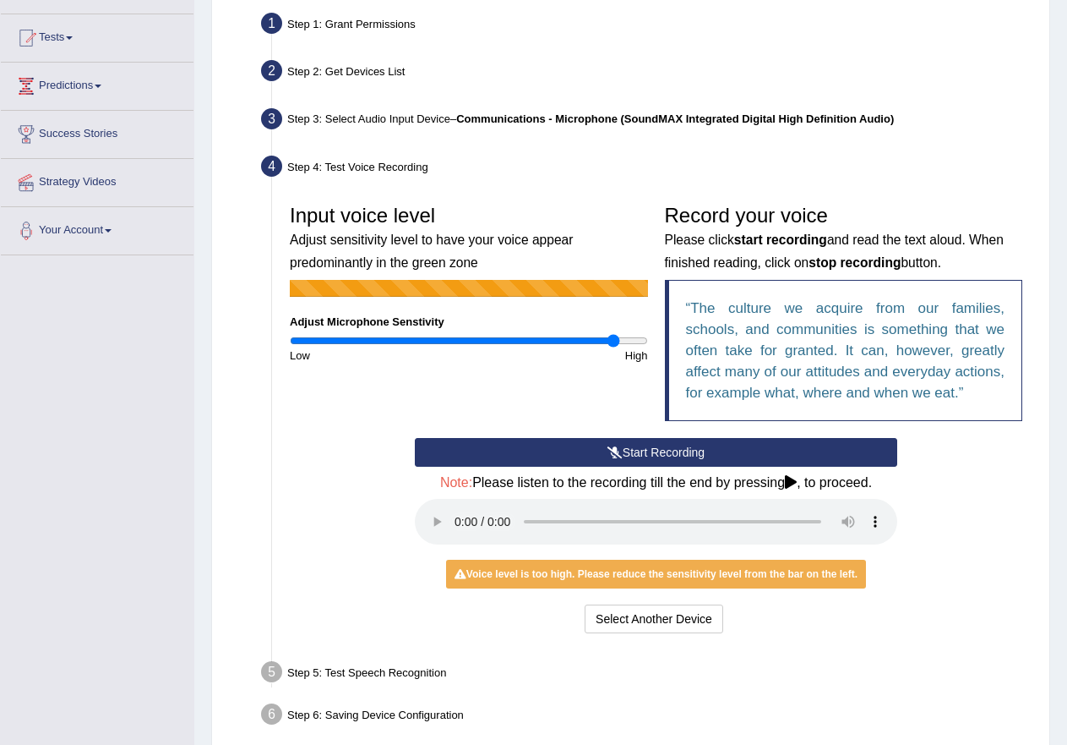
click at [680, 446] on button "Start Recording" at bounding box center [656, 452] width 483 height 29
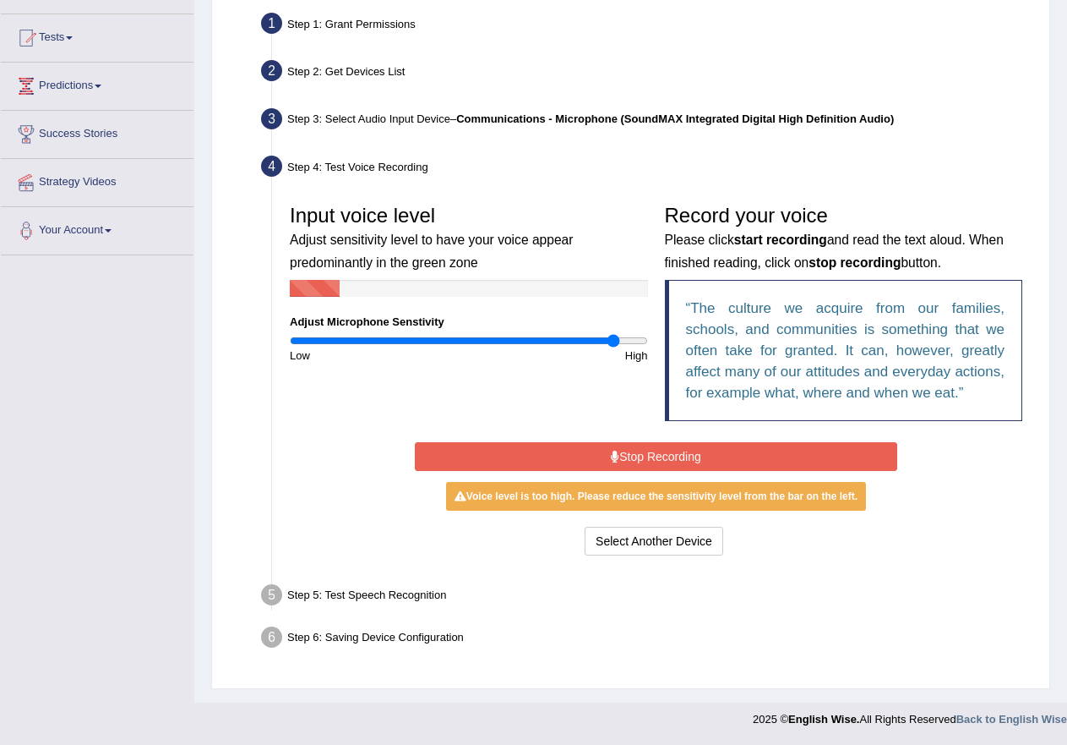
click at [665, 456] on button "Stop Recording" at bounding box center [656, 456] width 483 height 29
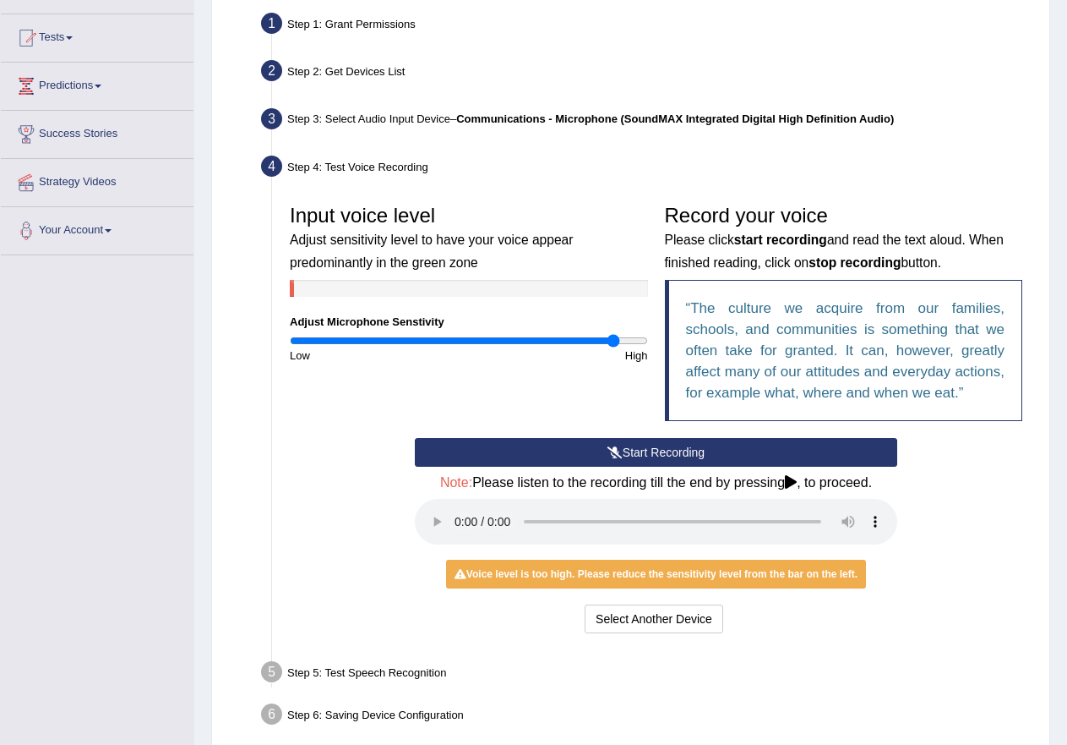
click at [665, 456] on button "Start Recording" at bounding box center [656, 452] width 483 height 29
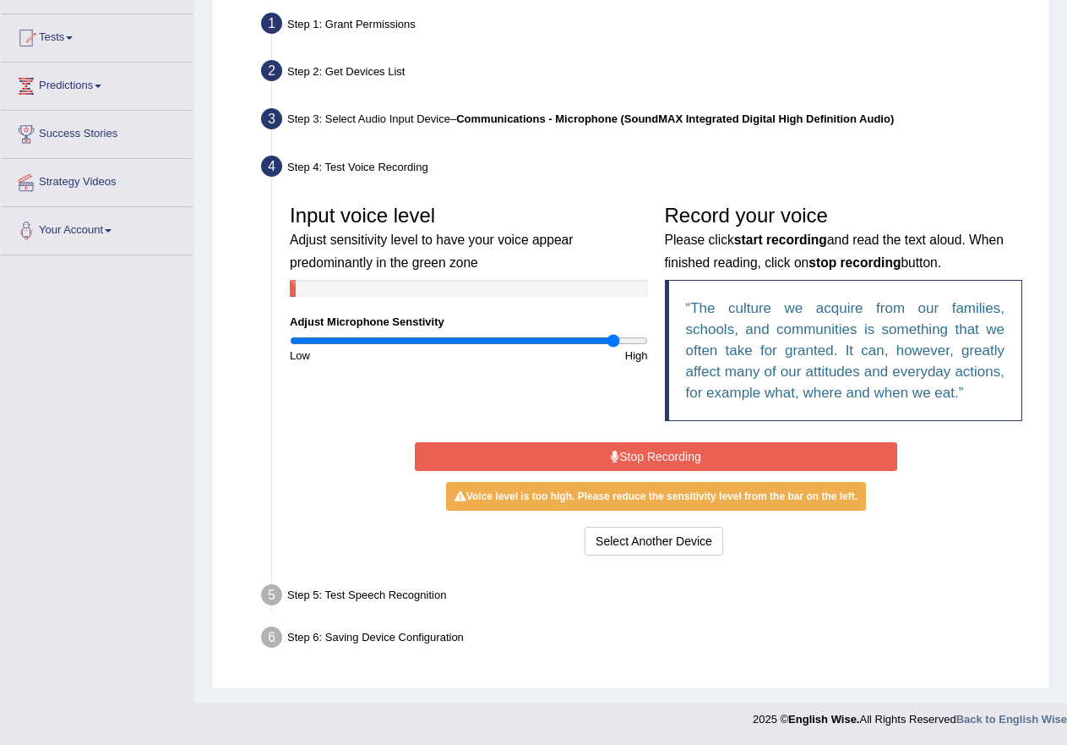
click at [656, 451] on button "Stop Recording" at bounding box center [656, 456] width 483 height 29
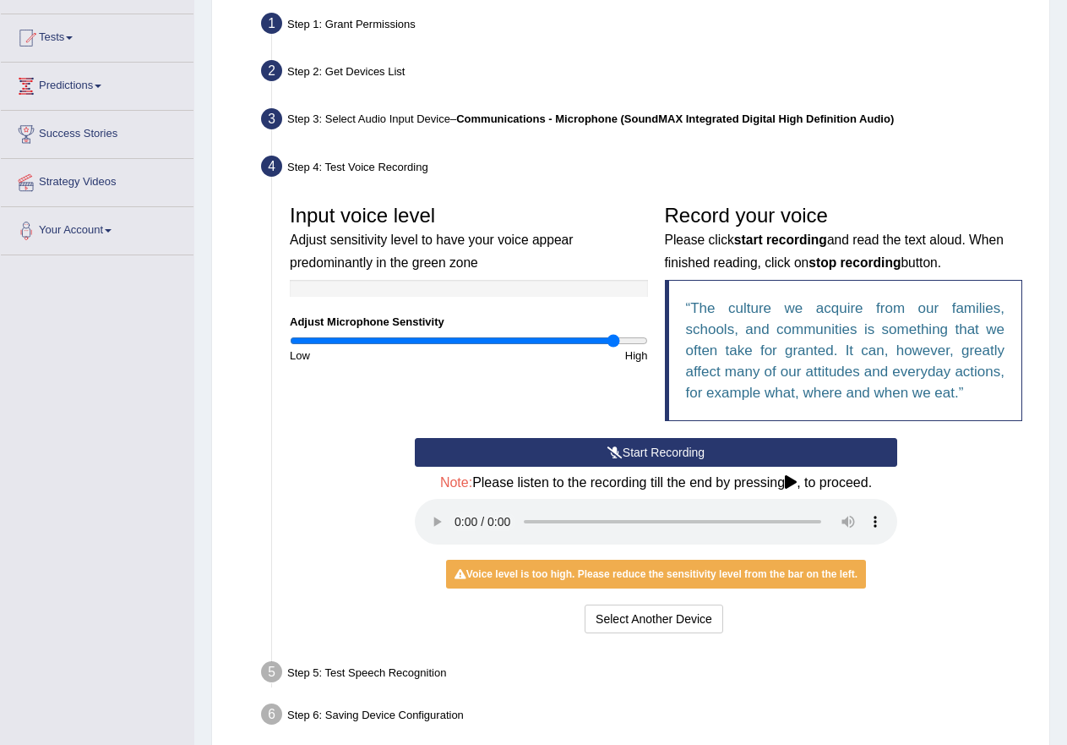
click at [701, 577] on div "Voice level is too high. Please reduce the sensitivity level from the bar on th…" at bounding box center [656, 574] width 420 height 29
click at [705, 572] on div "Voice level is too high. Please reduce the sensitivity level from the bar on th…" at bounding box center [656, 574] width 420 height 29
click at [648, 453] on button "Start Recording" at bounding box center [656, 452] width 483 height 29
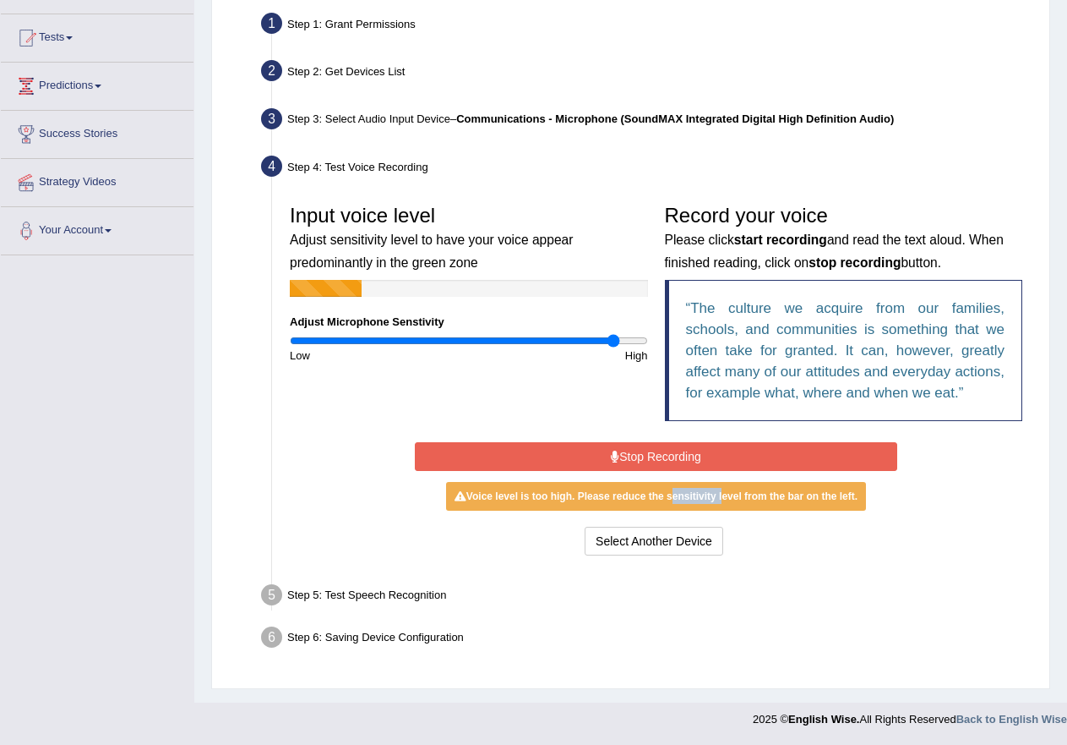
click at [644, 453] on button "Stop Recording" at bounding box center [656, 456] width 483 height 29
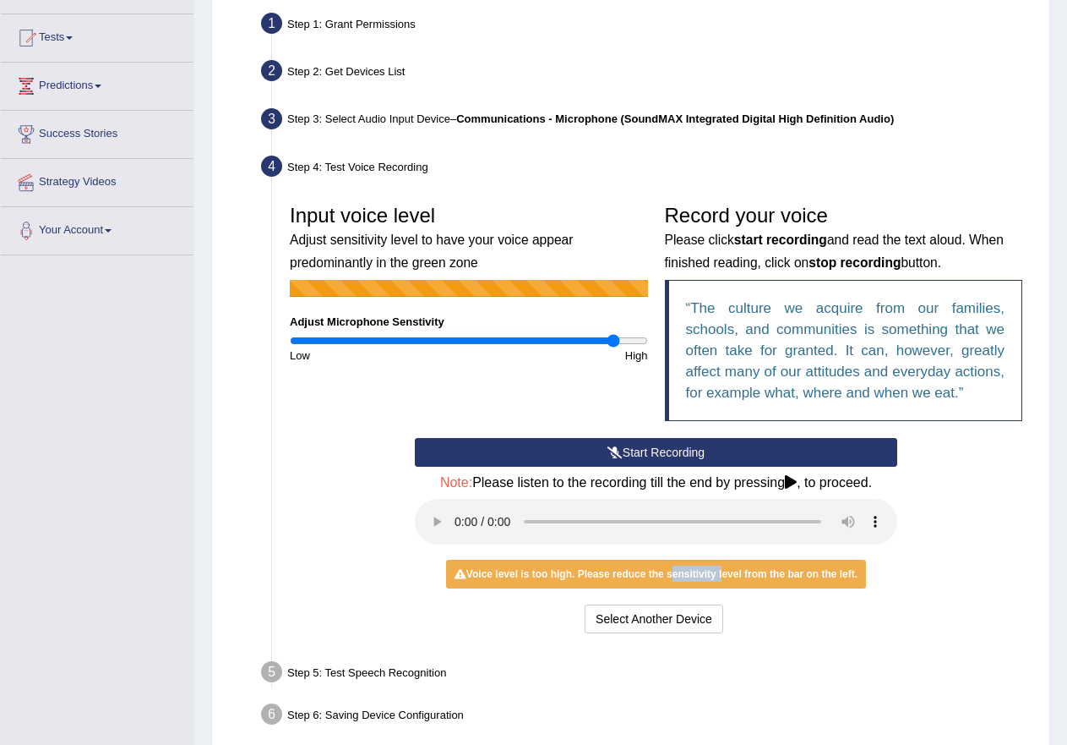
click at [644, 453] on button "Start Recording" at bounding box center [656, 452] width 483 height 29
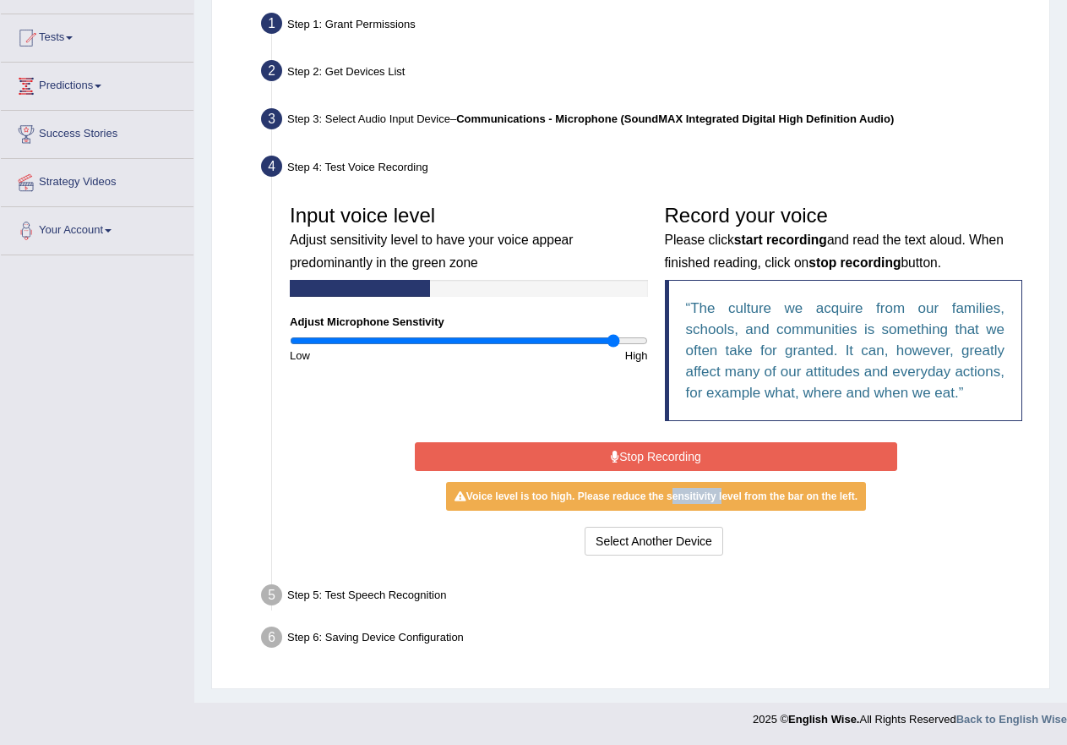
click at [644, 453] on button "Stop Recording" at bounding box center [656, 456] width 483 height 29
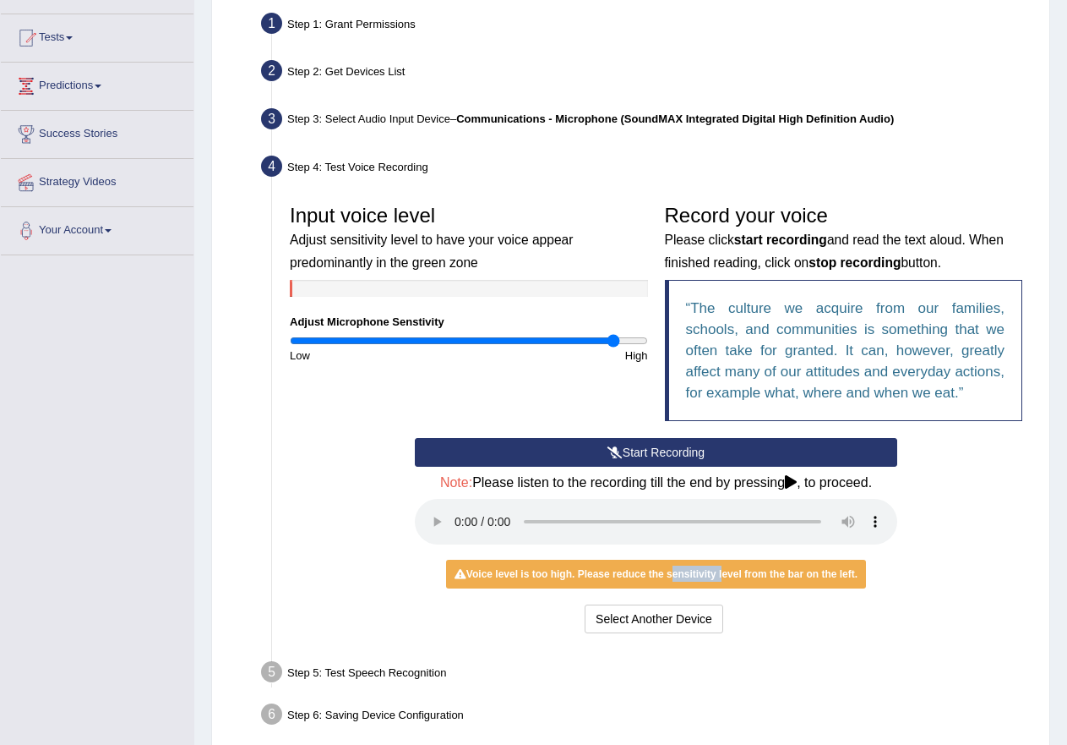
click at [644, 453] on button "Start Recording" at bounding box center [656, 452] width 483 height 29
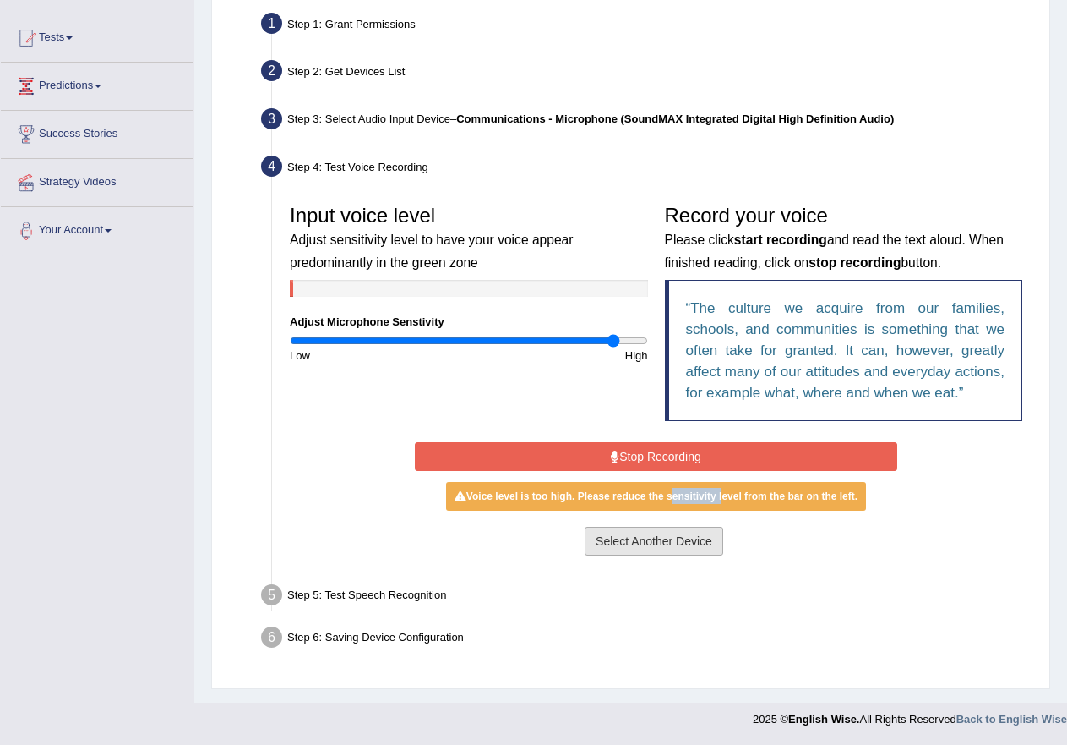
click at [677, 550] on button "Select Another Device" at bounding box center [654, 541] width 139 height 29
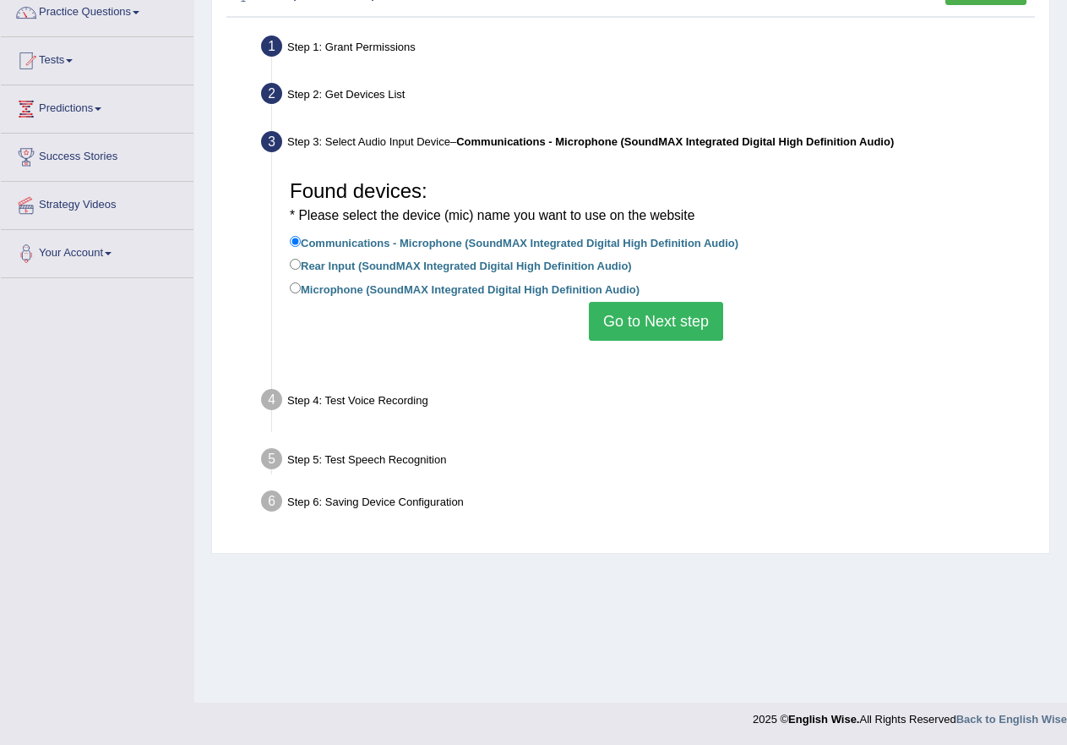
scroll to position [143, 0]
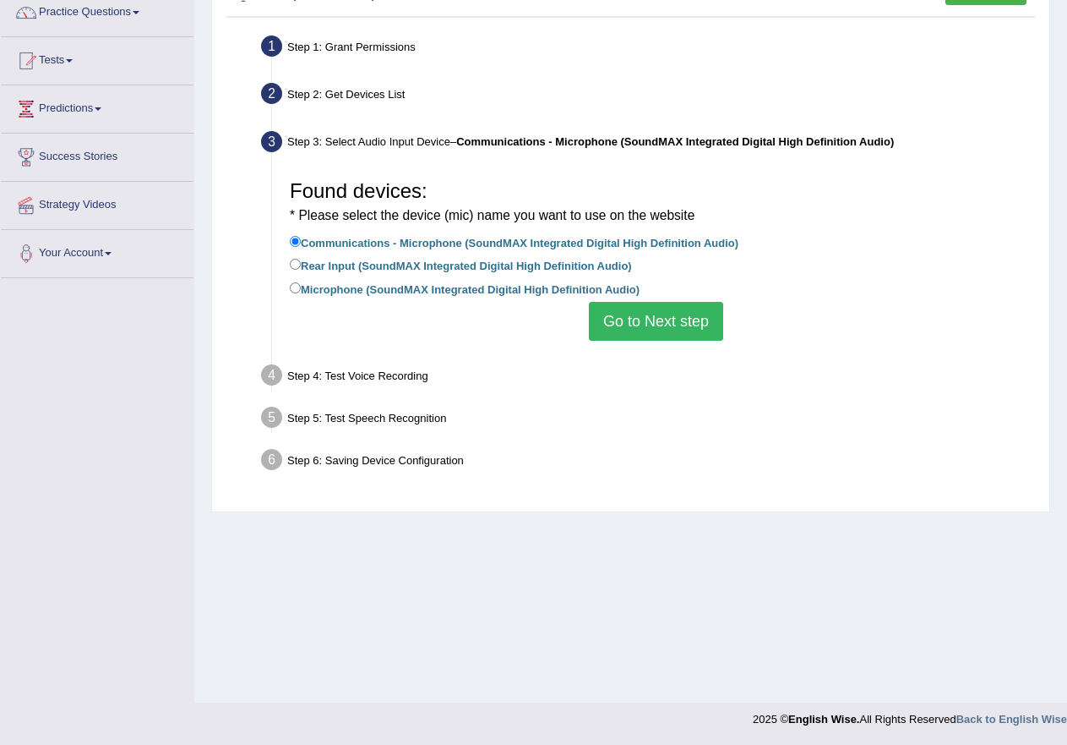
click at [665, 325] on button "Go to Next step" at bounding box center [656, 321] width 134 height 39
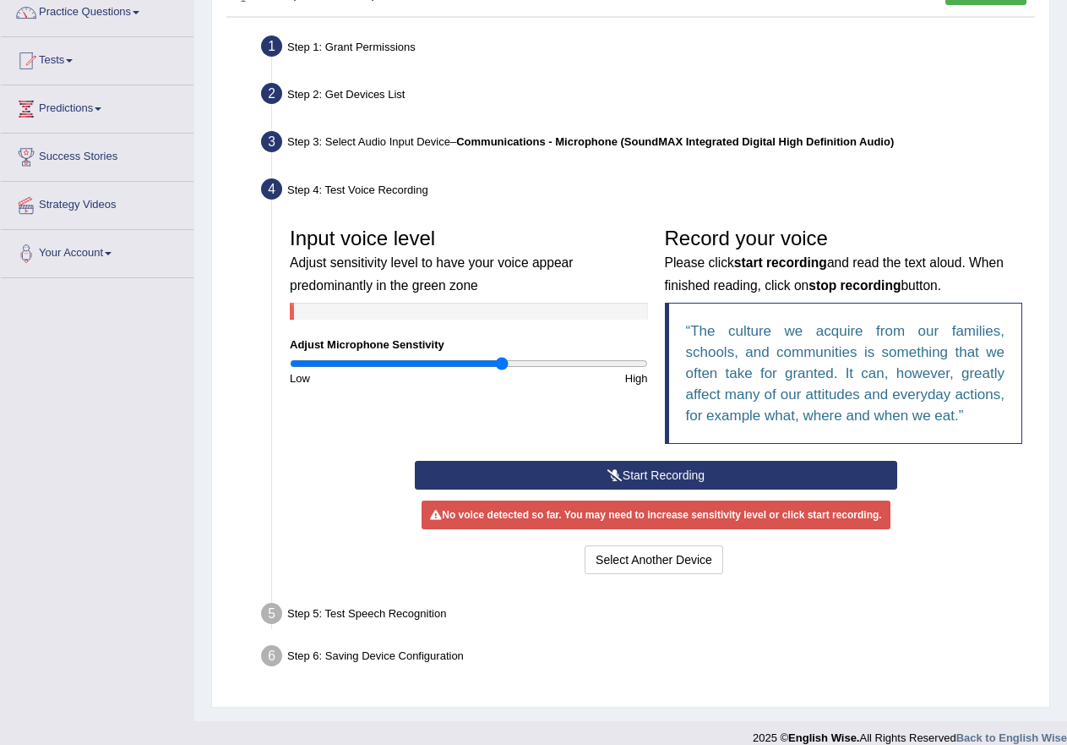
click at [503, 359] on input "range" at bounding box center [469, 364] width 358 height 14
type input "1.36"
click at [530, 362] on input "range" at bounding box center [469, 364] width 358 height 14
click at [634, 471] on button "Start Recording" at bounding box center [656, 475] width 483 height 29
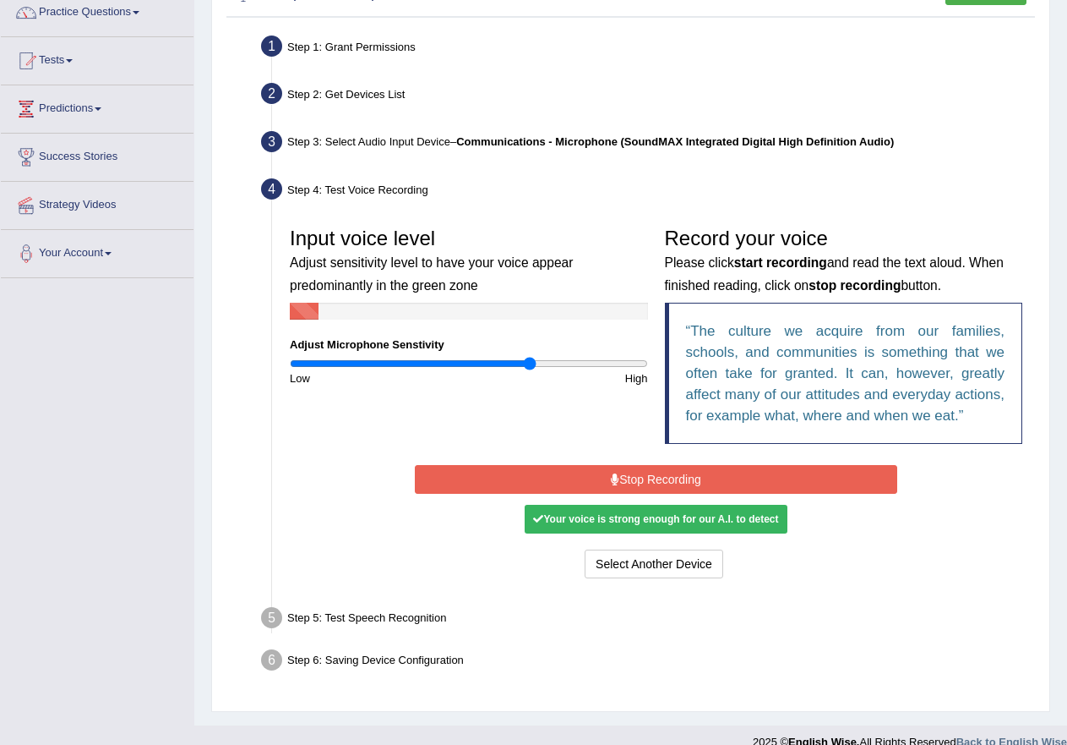
click at [647, 515] on div "Your voice is strong enough for our A.I. to detect" at bounding box center [656, 519] width 262 height 29
click at [647, 523] on div "Your voice is strong enough for our A.I. to detect" at bounding box center [656, 519] width 262 height 29
click at [652, 473] on button "Stop Recording" at bounding box center [656, 479] width 483 height 29
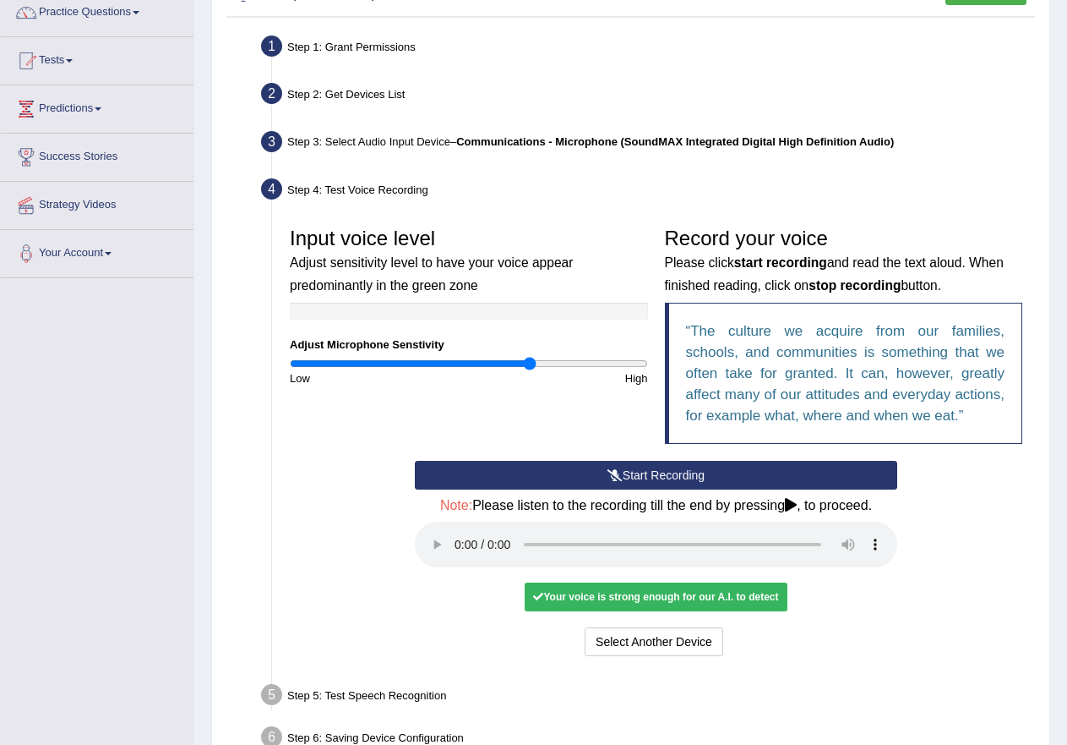
click at [674, 602] on div "Your voice is strong enough for our A.I. to detect" at bounding box center [656, 596] width 262 height 29
click at [719, 591] on div "Your voice is strong enough for our A.I. to detect" at bounding box center [656, 596] width 262 height 29
click at [713, 599] on div "Your voice is strong enough for our A.I. to detect" at bounding box center [656, 596] width 262 height 29
click at [718, 636] on button "Voice is ok. Go to Next step" at bounding box center [726, 641] width 167 height 29
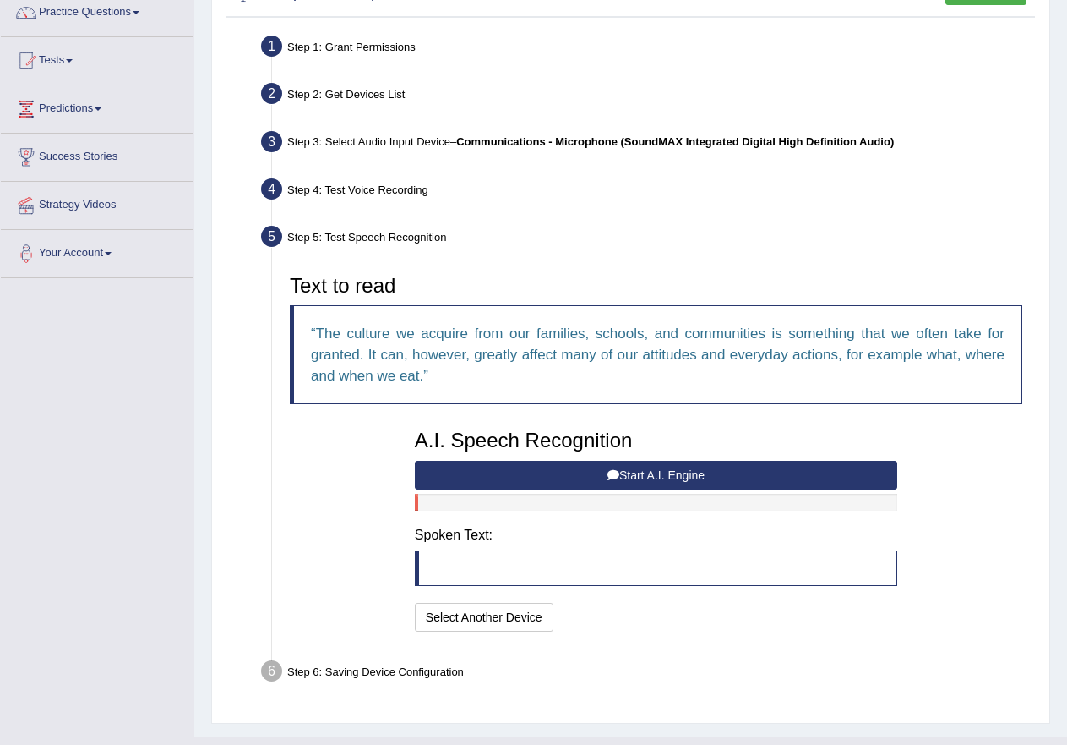
click at [618, 473] on button "Start A.I. Engine" at bounding box center [656, 475] width 483 height 29
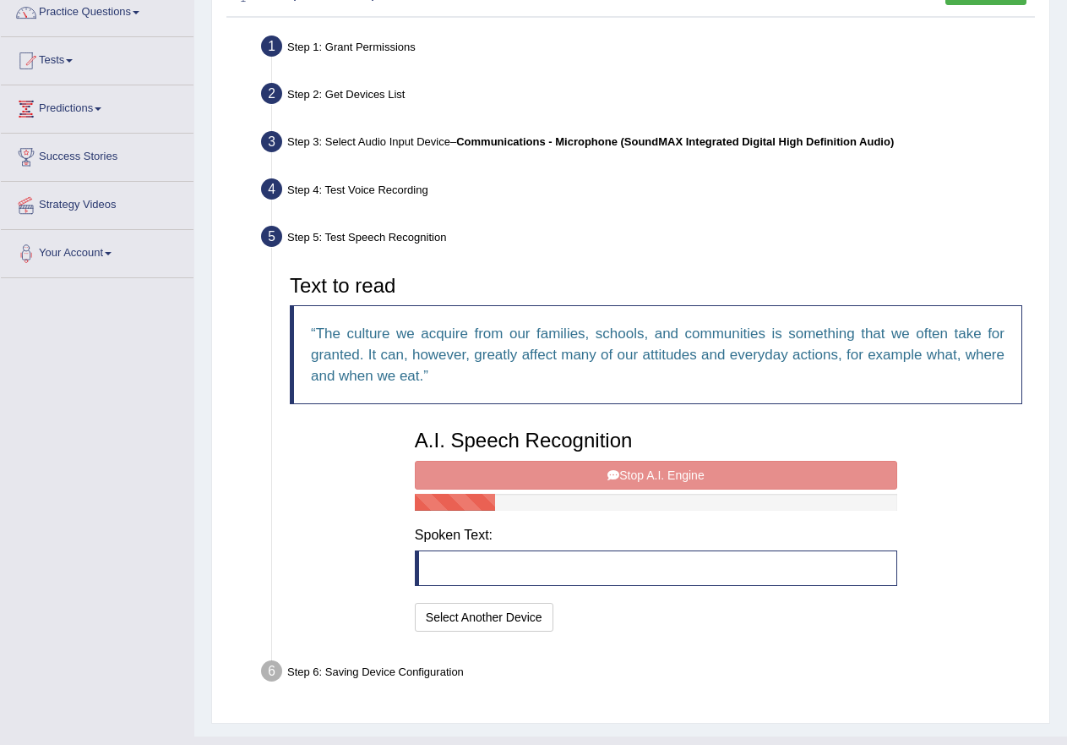
click at [660, 472] on div "A.I. Speech Recognition Start A.I. Engine Stop A.I. Engine Note: Please listen …" at bounding box center [657, 528] width 500 height 215
click at [740, 469] on div "A.I. Speech Recognition Start A.I. Engine Stop A.I. Engine Note: Please listen …" at bounding box center [657, 528] width 500 height 215
click at [953, 426] on div "Text to read The culture we acquire from our families, schools, and communities…" at bounding box center [656, 450] width 750 height 369
click at [568, 469] on div "A.I. Speech Recognition Start A.I. Engine Stop A.I. Engine Note: Please listen …" at bounding box center [657, 528] width 500 height 215
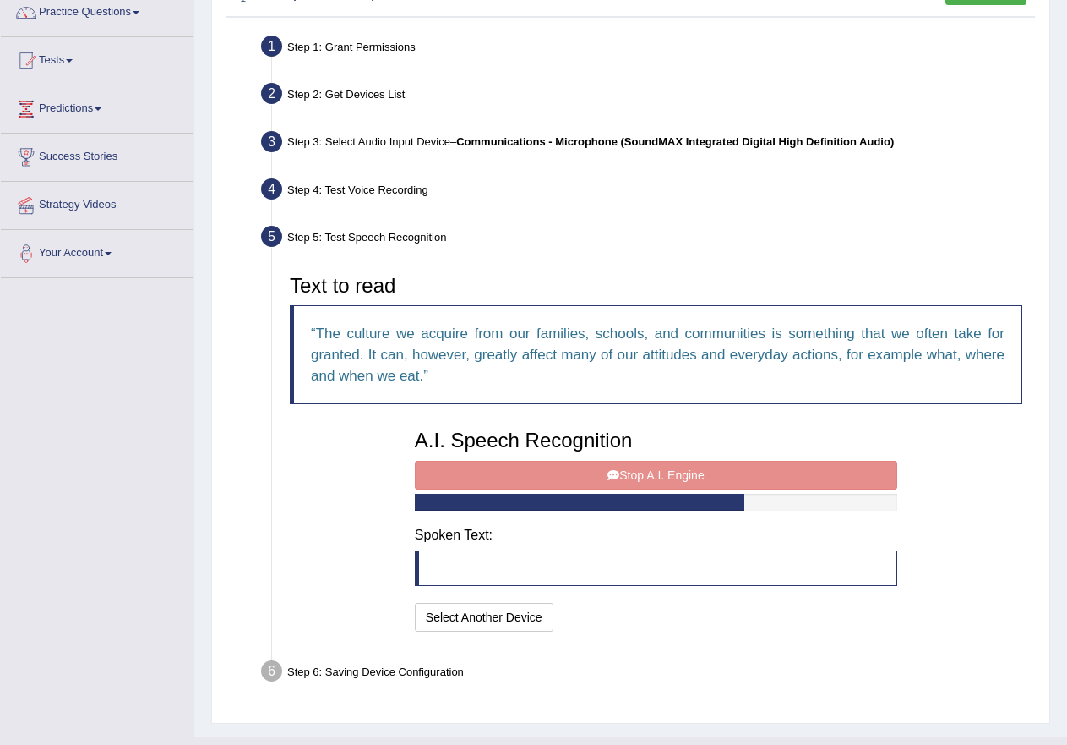
click at [568, 469] on div "A.I. Speech Recognition Start A.I. Engine Stop A.I. Engine Note: Please listen …" at bounding box center [657, 528] width 500 height 215
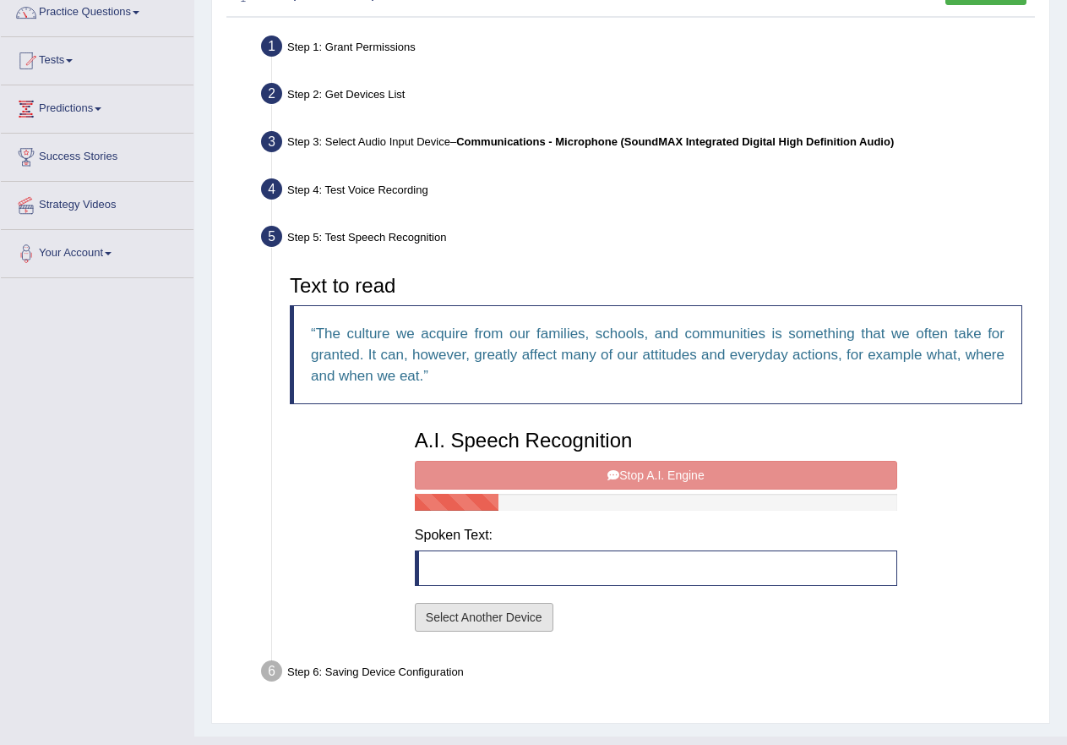
click at [516, 607] on button "Select Another Device" at bounding box center [484, 617] width 139 height 29
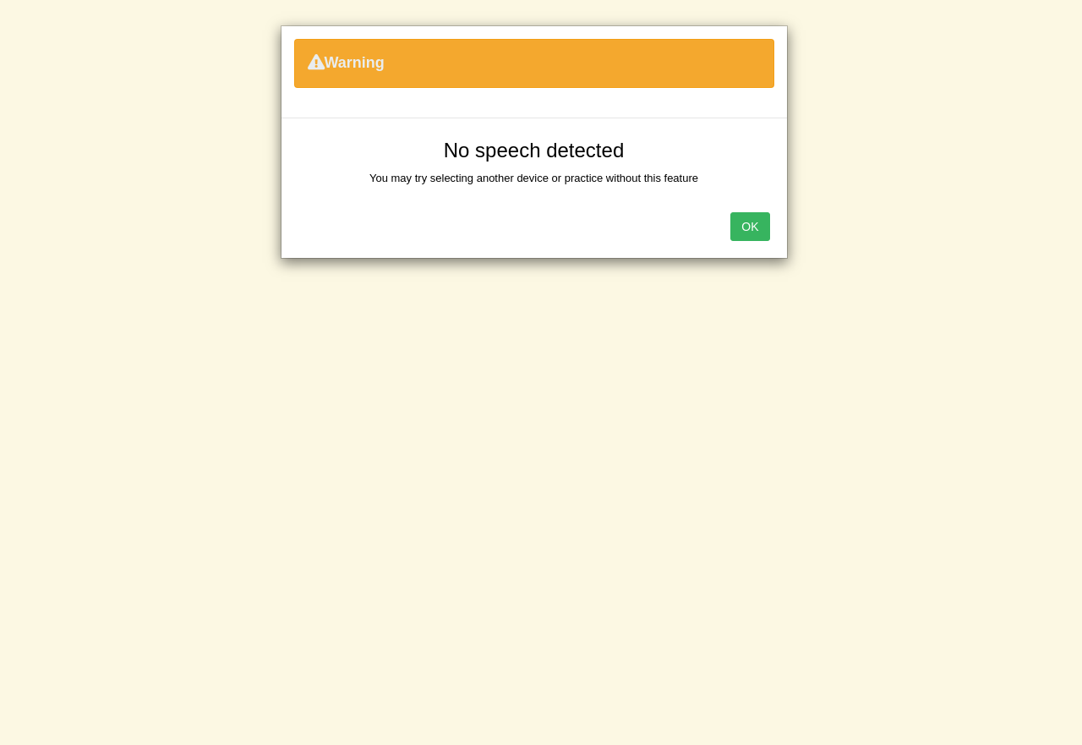
click at [761, 229] on button "OK" at bounding box center [749, 226] width 39 height 29
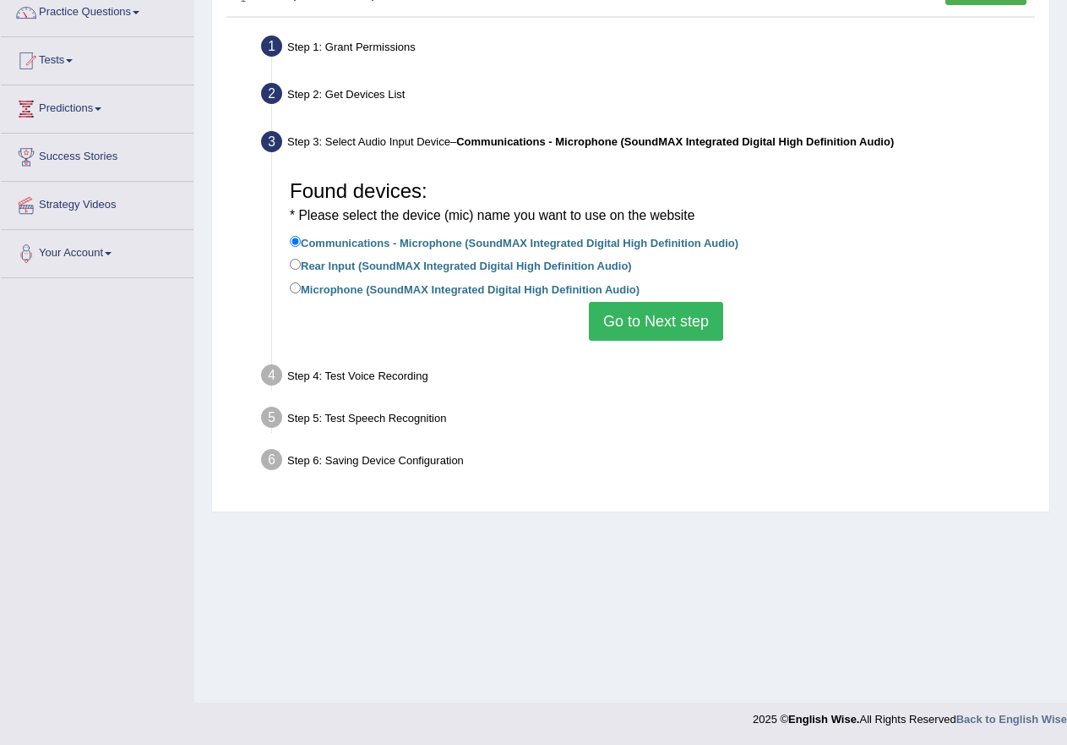
click at [708, 325] on button "Go to Next step" at bounding box center [656, 321] width 134 height 39
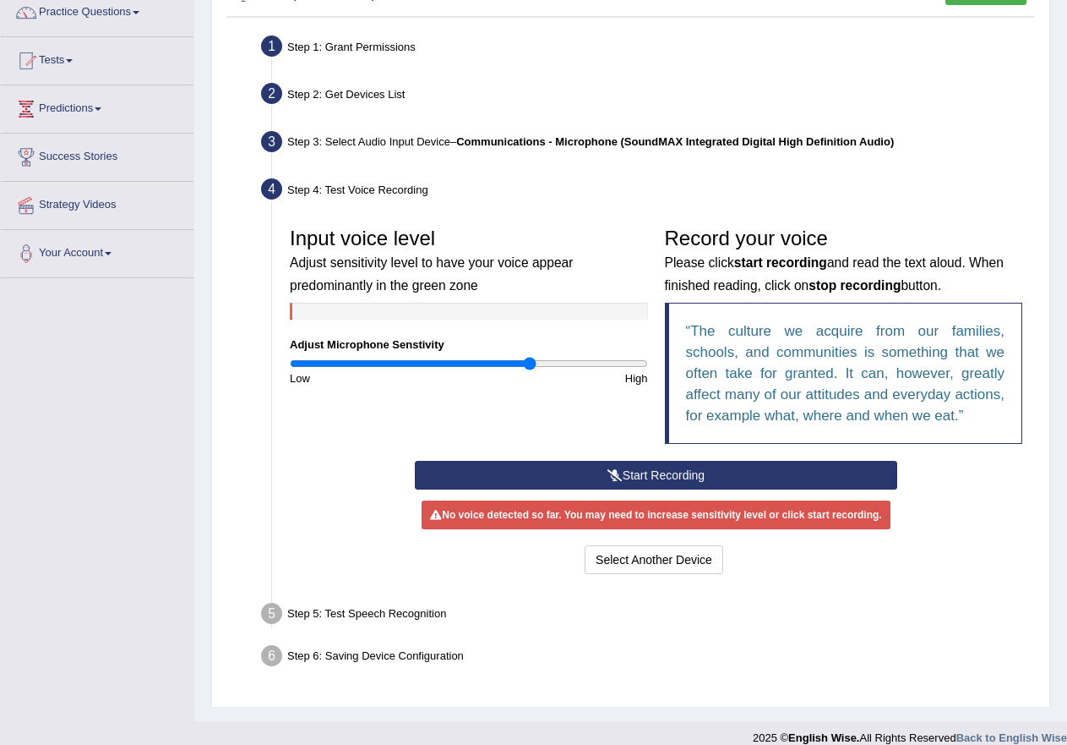
click at [702, 473] on button "Start Recording" at bounding box center [656, 475] width 483 height 29
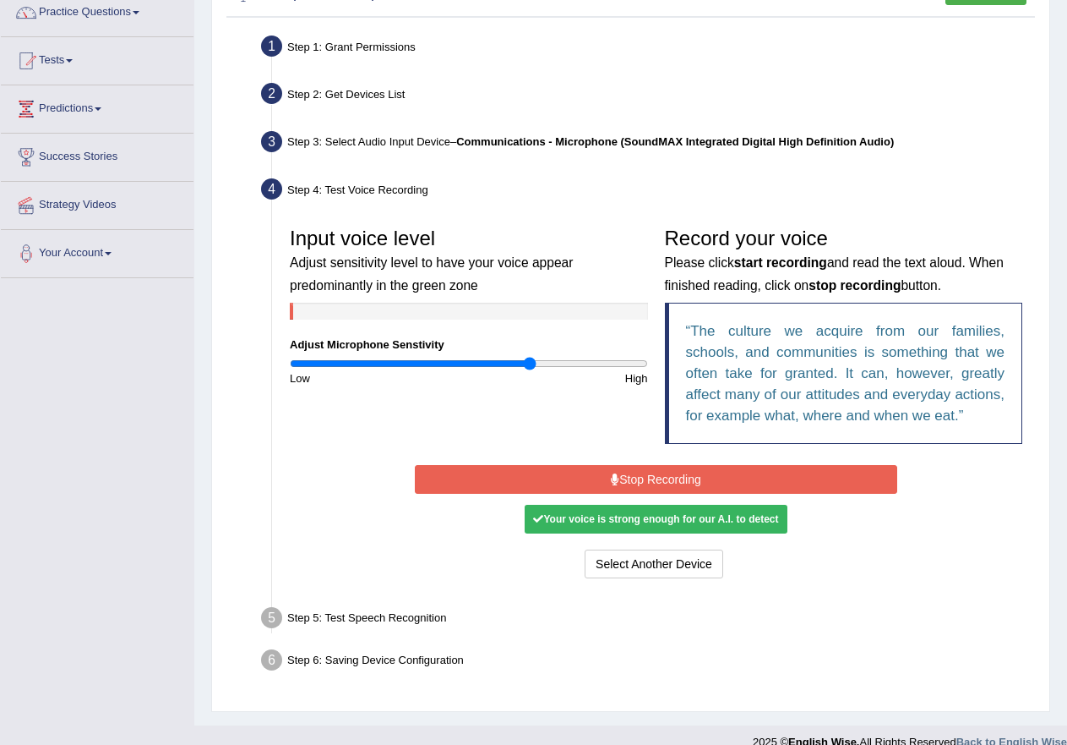
click at [635, 514] on div "Your voice is strong enough for our A.I. to detect" at bounding box center [656, 519] width 262 height 29
click at [660, 487] on button "Stop Recording" at bounding box center [656, 479] width 483 height 29
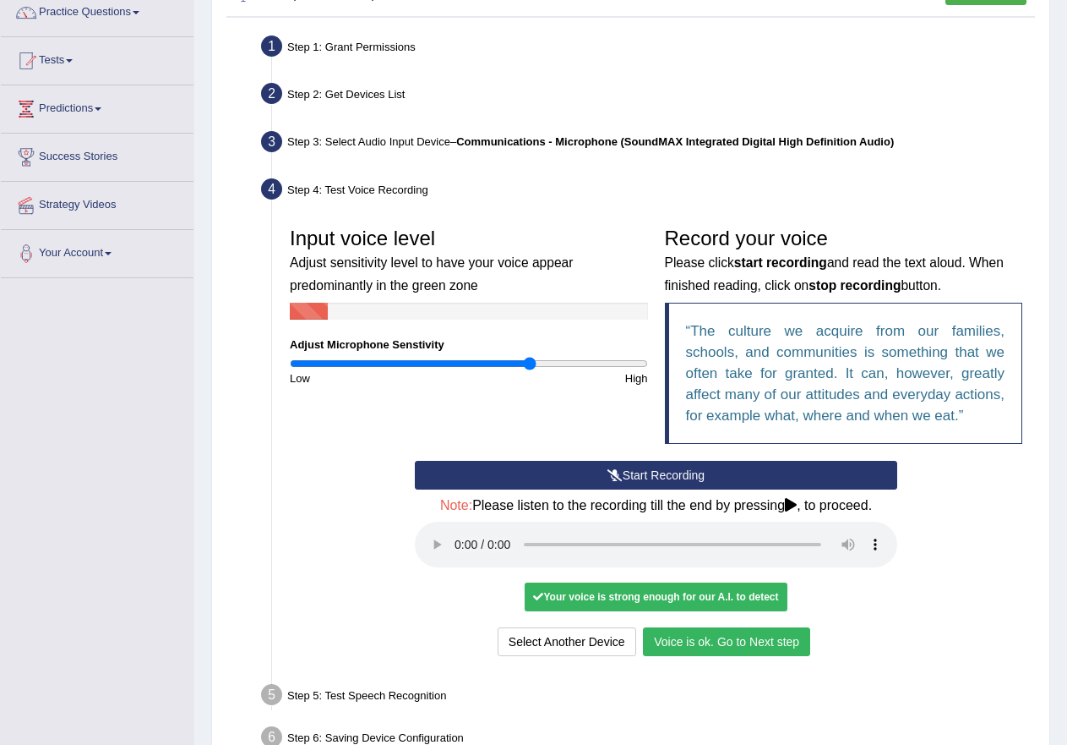
click at [707, 642] on button "Voice is ok. Go to Next step" at bounding box center [726, 641] width 167 height 29
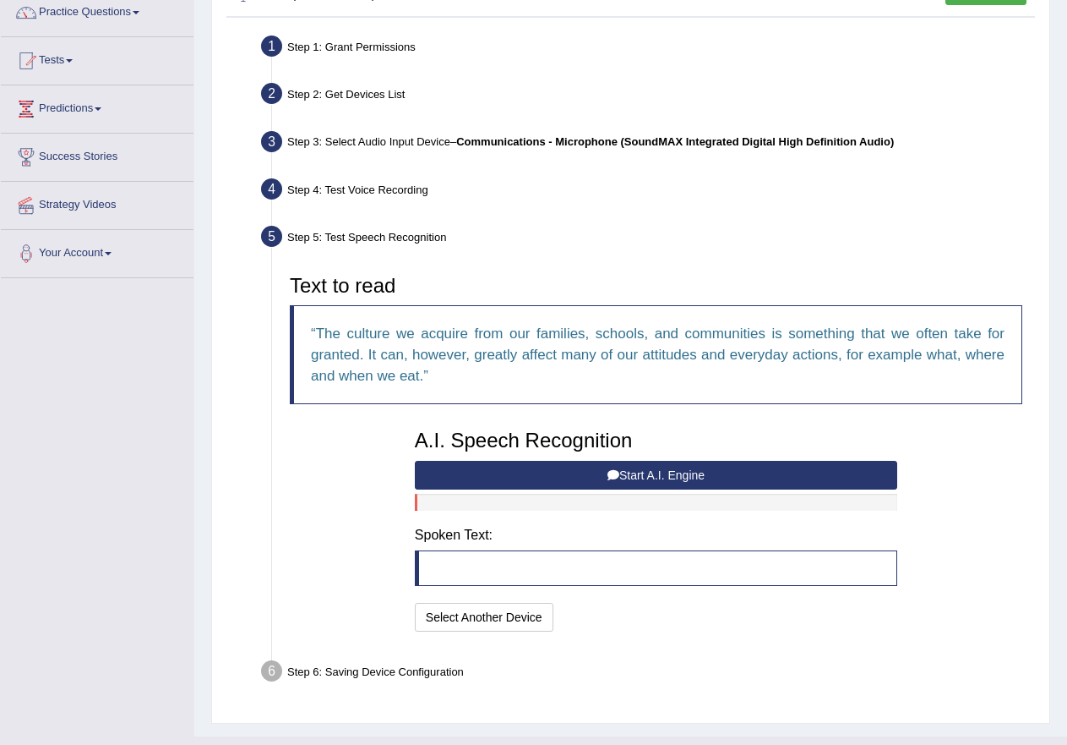
click at [620, 467] on button "Start A.I. Engine" at bounding box center [656, 475] width 483 height 29
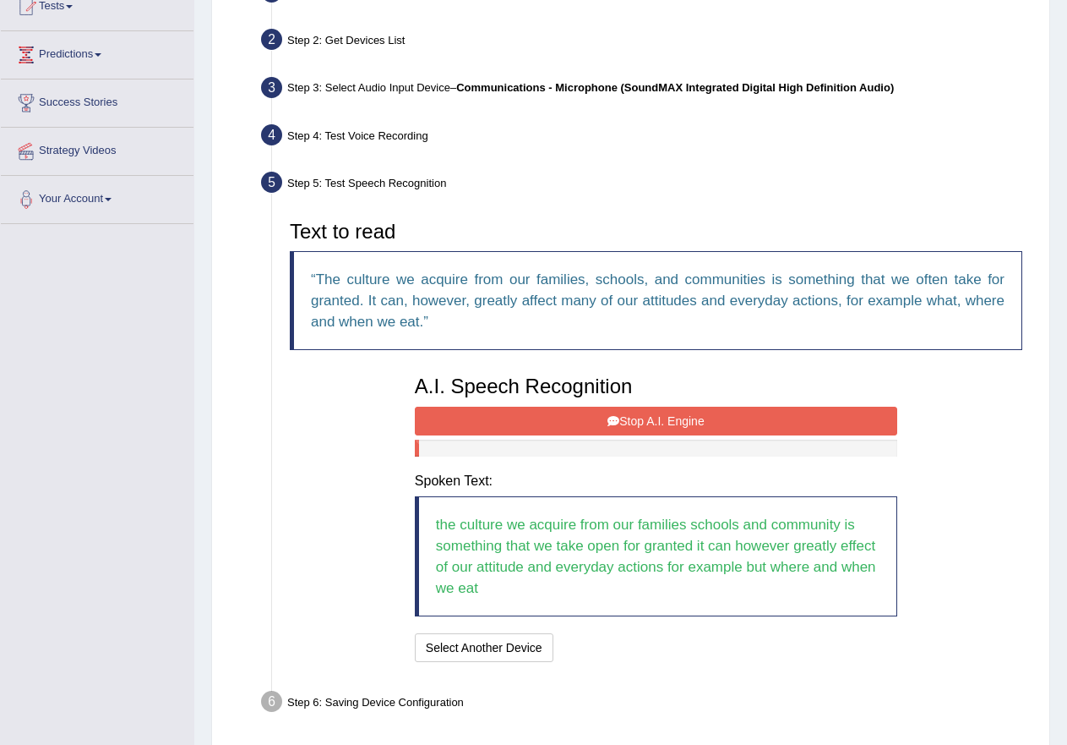
scroll to position [227, 0]
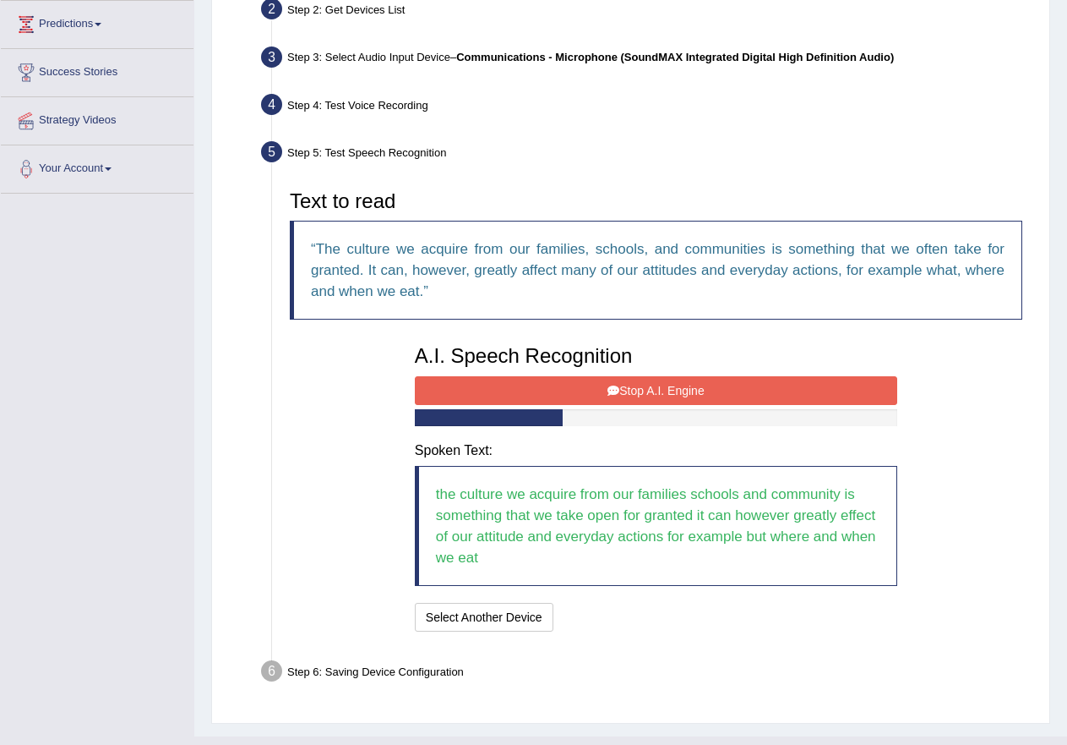
click at [635, 392] on button "Stop A.I. Engine" at bounding box center [656, 390] width 483 height 29
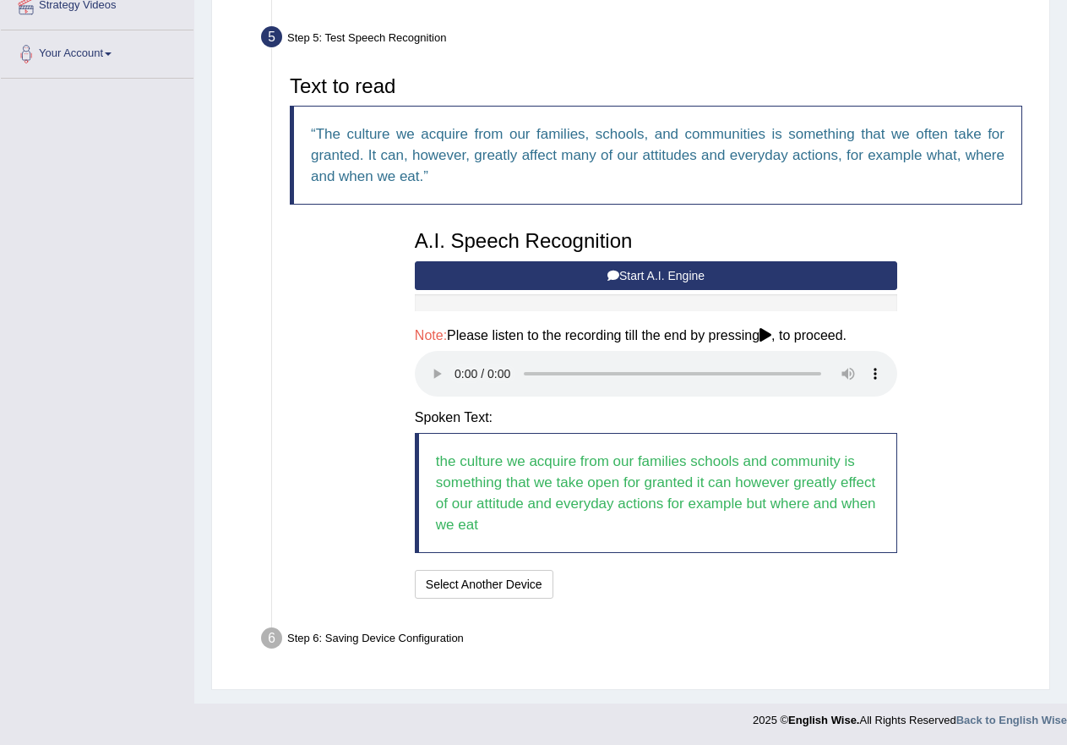
scroll to position [343, 0]
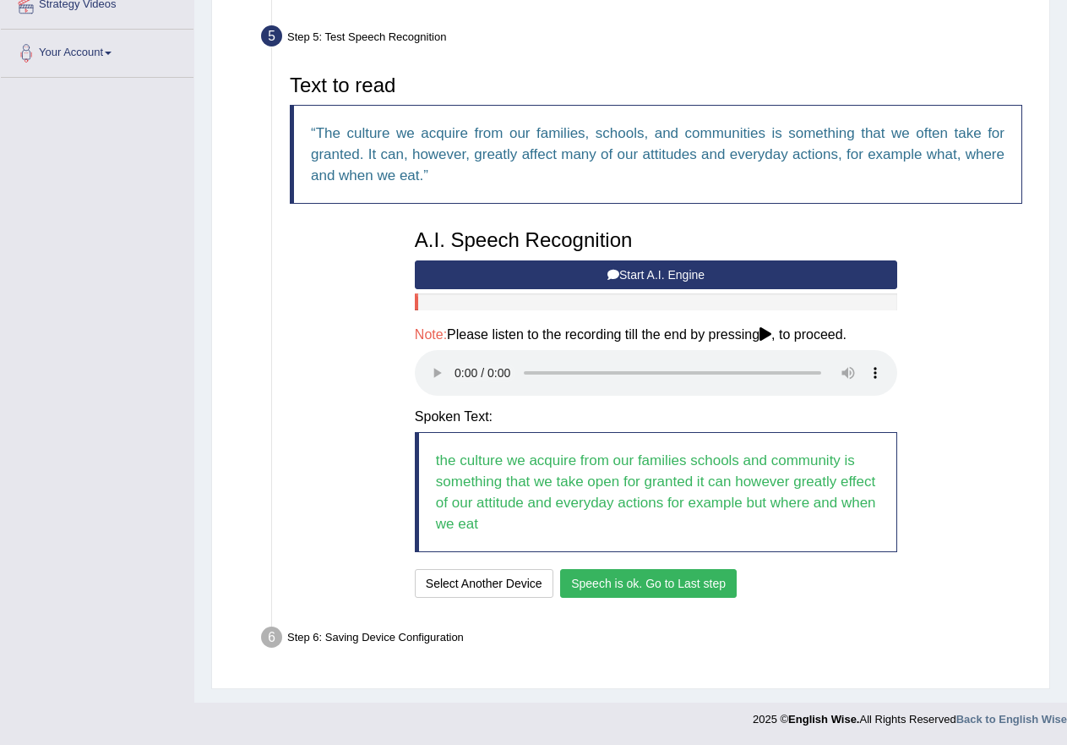
click at [641, 571] on button "Speech is ok. Go to Last step" at bounding box center [648, 583] width 177 height 29
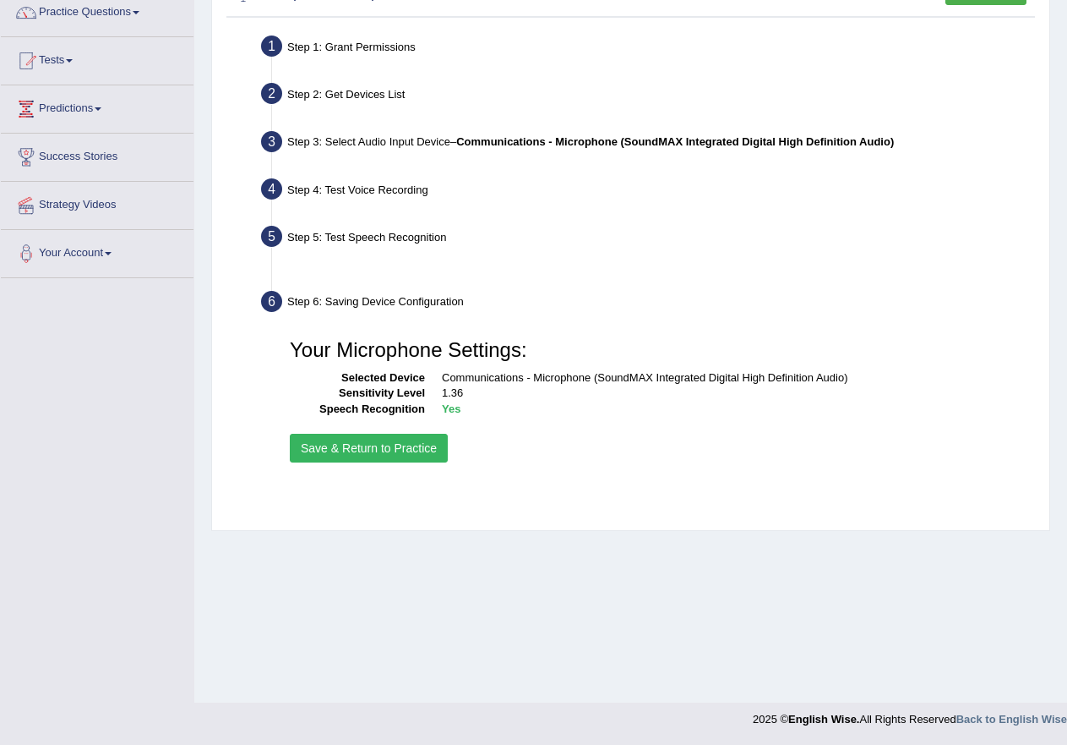
scroll to position [143, 0]
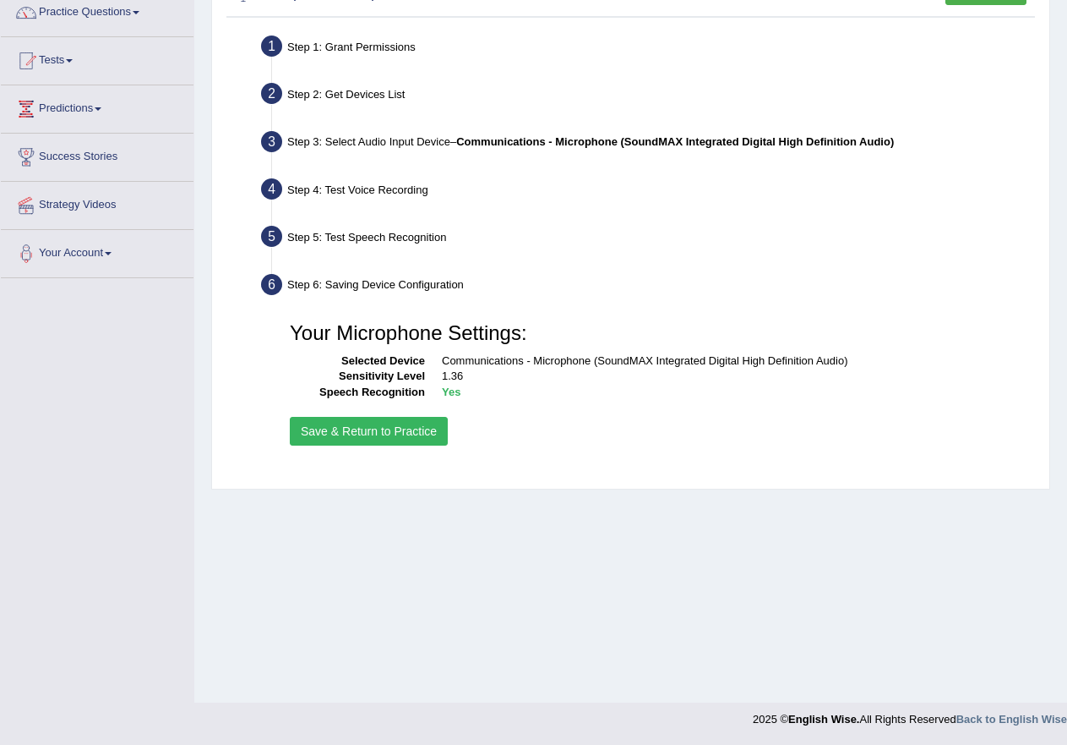
click at [388, 421] on button "Save & Return to Practice" at bounding box center [369, 431] width 158 height 29
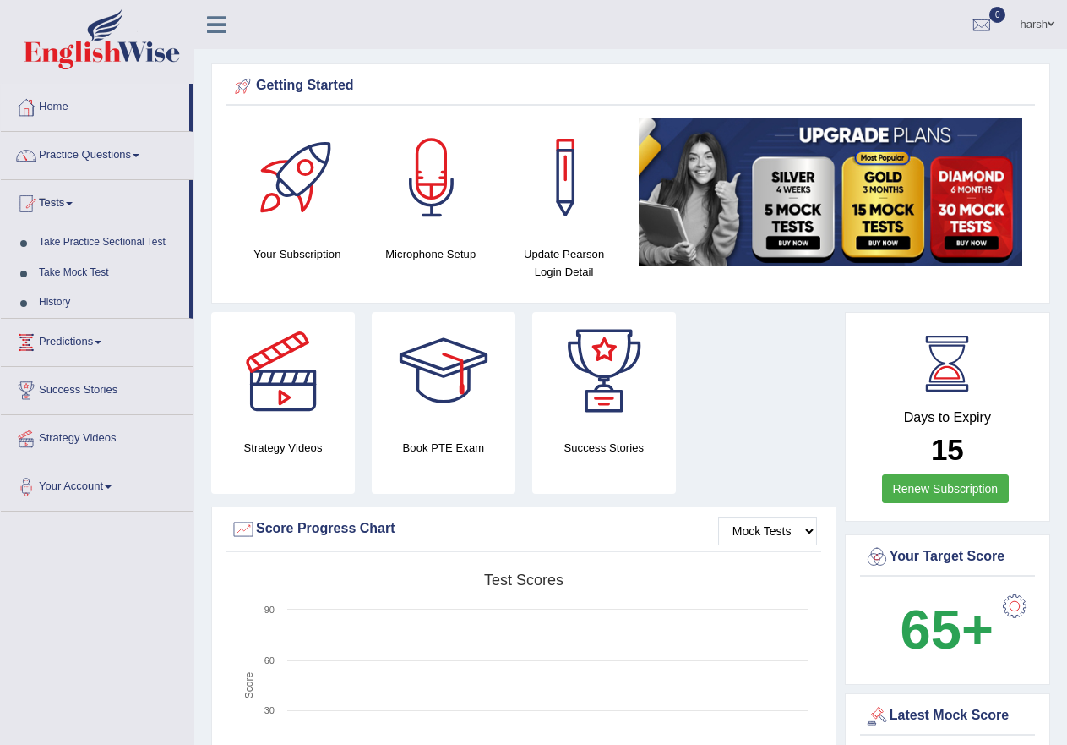
click at [112, 270] on link "Take Mock Test" at bounding box center [110, 273] width 158 height 30
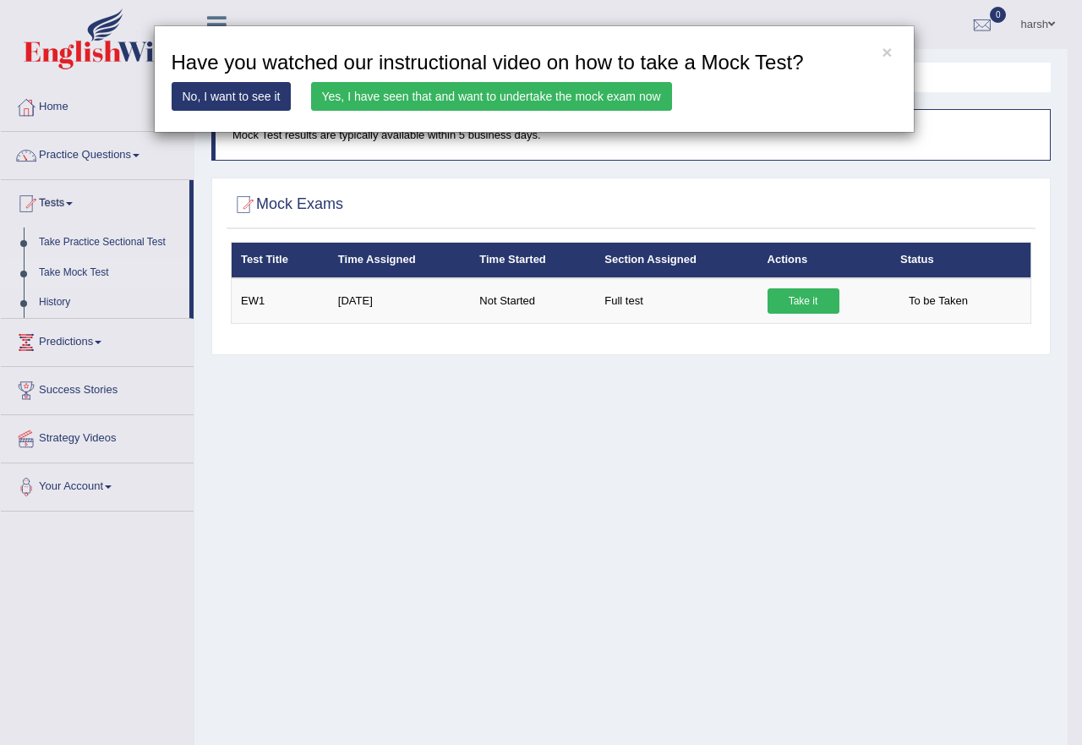
click at [581, 100] on link "Yes, I have seen that and want to undertake the mock exam now" at bounding box center [491, 96] width 361 height 29
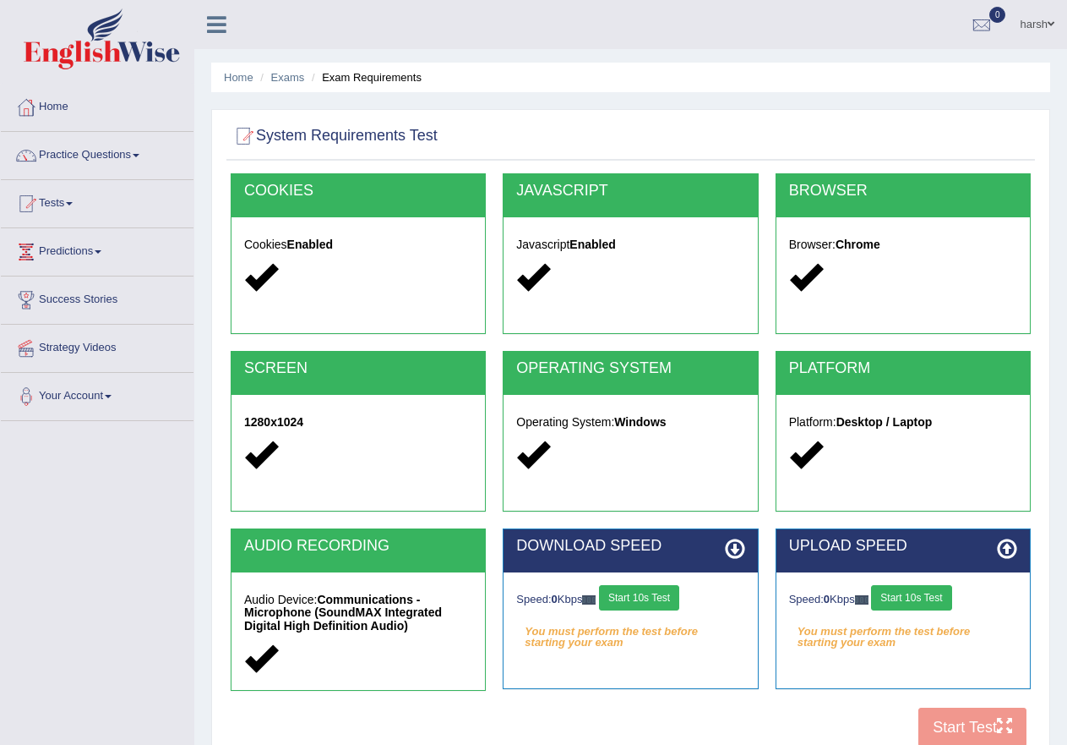
click at [641, 603] on button "Start 10s Test" at bounding box center [639, 597] width 80 height 25
click at [925, 603] on button "Start 10s Test" at bounding box center [911, 597] width 80 height 25
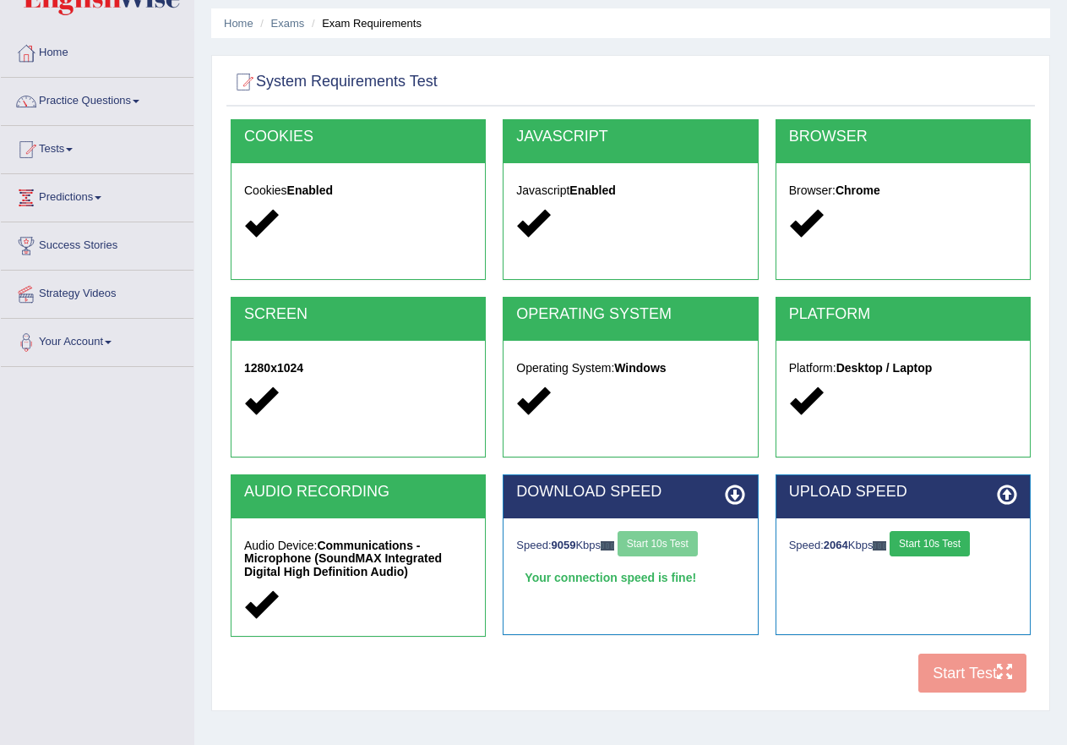
scroll to position [85, 0]
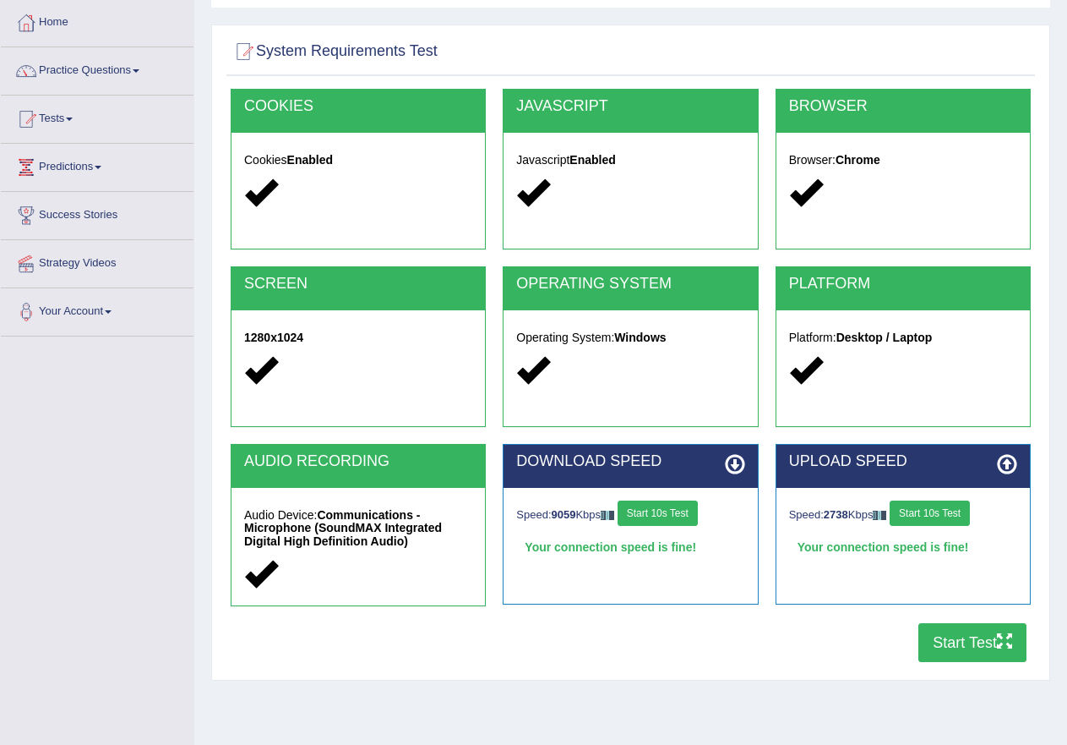
click at [944, 625] on button "Start Test" at bounding box center [973, 642] width 108 height 39
